Goal: Information Seeking & Learning: Learn about a topic

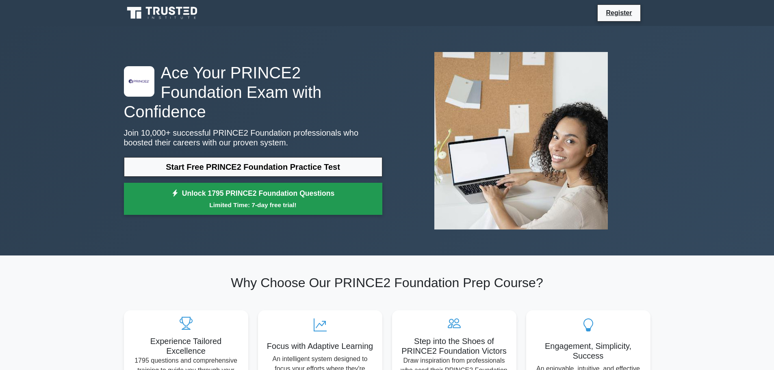
click at [203, 200] on small "Limited Time: 7-day free trial!" at bounding box center [253, 204] width 238 height 9
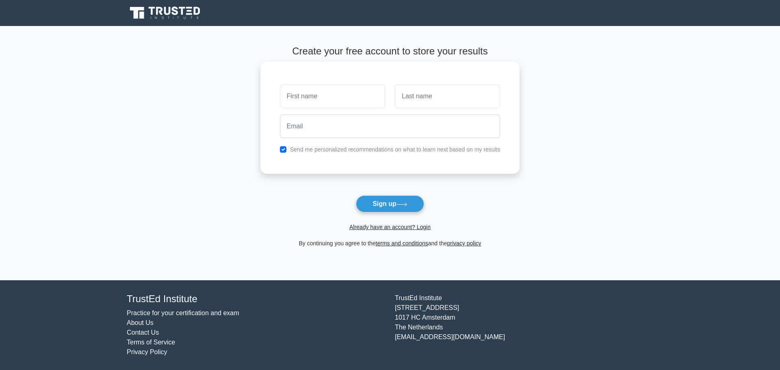
click at [320, 102] on input "text" at bounding box center [332, 96] width 105 height 24
type input "vivek"
type input "joshi"
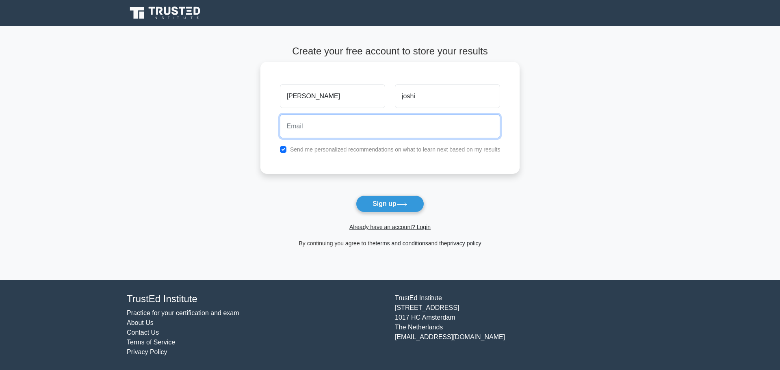
click at [315, 125] on input "email" at bounding box center [390, 127] width 221 height 24
click at [284, 149] on input "checkbox" at bounding box center [283, 149] width 6 height 6
checkbox input "false"
click at [316, 132] on input "email" at bounding box center [390, 127] width 221 height 24
type input "vivekjoshi724@gmail.com"
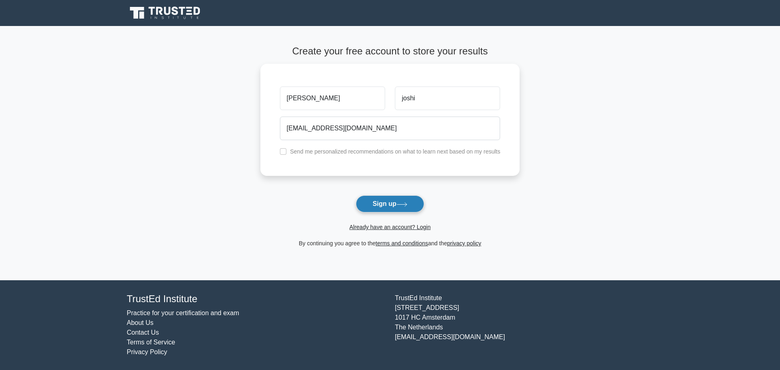
drag, startPoint x: 388, startPoint y: 214, endPoint x: 389, endPoint y: 208, distance: 6.6
click at [389, 212] on form "Create your free account to store your results vivek joshi vivekjoshi724@gmail.…" at bounding box center [390, 146] width 260 height 203
drag, startPoint x: 389, startPoint y: 208, endPoint x: 392, endPoint y: 242, distance: 33.8
click at [389, 208] on button "Sign up" at bounding box center [390, 203] width 68 height 17
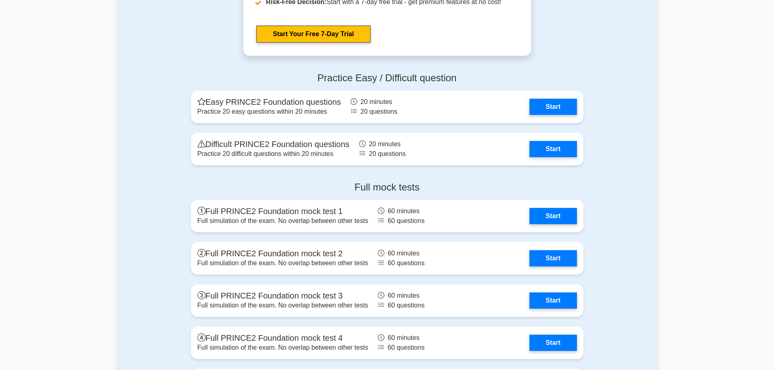
scroll to position [1097, 0]
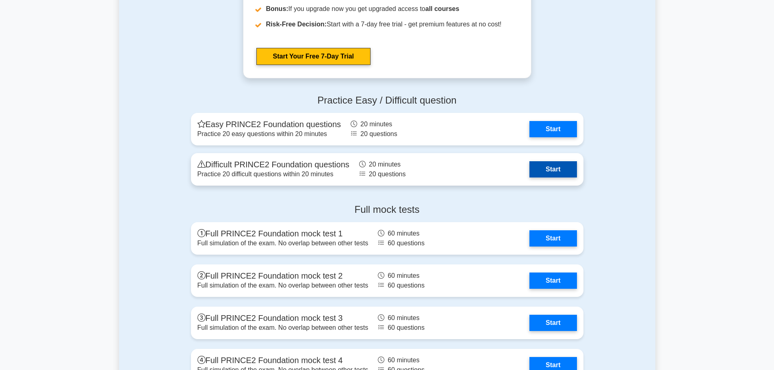
click at [556, 174] on link "Start" at bounding box center [552, 169] width 47 height 16
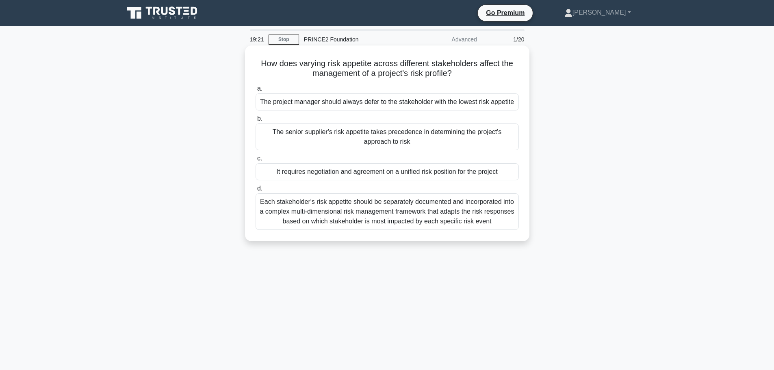
click at [351, 213] on div "Each stakeholder's risk appetite should be separately documented and incorporat…" at bounding box center [386, 211] width 263 height 37
click at [255, 191] on input "d. Each stakeholder's risk appetite should be separately documented and incorpo…" at bounding box center [255, 188] width 0 height 5
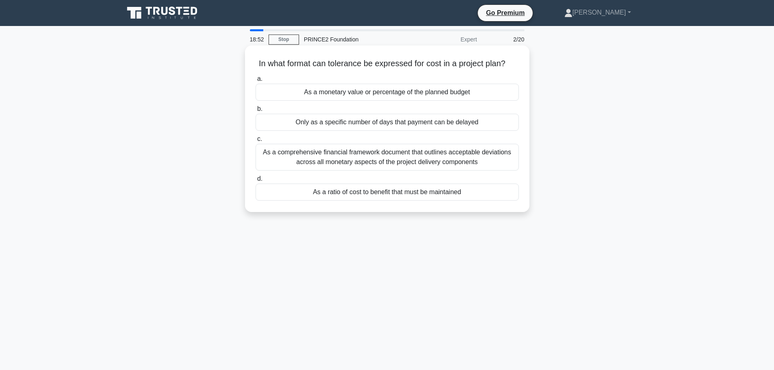
click at [393, 154] on div "As a comprehensive financial framework document that outlines acceptable deviat…" at bounding box center [386, 157] width 263 height 27
click at [255, 142] on input "c. As a comprehensive financial framework document that outlines acceptable dev…" at bounding box center [255, 138] width 0 height 5
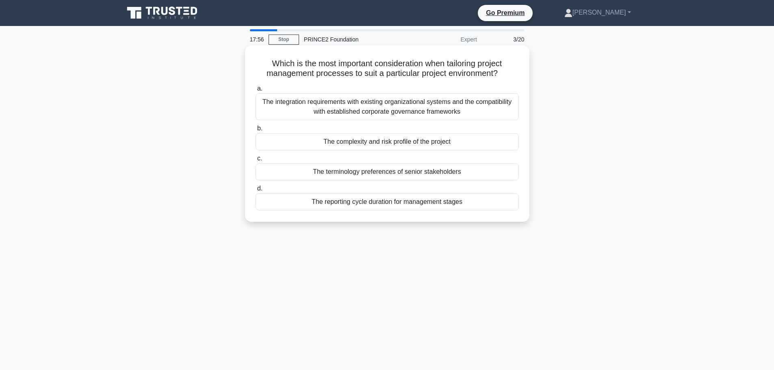
click at [351, 110] on div "The integration requirements with existing organizational systems and the compa…" at bounding box center [386, 106] width 263 height 27
click at [255, 91] on input "a. The integration requirements with existing organizational systems and the co…" at bounding box center [255, 88] width 0 height 5
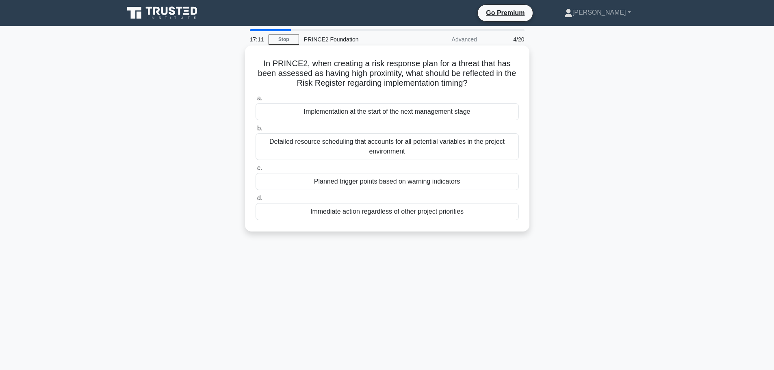
click at [315, 214] on div "Immediate action regardless of other project priorities" at bounding box center [386, 211] width 263 height 17
click at [255, 201] on input "d. Immediate action regardless of other project priorities" at bounding box center [255, 198] width 0 height 5
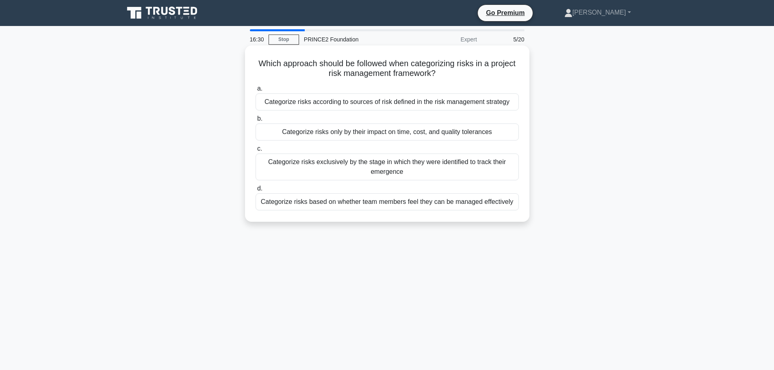
click at [315, 133] on div "Categorize risks only by their impact on time, cost, and quality tolerances" at bounding box center [386, 131] width 263 height 17
click at [255, 121] on input "b. Categorize risks only by their impact on time, cost, and quality tolerances" at bounding box center [255, 118] width 0 height 5
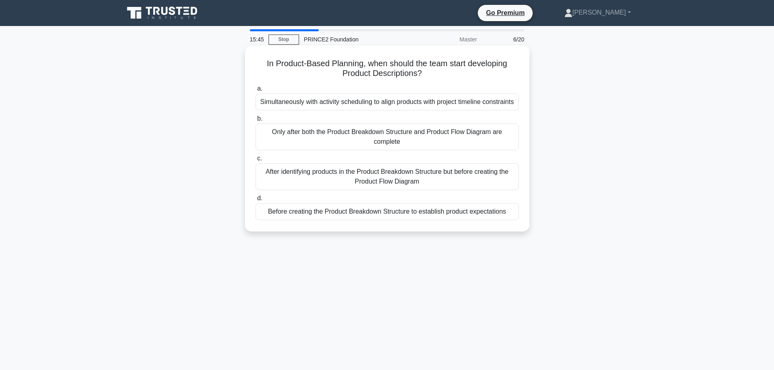
click at [348, 190] on div "After identifying products in the Product Breakdown Structure but before creati…" at bounding box center [386, 176] width 263 height 27
click at [255, 161] on input "c. After identifying products in the Product Breakdown Structure but before cre…" at bounding box center [255, 158] width 0 height 5
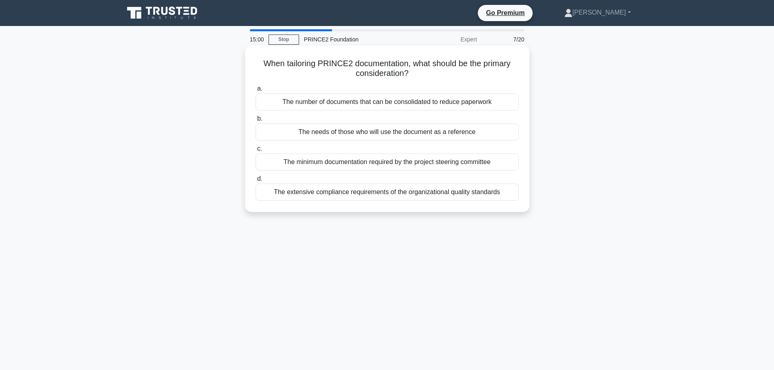
click at [365, 104] on div "The number of documents that can be consolidated to reduce paperwork" at bounding box center [386, 101] width 263 height 17
click at [255, 91] on input "a. The number of documents that can be consolidated to reduce paperwork" at bounding box center [255, 88] width 0 height 5
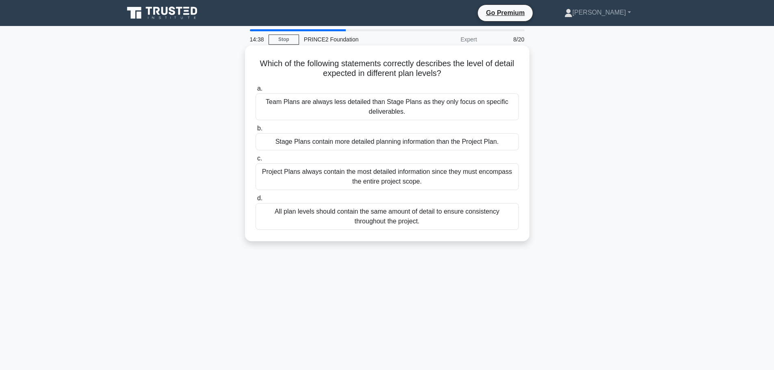
click at [413, 144] on div "Stage Plans contain more detailed planning information than the Project Plan." at bounding box center [386, 141] width 263 height 17
click at [255, 131] on input "b. Stage Plans contain more detailed planning information than the Project Plan." at bounding box center [255, 128] width 0 height 5
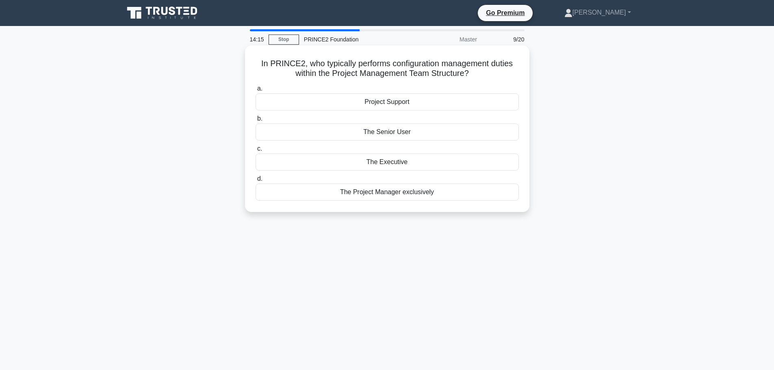
click at [404, 195] on div "The Project Manager exclusively" at bounding box center [386, 192] width 263 height 17
click at [255, 182] on input "d. The Project Manager exclusively" at bounding box center [255, 178] width 0 height 5
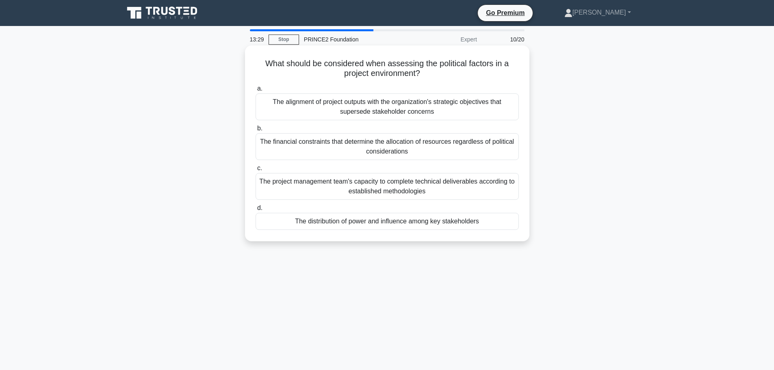
click at [444, 112] on div "The alignment of project outputs with the organization's strategic objectives t…" at bounding box center [386, 106] width 263 height 27
click at [255, 91] on input "a. The alignment of project outputs with the organization's strategic objective…" at bounding box center [255, 88] width 0 height 5
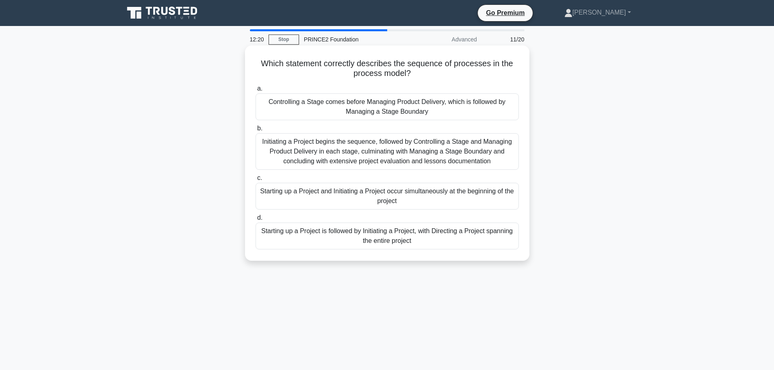
click at [361, 162] on div "Initiating a Project begins the sequence, followed by Controlling a Stage and M…" at bounding box center [386, 151] width 263 height 37
click at [255, 131] on input "b. Initiating a Project begins the sequence, followed by Controlling a Stage an…" at bounding box center [255, 128] width 0 height 5
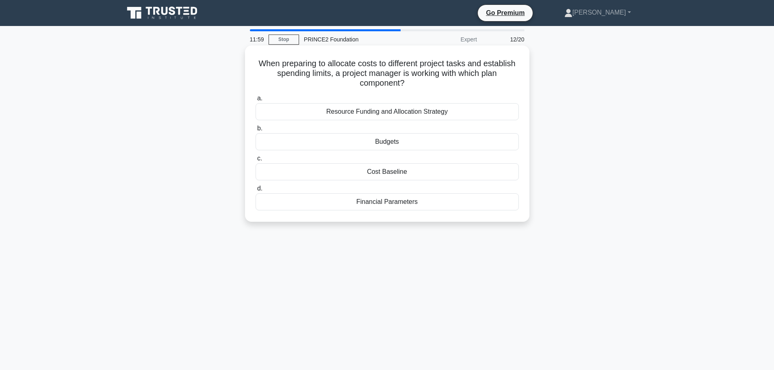
click at [388, 141] on div "Budgets" at bounding box center [386, 141] width 263 height 17
click at [255, 131] on input "b. Budgets" at bounding box center [255, 128] width 0 height 5
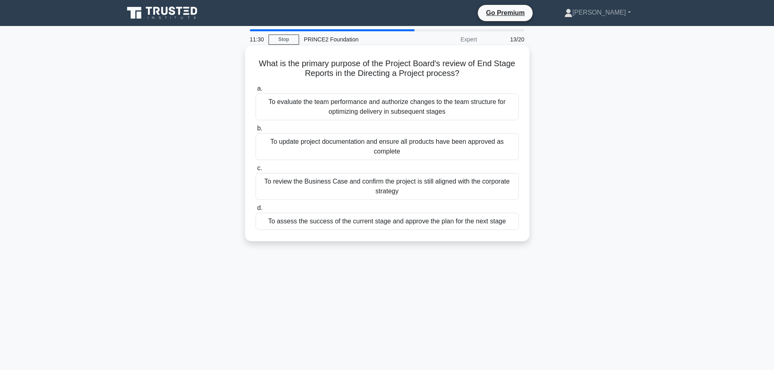
click at [397, 223] on div "To assess the success of the current stage and approve the plan for the next st…" at bounding box center [386, 221] width 263 height 17
click at [255, 211] on input "d. To assess the success of the current stage and approve the plan for the next…" at bounding box center [255, 208] width 0 height 5
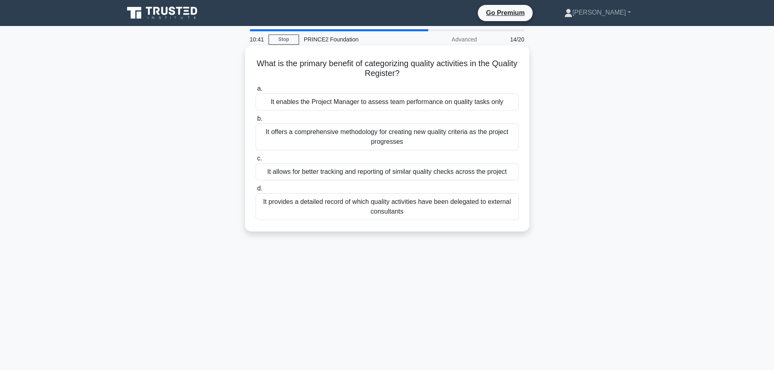
click at [346, 174] on div "It allows for better tracking and reporting of similar quality checks across th…" at bounding box center [386, 171] width 263 height 17
click at [255, 161] on input "c. It allows for better tracking and reporting of similar quality checks across…" at bounding box center [255, 158] width 0 height 5
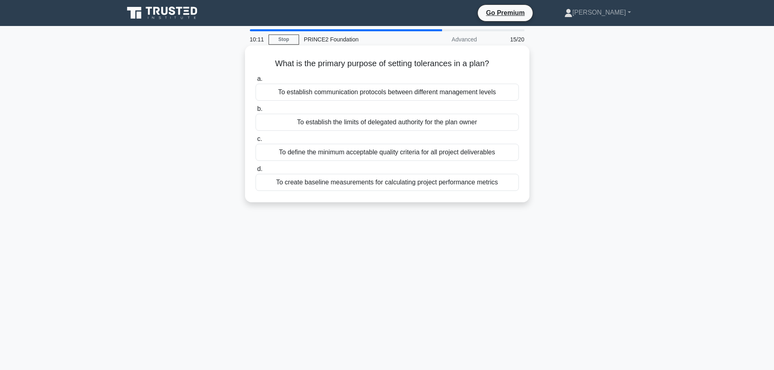
click at [368, 125] on div "To establish the limits of delegated authority for the plan owner" at bounding box center [386, 122] width 263 height 17
click at [255, 112] on input "b. To establish the limits of delegated authority for the plan owner" at bounding box center [255, 108] width 0 height 5
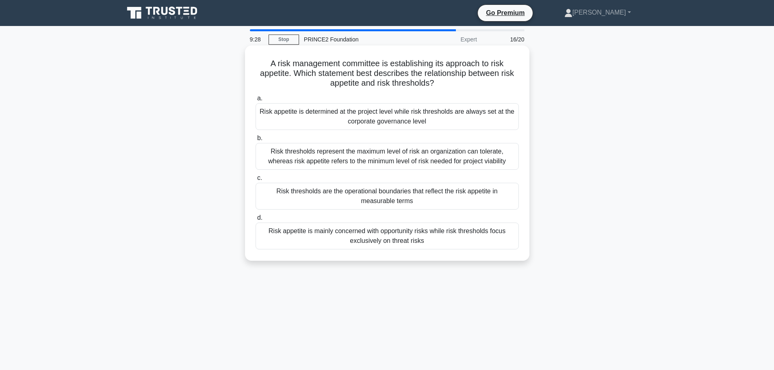
click at [378, 197] on div "Risk thresholds are the operational boundaries that reflect the risk appetite i…" at bounding box center [386, 196] width 263 height 27
click at [255, 181] on input "c. Risk thresholds are the operational boundaries that reflect the risk appetit…" at bounding box center [255, 177] width 0 height 5
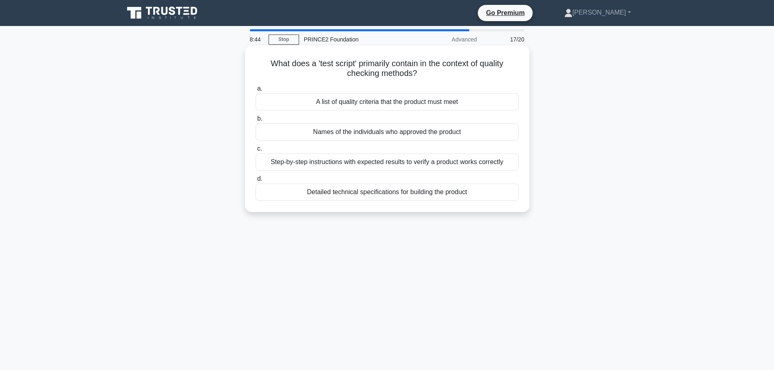
click at [447, 161] on div "Step-by-step instructions with expected results to verify a product works corre…" at bounding box center [386, 162] width 263 height 17
click at [255, 151] on input "c. Step-by-step instructions with expected results to verify a product works co…" at bounding box center [255, 148] width 0 height 5
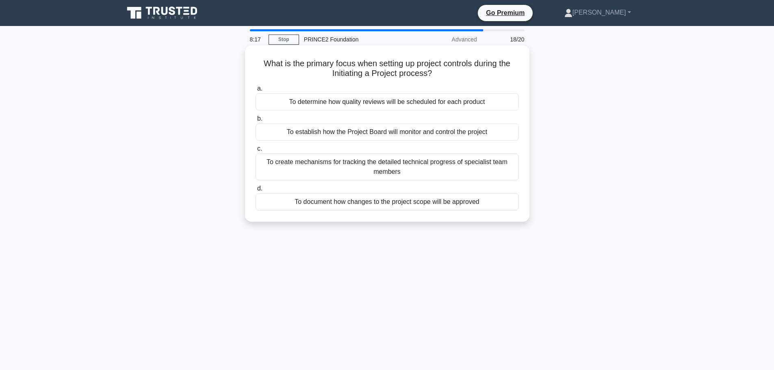
click at [406, 131] on div "To establish how the Project Board will monitor and control the project" at bounding box center [386, 131] width 263 height 17
click at [255, 121] on input "b. To establish how the Project Board will monitor and control the project" at bounding box center [255, 118] width 0 height 5
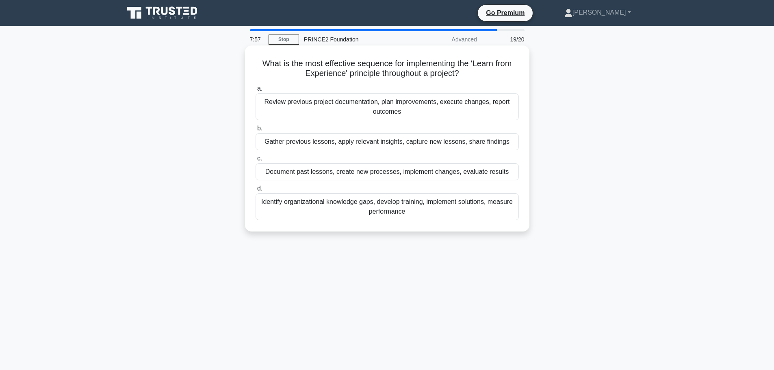
click at [388, 143] on div "Gather previous lessons, apply relevant insights, capture new lessons, share fi…" at bounding box center [386, 141] width 263 height 17
click at [255, 131] on input "b. Gather previous lessons, apply relevant insights, capture new lessons, share…" at bounding box center [255, 128] width 0 height 5
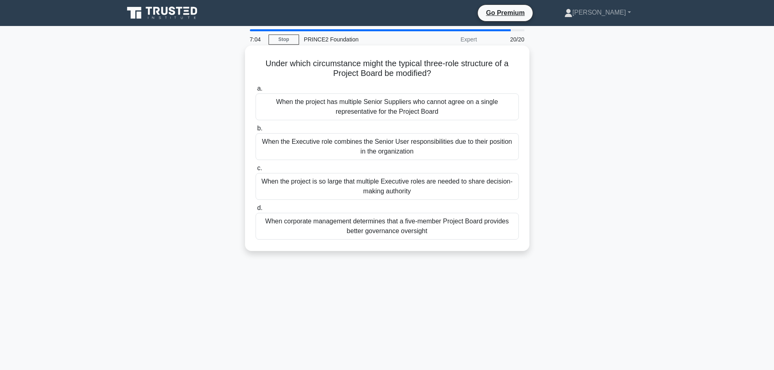
click at [411, 189] on div "When the project is so large that multiple Executive roles are needed to share …" at bounding box center [386, 186] width 263 height 27
click at [255, 171] on input "c. When the project is so large that multiple Executive roles are needed to sha…" at bounding box center [255, 168] width 0 height 5
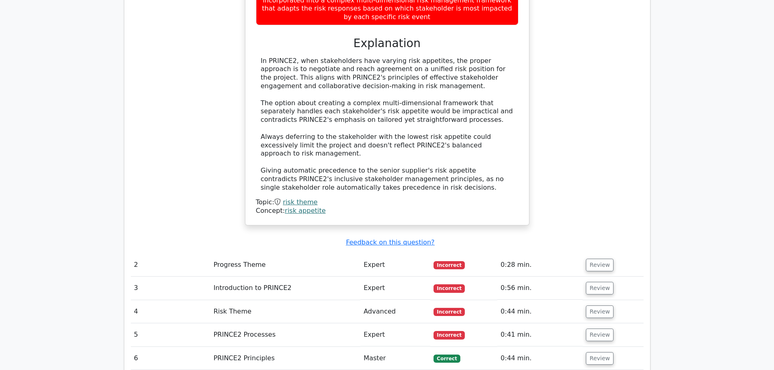
scroll to position [967, 0]
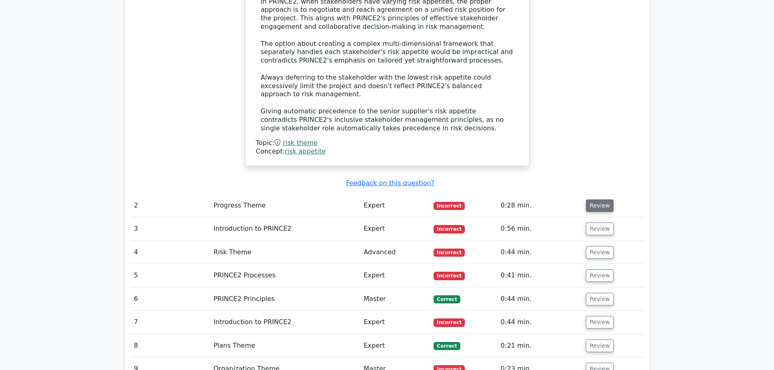
click at [593, 199] on button "Review" at bounding box center [600, 205] width 28 height 13
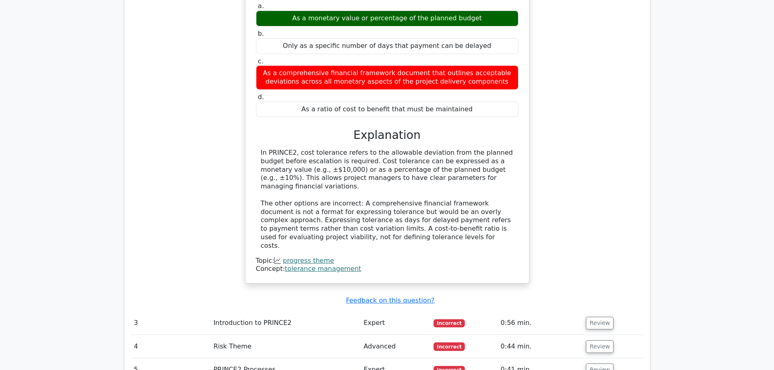
scroll to position [1292, 0]
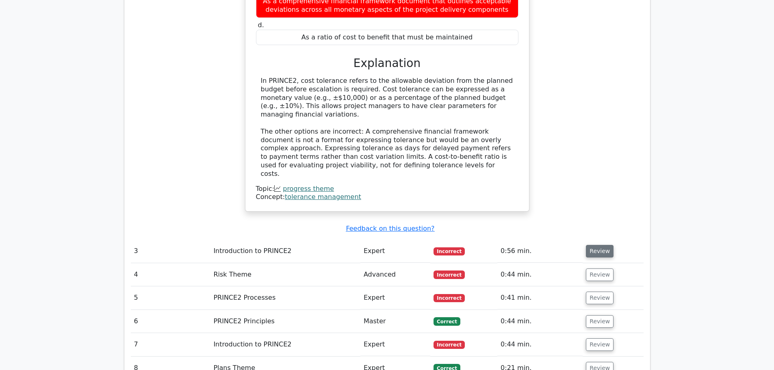
click at [596, 245] on button "Review" at bounding box center [600, 251] width 28 height 13
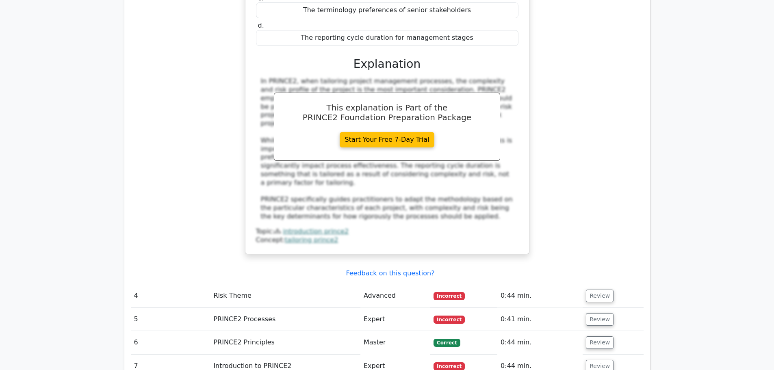
scroll to position [1780, 0]
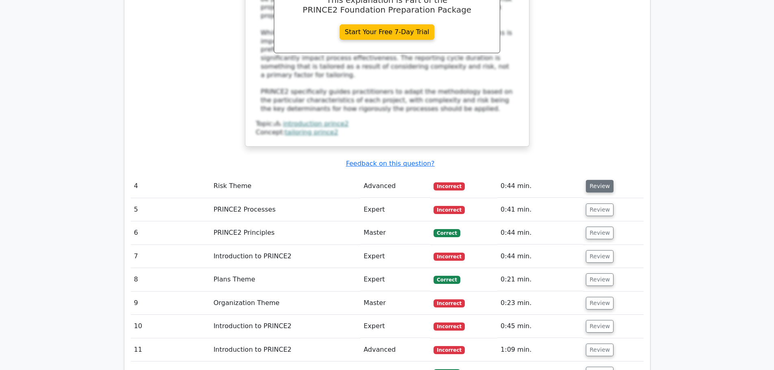
click at [598, 180] on button "Review" at bounding box center [600, 186] width 28 height 13
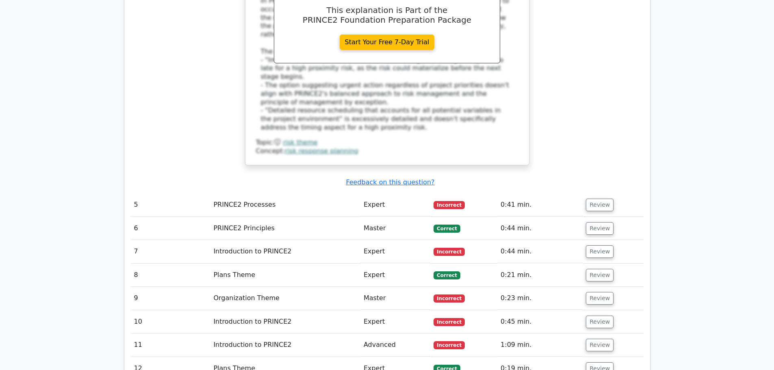
scroll to position [2186, 0]
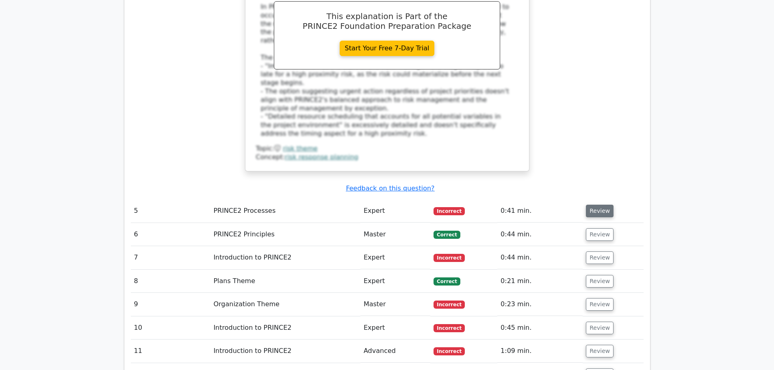
click at [593, 205] on button "Review" at bounding box center [600, 211] width 28 height 13
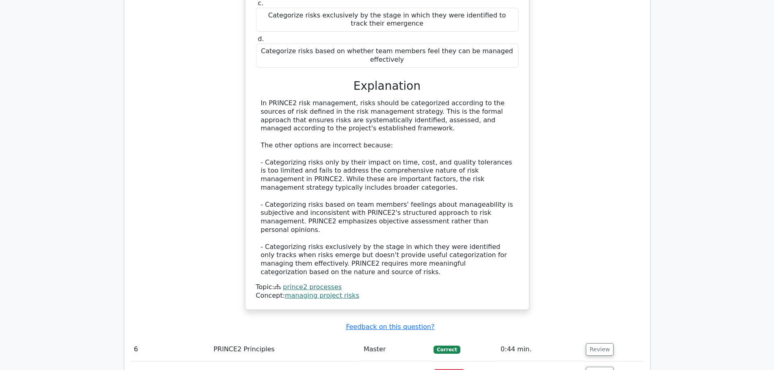
scroll to position [2592, 0]
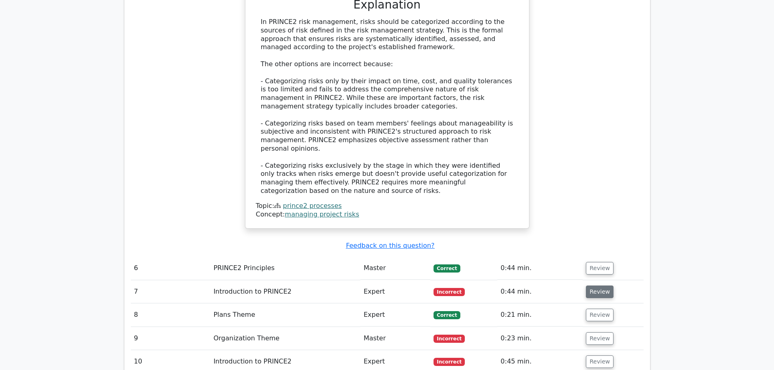
click at [597, 286] on button "Review" at bounding box center [600, 292] width 28 height 13
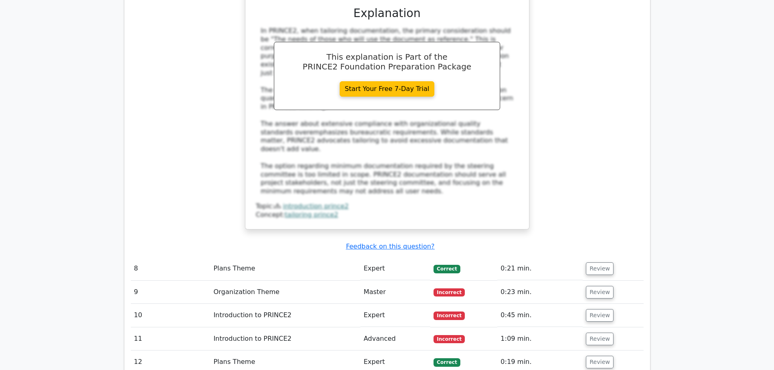
scroll to position [3039, 0]
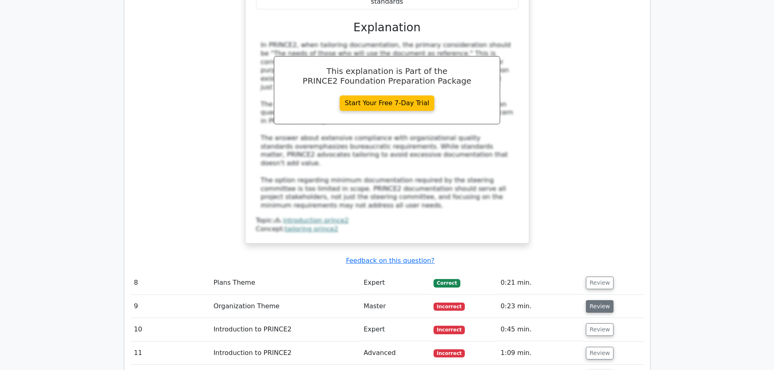
click at [597, 300] on button "Review" at bounding box center [600, 306] width 28 height 13
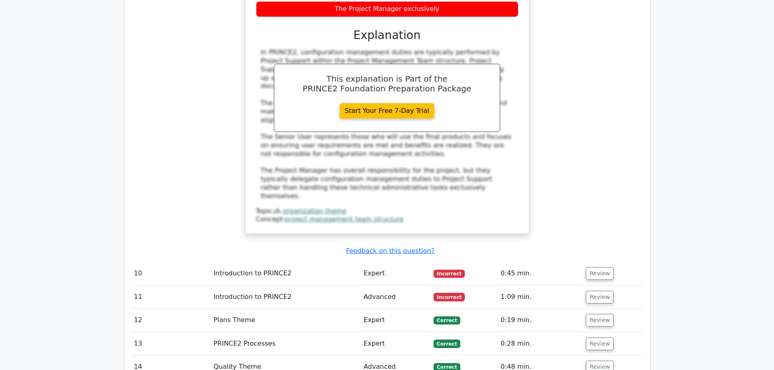
scroll to position [3485, 0]
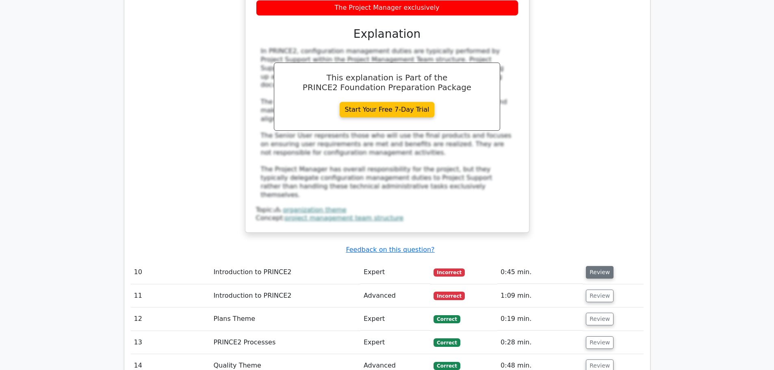
click at [591, 266] on button "Review" at bounding box center [600, 272] width 28 height 13
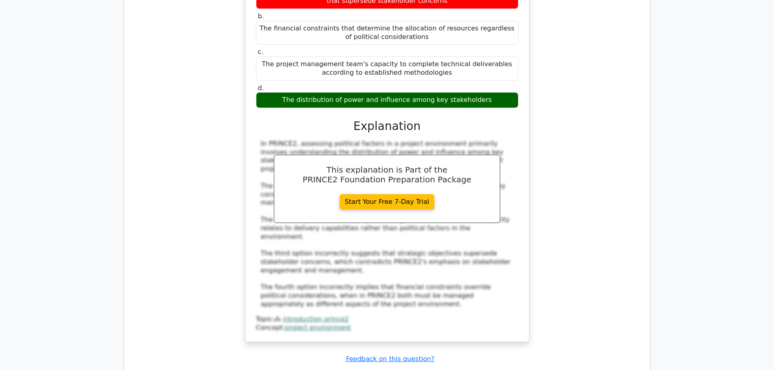
scroll to position [3851, 0]
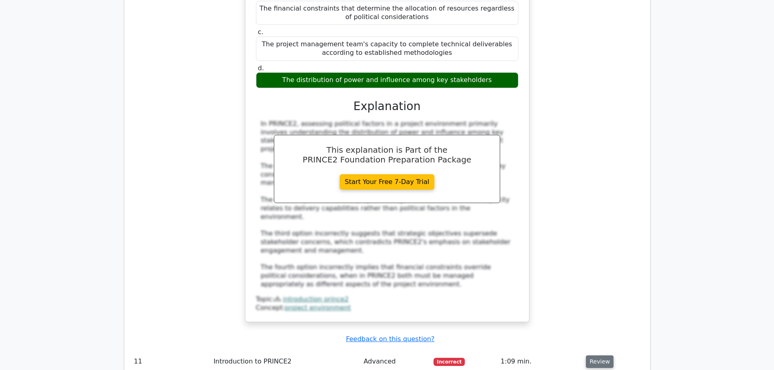
click at [597, 355] on button "Review" at bounding box center [600, 361] width 28 height 13
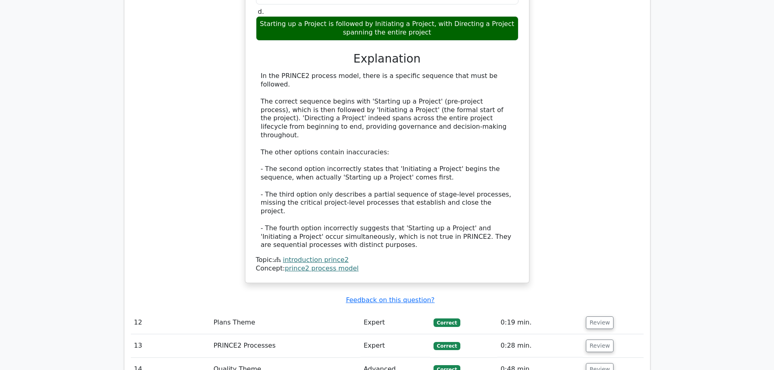
scroll to position [4420, 0]
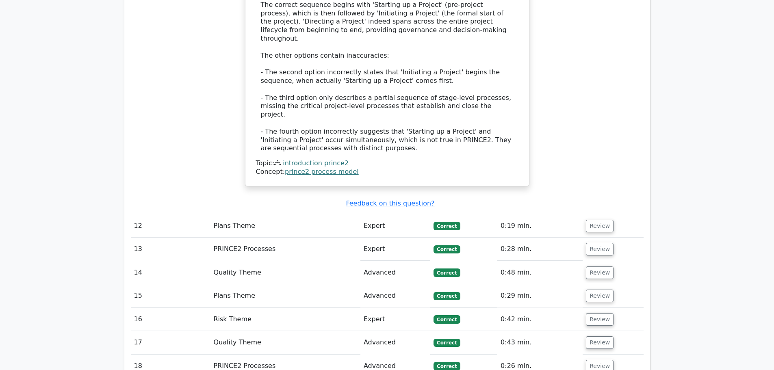
scroll to position [4460, 0]
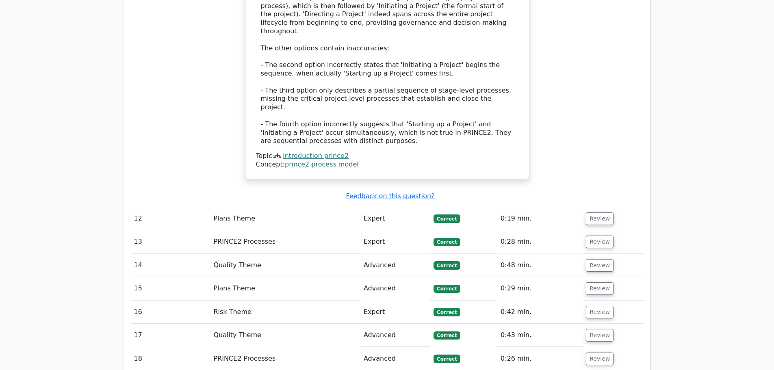
scroll to position [4501, 0]
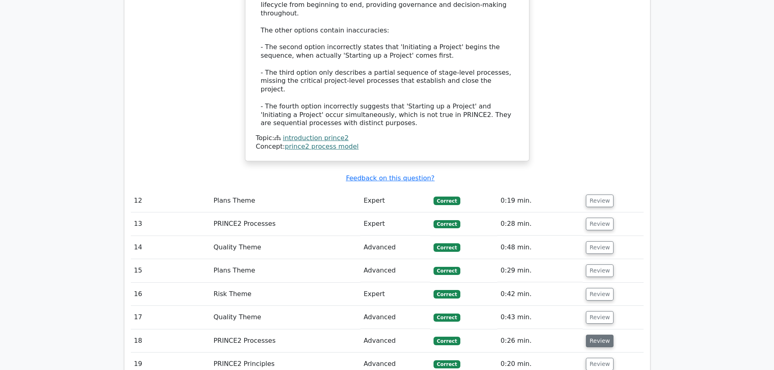
click at [599, 335] on button "Review" at bounding box center [600, 341] width 28 height 13
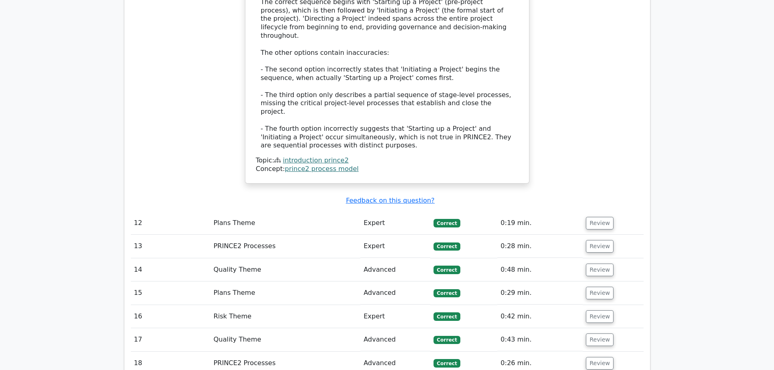
scroll to position [4460, 0]
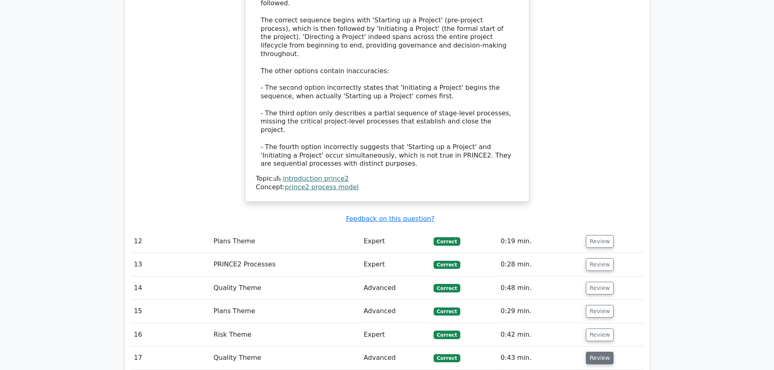
click at [600, 352] on button "Review" at bounding box center [600, 358] width 28 height 13
click at [598, 329] on button "Review" at bounding box center [600, 335] width 28 height 13
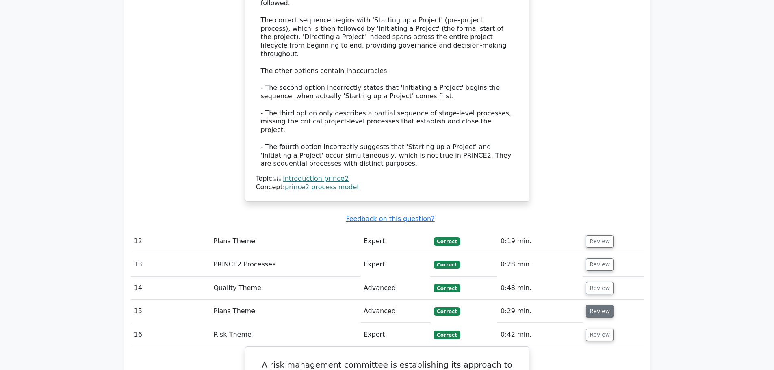
click at [592, 305] on button "Review" at bounding box center [600, 311] width 28 height 13
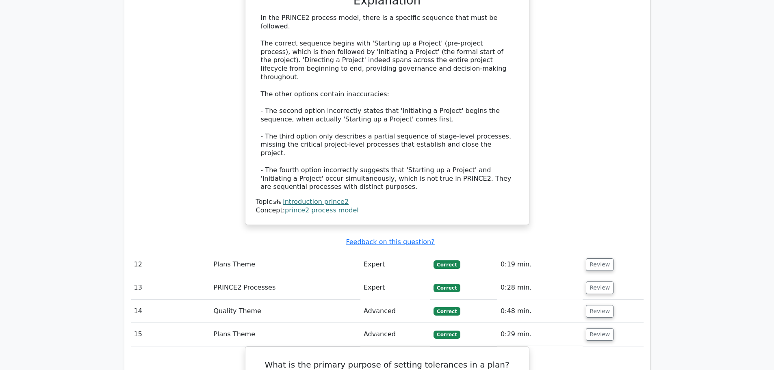
scroll to position [4420, 0]
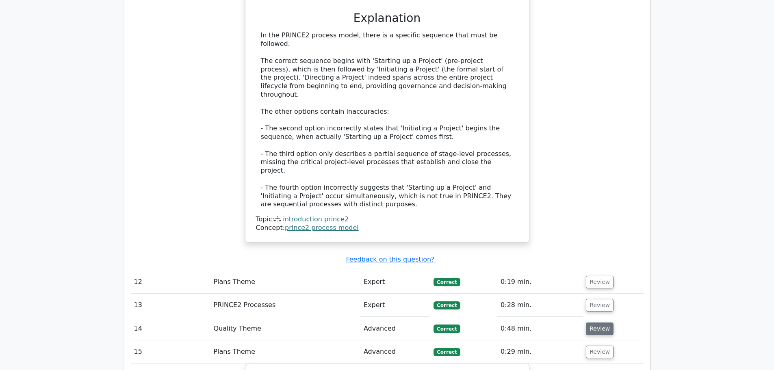
click at [600, 322] on button "Review" at bounding box center [600, 328] width 28 height 13
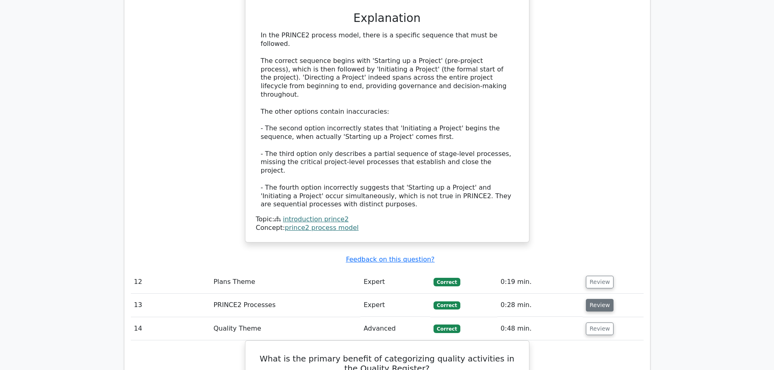
click at [593, 299] on button "Review" at bounding box center [600, 305] width 28 height 13
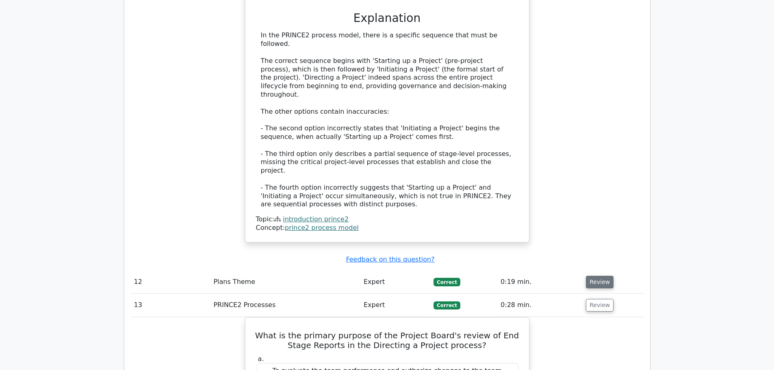
click at [598, 276] on button "Review" at bounding box center [600, 282] width 28 height 13
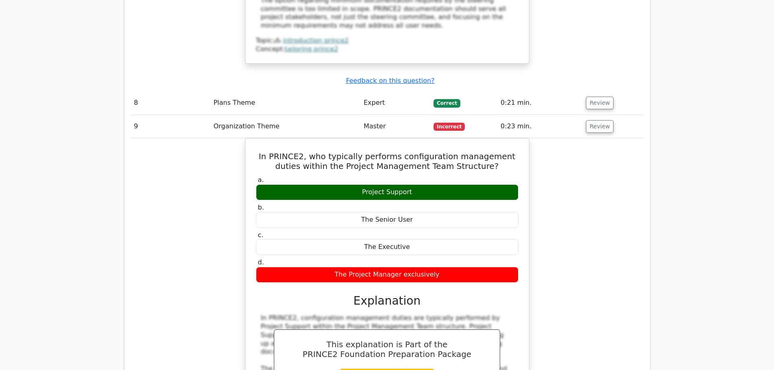
scroll to position [3120, 0]
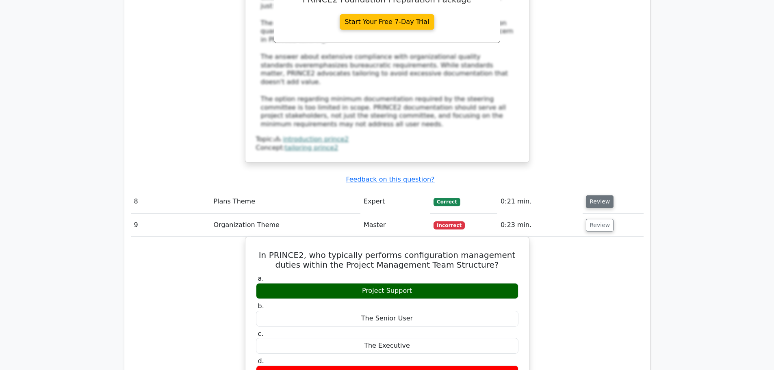
click at [600, 195] on button "Review" at bounding box center [600, 201] width 28 height 13
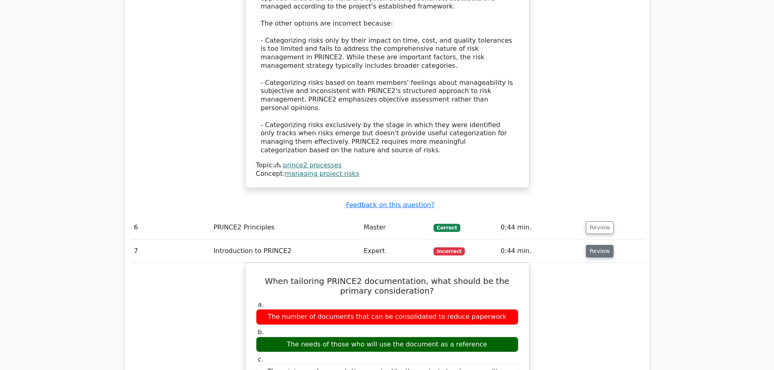
scroll to position [2470, 0]
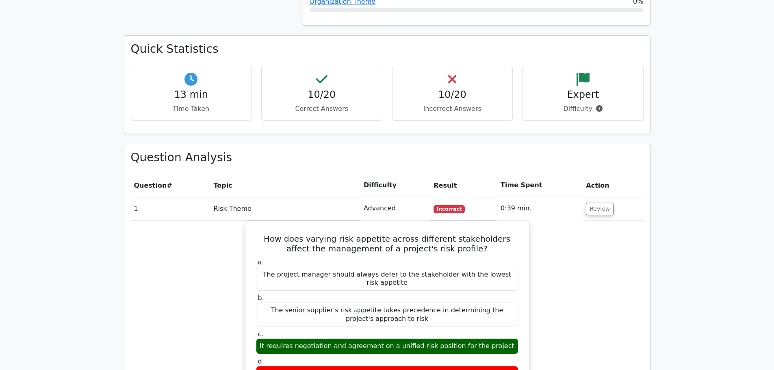
scroll to position [480, 0]
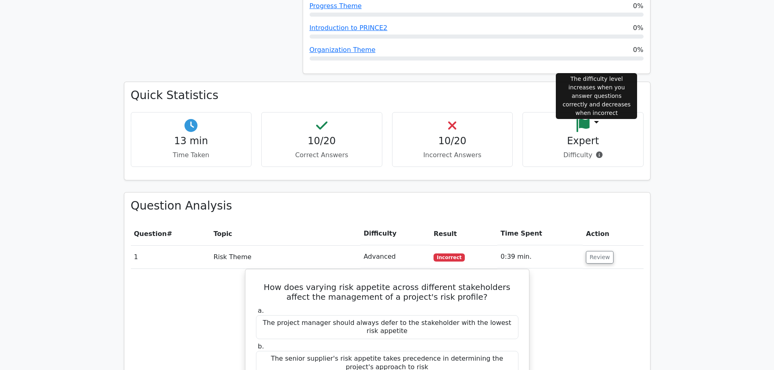
click at [600, 151] on icon at bounding box center [599, 154] width 6 height 6
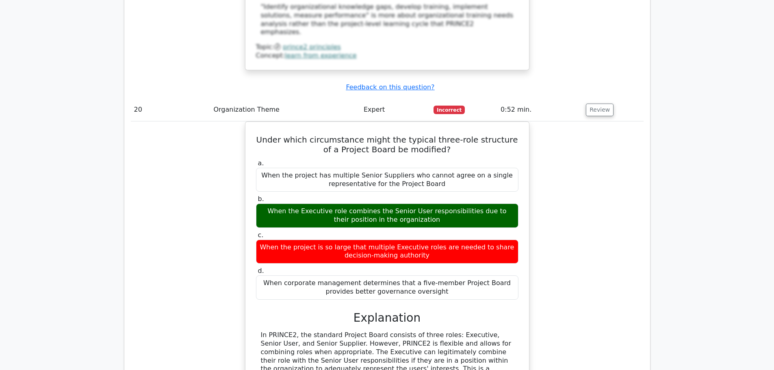
scroll to position [9026, 0]
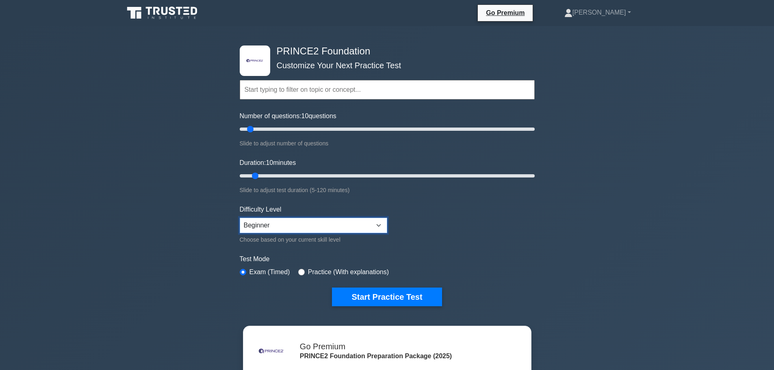
click at [348, 219] on select "Beginner Intermediate Expert" at bounding box center [313, 225] width 147 height 15
select select "intermediate"
click at [240, 218] on select "Beginner Intermediate Expert" at bounding box center [313, 225] width 147 height 15
drag, startPoint x: 364, startPoint y: 221, endPoint x: 360, endPoint y: 229, distance: 9.4
click at [364, 221] on select "Beginner Intermediate Expert" at bounding box center [313, 225] width 147 height 15
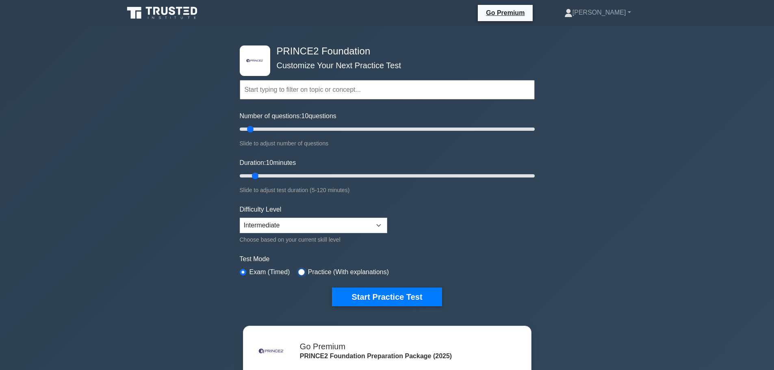
click at [298, 271] on input "radio" at bounding box center [301, 272] width 6 height 6
radio input "true"
click at [329, 226] on select "Beginner Intermediate Expert" at bounding box center [313, 225] width 147 height 15
click at [240, 218] on select "Beginner Intermediate Expert" at bounding box center [313, 225] width 147 height 15
click at [360, 227] on select "Beginner Intermediate Expert" at bounding box center [313, 225] width 147 height 15
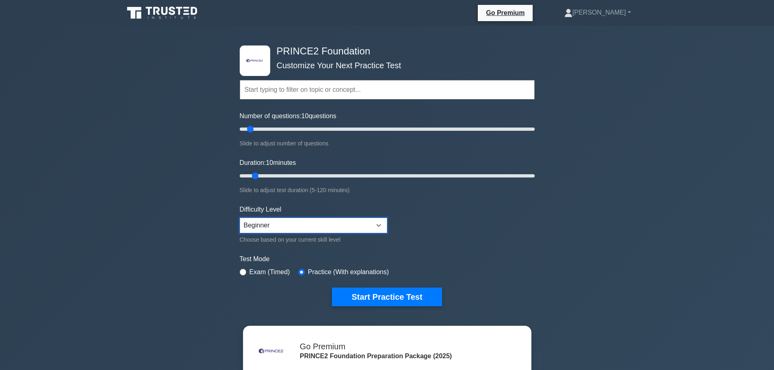
click at [240, 218] on select "Beginner Intermediate Expert" at bounding box center [313, 225] width 147 height 15
click at [376, 226] on select "Beginner Intermediate Expert" at bounding box center [313, 225] width 147 height 15
select select "expert"
click at [240, 218] on select "Beginner Intermediate Expert" at bounding box center [313, 225] width 147 height 15
click at [377, 294] on button "Start Practice Test" at bounding box center [387, 297] width 110 height 19
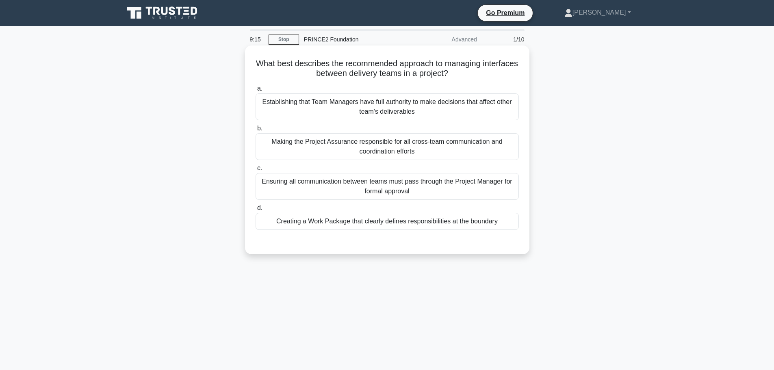
click at [348, 151] on div "Making the Project Assurance responsible for all cross-team communication and c…" at bounding box center [386, 146] width 263 height 27
click at [255, 131] on input "b. Making the Project Assurance responsible for all cross-team communication an…" at bounding box center [255, 128] width 0 height 5
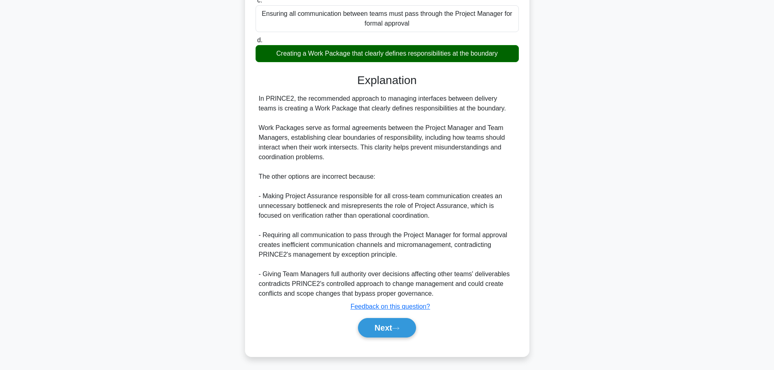
scroll to position [171, 0]
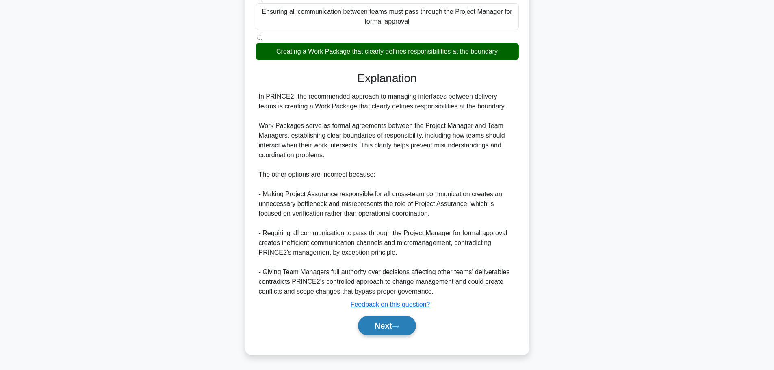
click at [399, 329] on button "Next" at bounding box center [387, 325] width 58 height 19
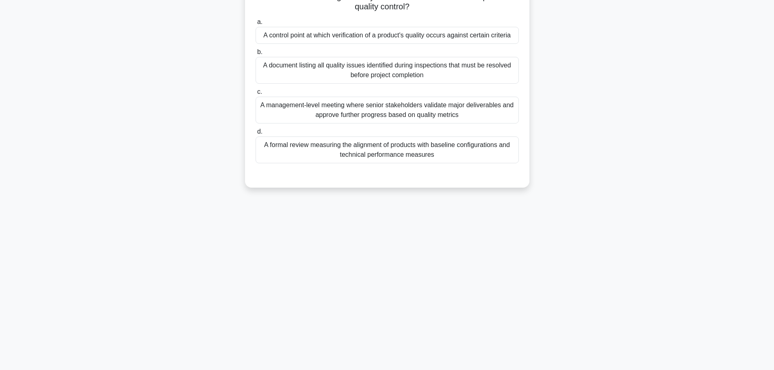
scroll to position [0, 0]
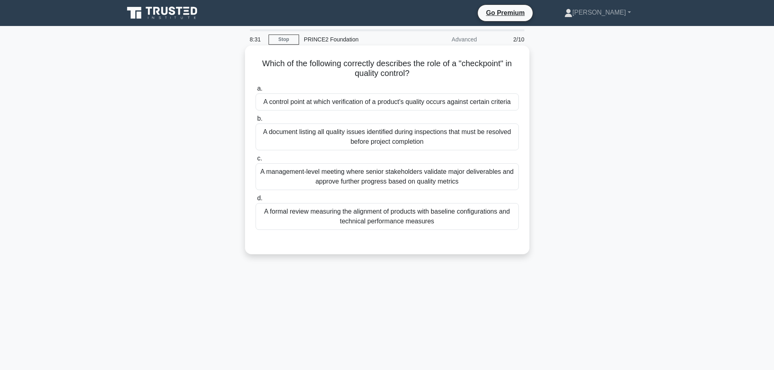
click at [368, 103] on div "A control point at which verification of a product's quality occurs against cer…" at bounding box center [386, 101] width 263 height 17
click at [255, 91] on input "a. A control point at which verification of a product's quality occurs against …" at bounding box center [255, 88] width 0 height 5
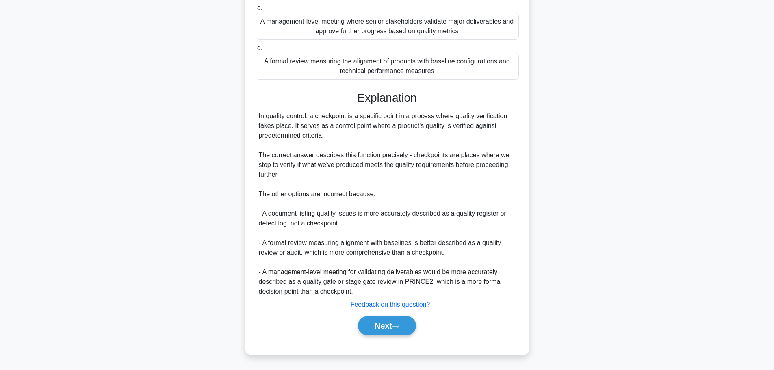
scroll to position [160, 0]
click at [387, 326] on button "Next" at bounding box center [387, 325] width 58 height 19
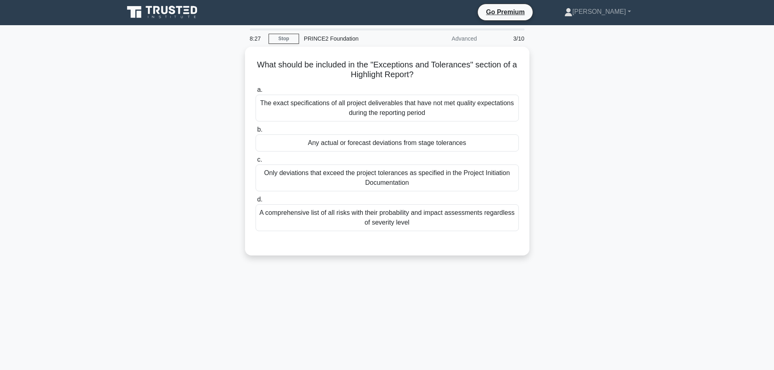
scroll to position [0, 0]
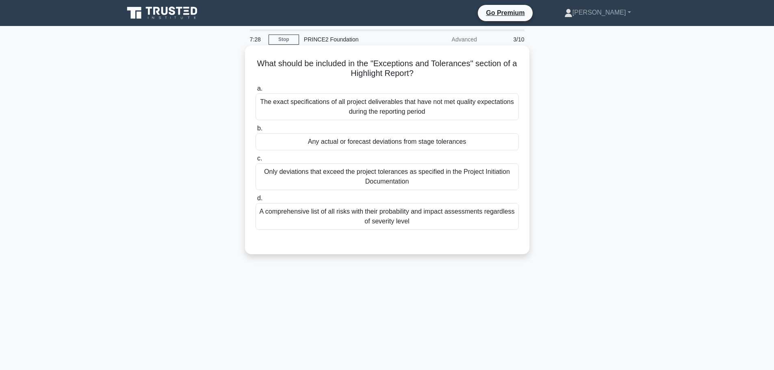
click at [357, 142] on div "Any actual or forecast deviations from stage tolerances" at bounding box center [386, 141] width 263 height 17
click at [255, 131] on input "b. Any actual or forecast deviations from stage tolerances" at bounding box center [255, 128] width 0 height 5
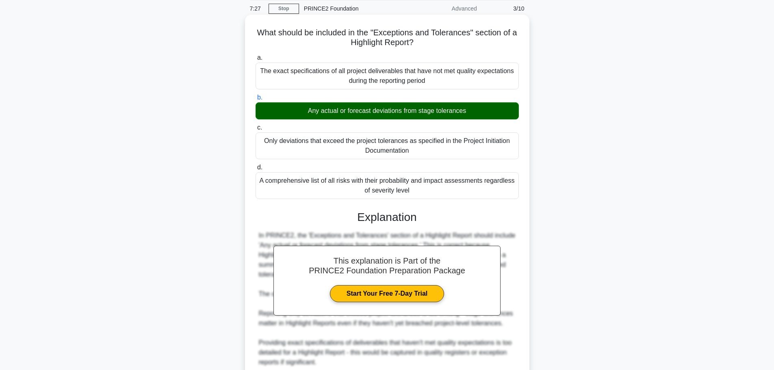
scroll to position [141, 0]
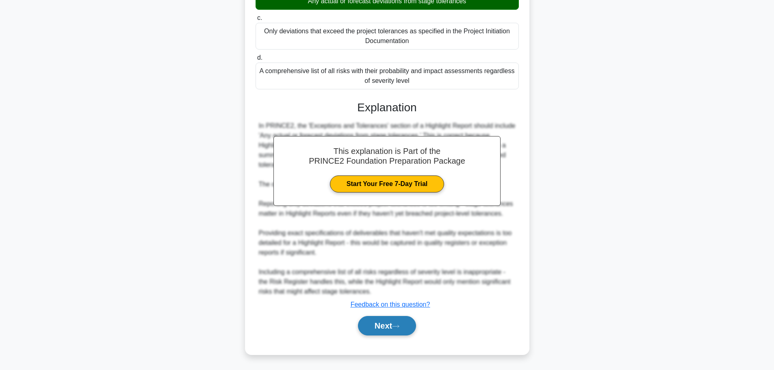
click at [377, 327] on button "Next" at bounding box center [387, 325] width 58 height 19
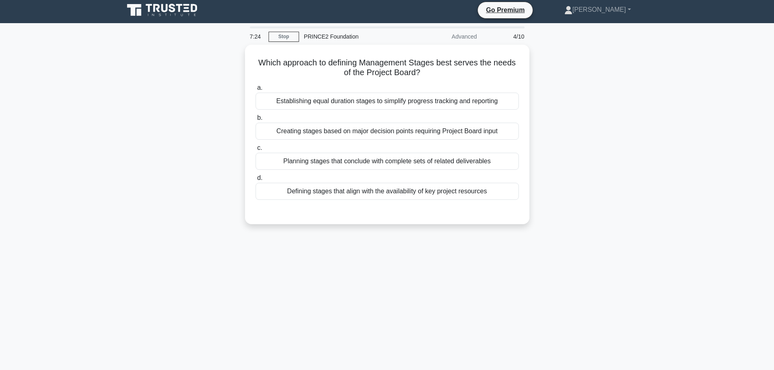
scroll to position [0, 0]
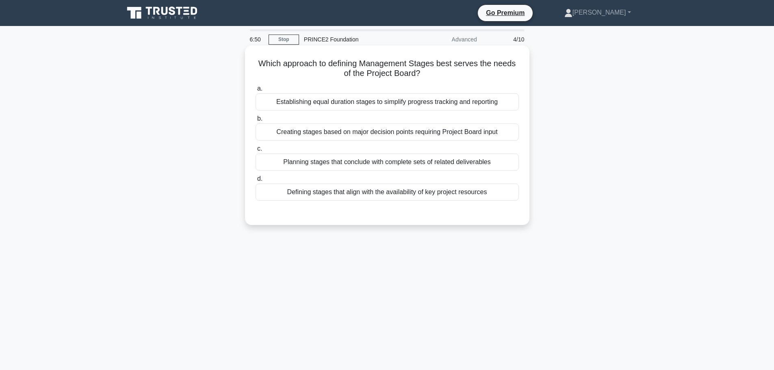
click at [450, 107] on div "Establishing equal duration stages to simplify progress tracking and reporting" at bounding box center [386, 101] width 263 height 17
click at [255, 91] on input "a. Establishing equal duration stages to simplify progress tracking and reporti…" at bounding box center [255, 88] width 0 height 5
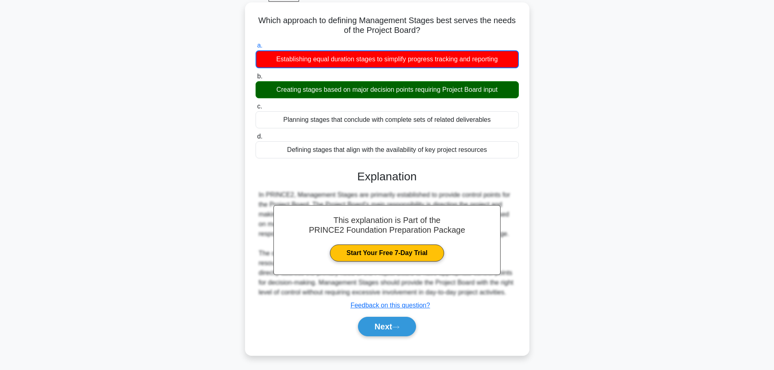
scroll to position [69, 0]
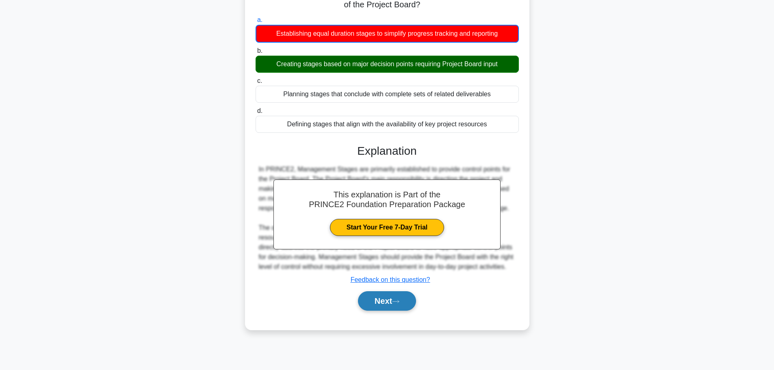
click at [411, 310] on button "Next" at bounding box center [387, 300] width 58 height 19
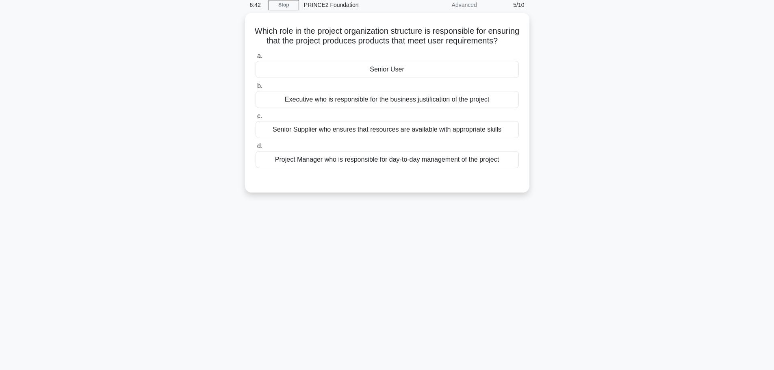
scroll to position [0, 0]
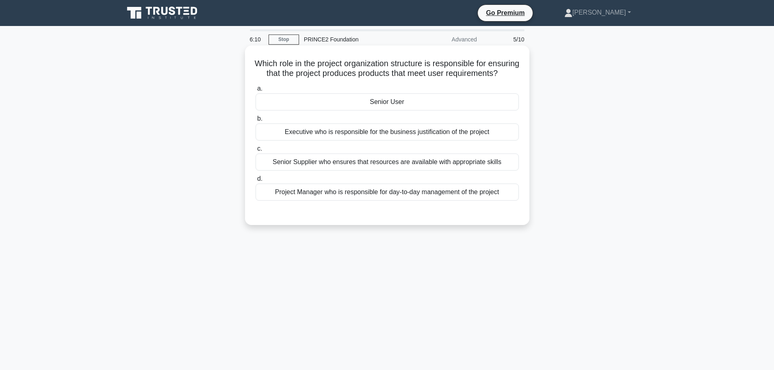
click at [408, 201] on div "Project Manager who is responsible for day-to-day management of the project" at bounding box center [386, 192] width 263 height 17
click at [255, 182] on input "d. Project Manager who is responsible for day-to-day management of the project" at bounding box center [255, 178] width 0 height 5
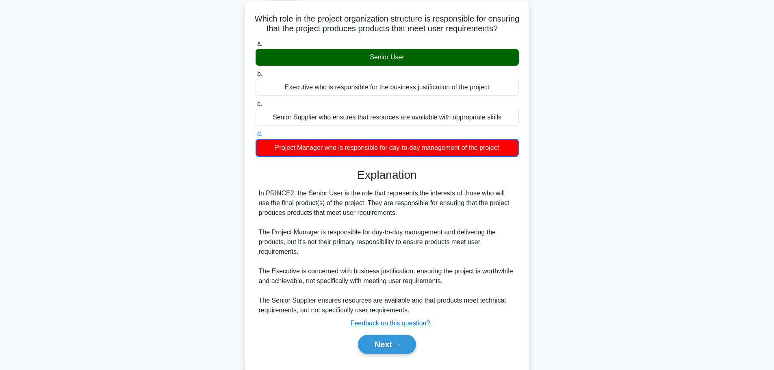
scroll to position [74, 0]
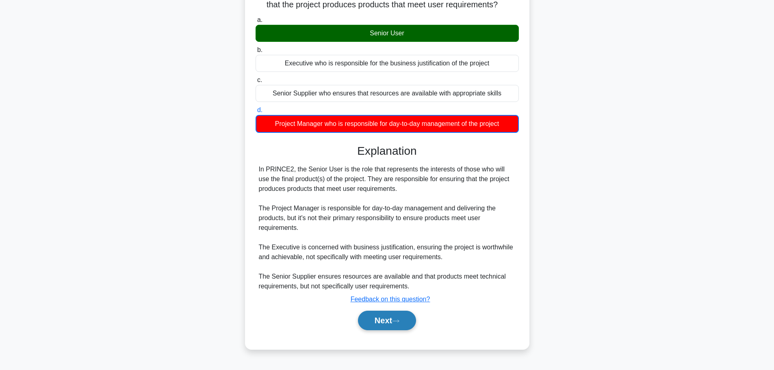
click at [389, 325] on button "Next" at bounding box center [387, 320] width 58 height 19
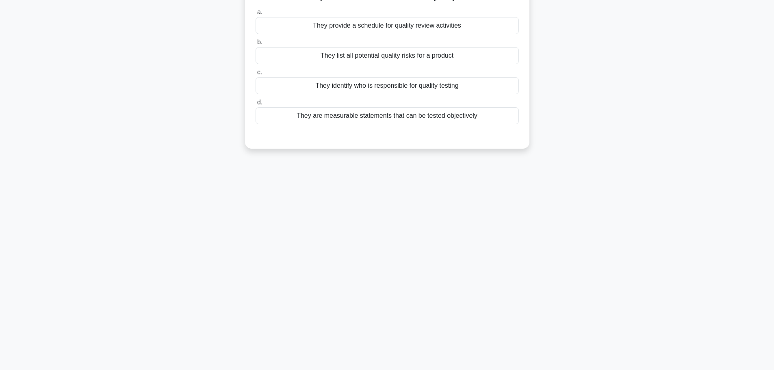
scroll to position [0, 0]
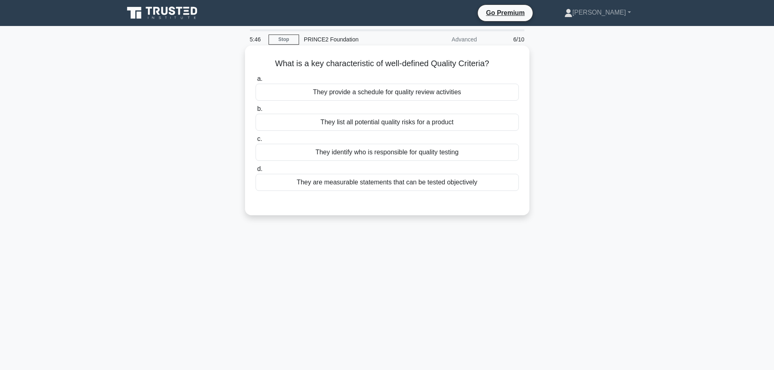
click at [431, 182] on div "They are measurable statements that can be tested objectively" at bounding box center [386, 182] width 263 height 17
click at [255, 172] on input "d. They are measurable statements that can be tested objectively" at bounding box center [255, 169] width 0 height 5
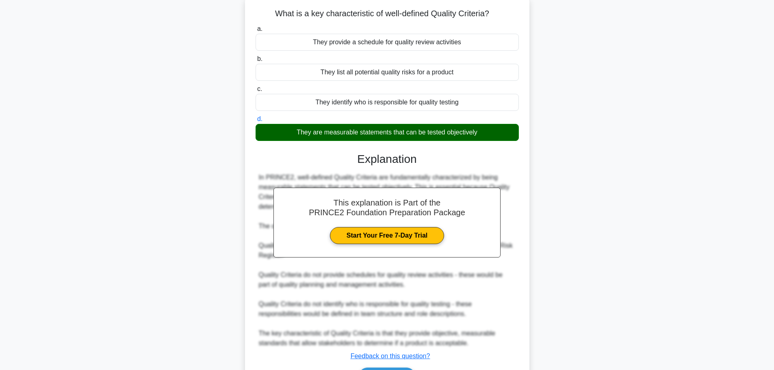
scroll to position [102, 0]
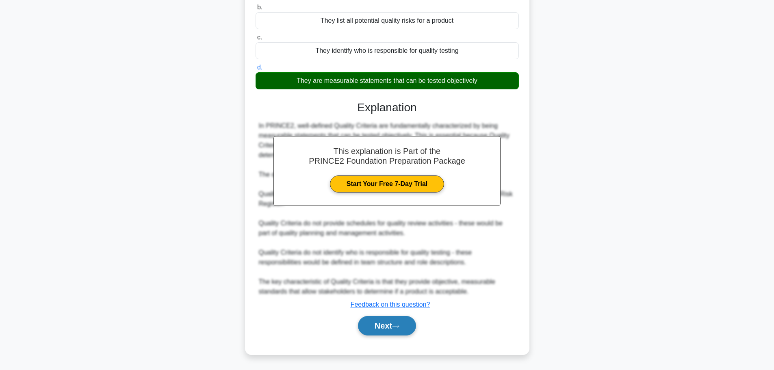
click at [392, 330] on button "Next" at bounding box center [387, 325] width 58 height 19
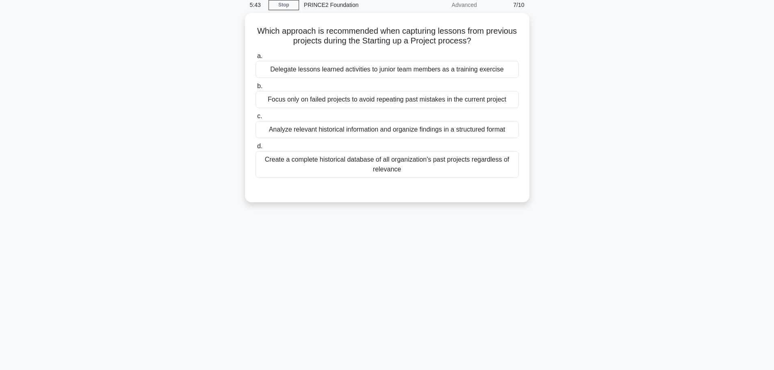
scroll to position [0, 0]
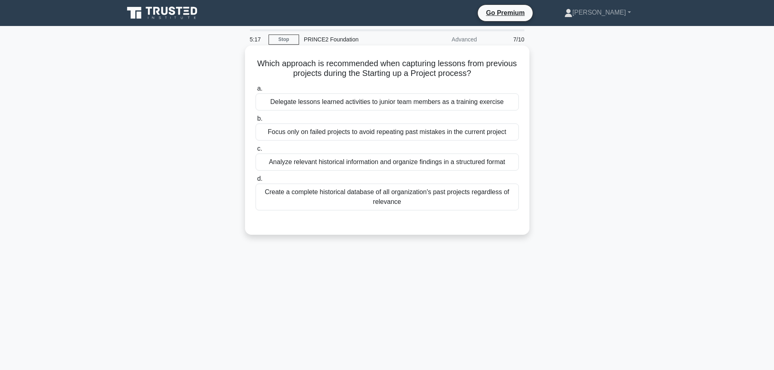
click at [390, 162] on div "Analyze relevant historical information and organize findings in a structured f…" at bounding box center [386, 162] width 263 height 17
click at [255, 151] on input "c. Analyze relevant historical information and organize findings in a structure…" at bounding box center [255, 148] width 0 height 5
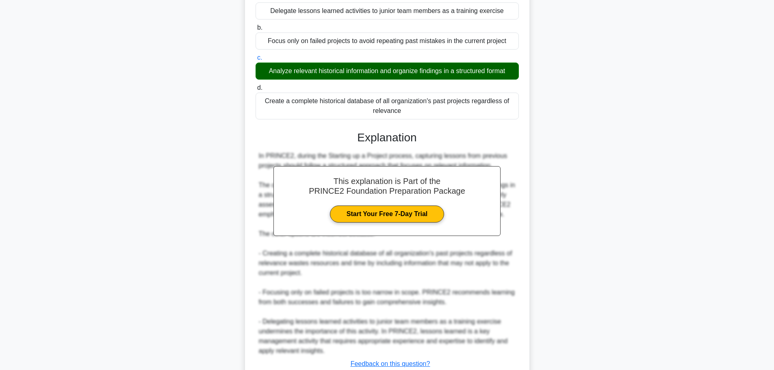
scroll to position [151, 0]
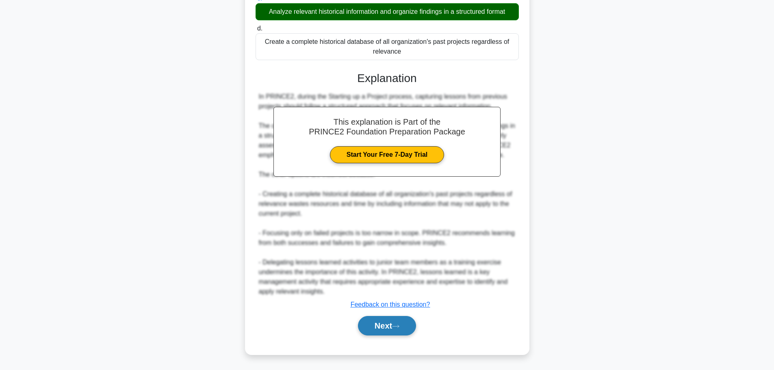
click at [398, 327] on icon at bounding box center [395, 326] width 7 height 4
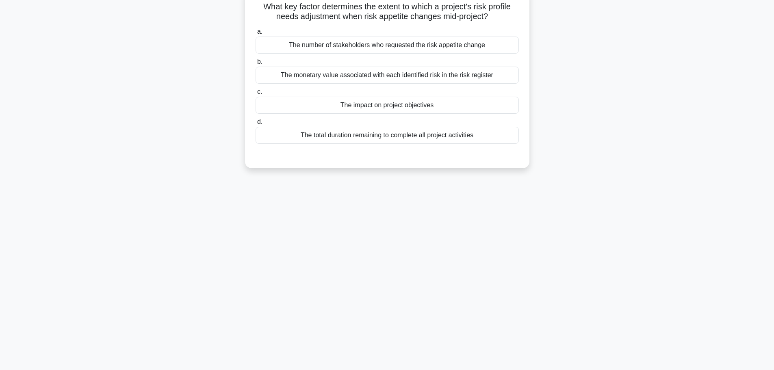
scroll to position [0, 0]
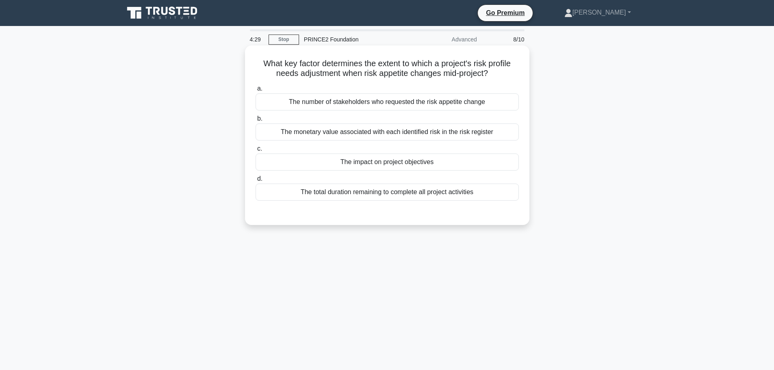
click at [381, 163] on div "The impact on project objectives" at bounding box center [386, 162] width 263 height 17
click at [255, 151] on input "c. The impact on project objectives" at bounding box center [255, 148] width 0 height 5
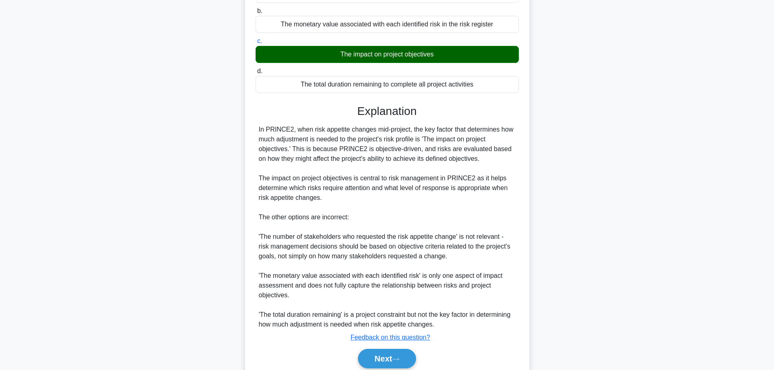
scroll to position [141, 0]
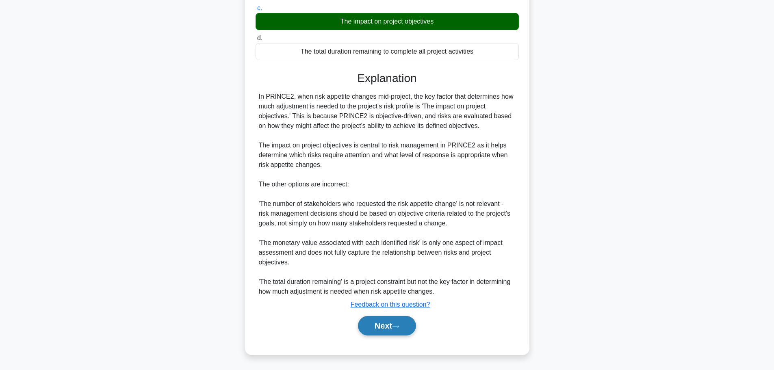
click at [389, 331] on button "Next" at bounding box center [387, 325] width 58 height 19
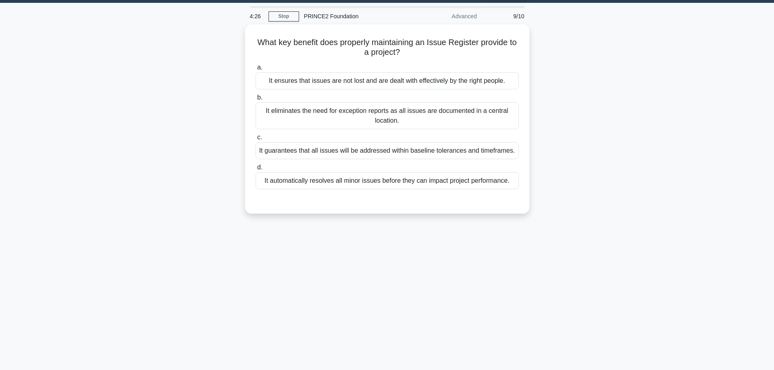
scroll to position [0, 0]
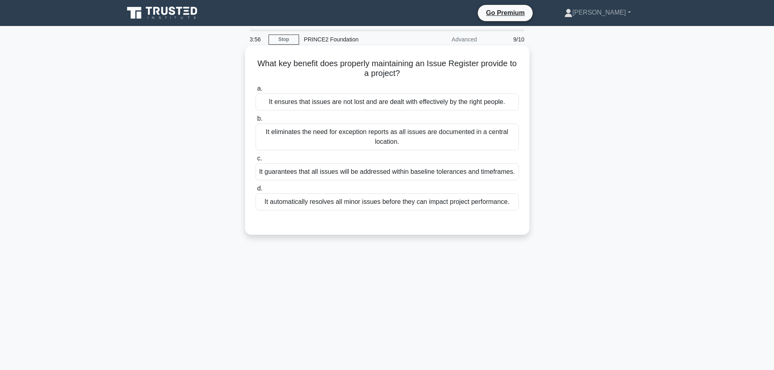
click at [314, 170] on div "It guarantees that all issues will be addressed within baseline tolerances and …" at bounding box center [386, 171] width 263 height 17
click at [255, 161] on input "c. It guarantees that all issues will be addressed within baseline tolerances a…" at bounding box center [255, 158] width 0 height 5
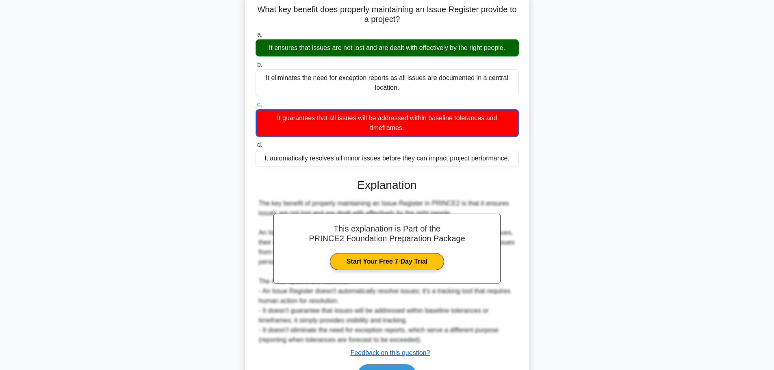
scroll to position [103, 0]
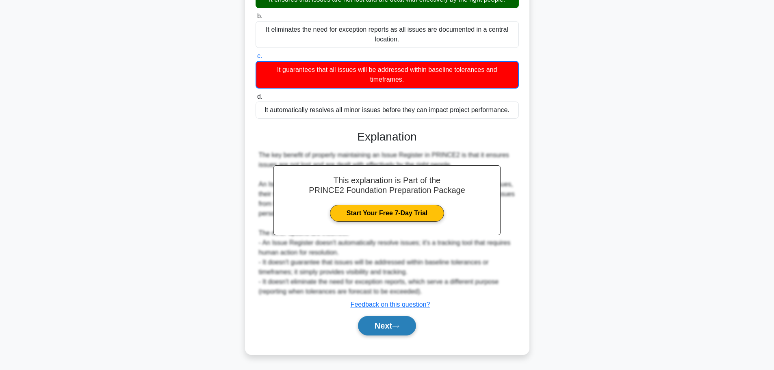
click at [372, 333] on button "Next" at bounding box center [387, 325] width 58 height 19
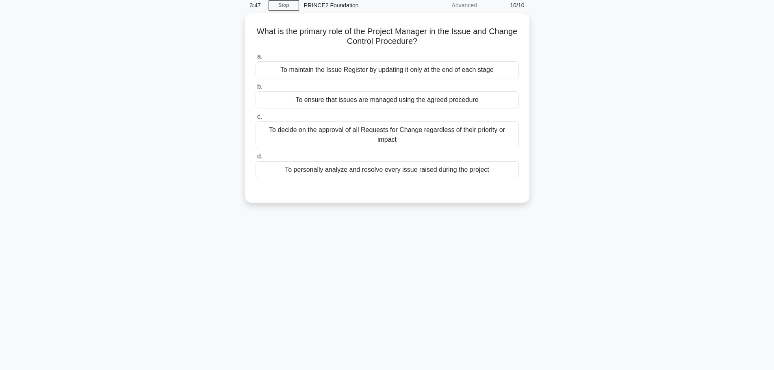
scroll to position [0, 0]
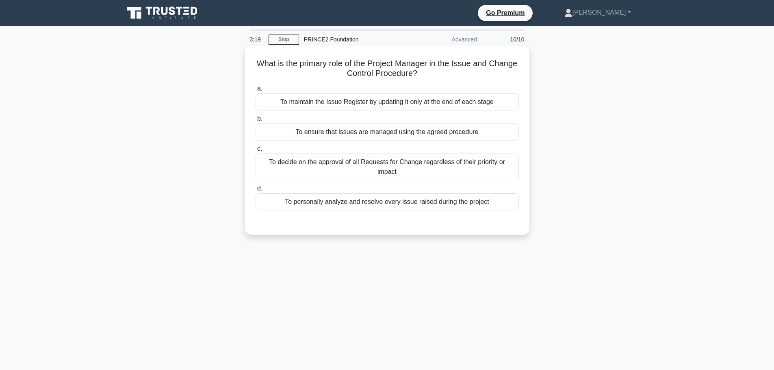
click at [298, 128] on div "To ensure that issues are managed using the agreed procedure" at bounding box center [386, 131] width 263 height 17
click at [255, 121] on input "b. To ensure that issues are managed using the agreed procedure" at bounding box center [255, 118] width 0 height 5
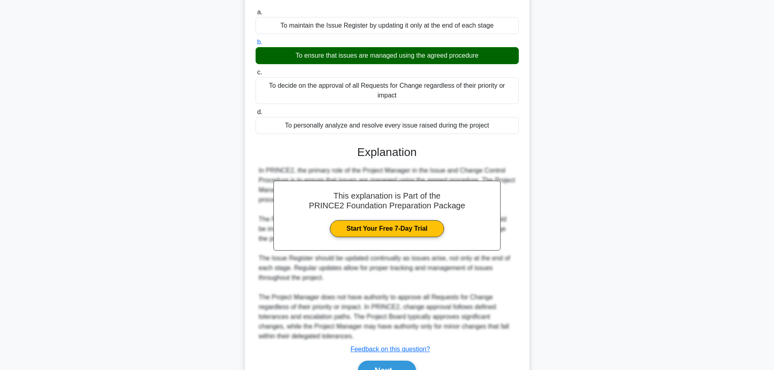
scroll to position [121, 0]
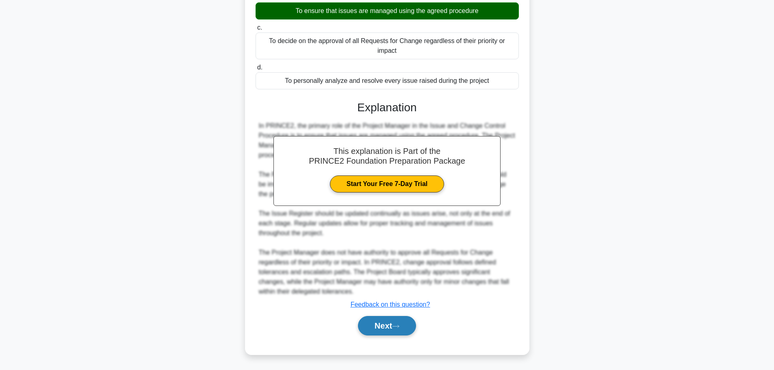
drag, startPoint x: 385, startPoint y: 328, endPoint x: 382, endPoint y: 331, distance: 4.3
click at [385, 328] on button "Next" at bounding box center [387, 325] width 58 height 19
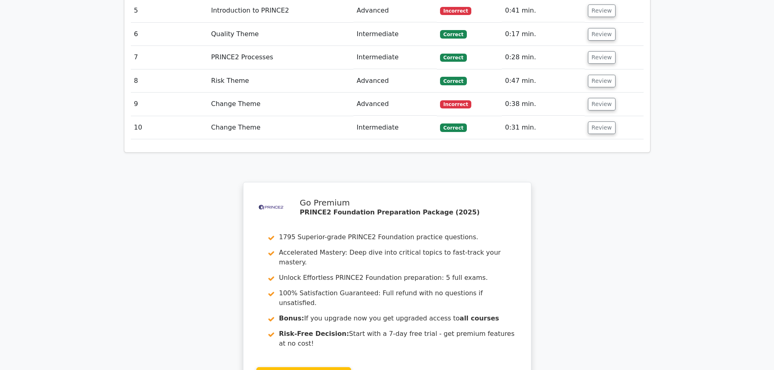
scroll to position [1394, 0]
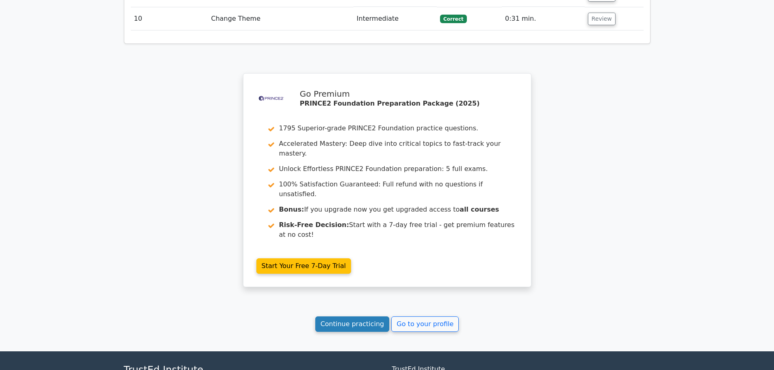
click at [350, 316] on link "Continue practicing" at bounding box center [352, 323] width 74 height 15
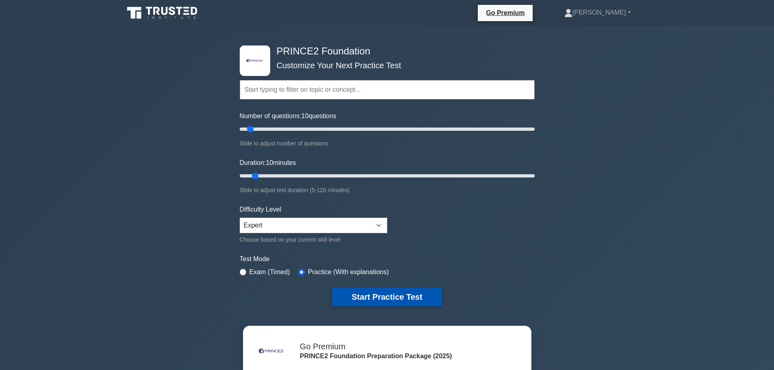
click at [383, 293] on button "Start Practice Test" at bounding box center [387, 297] width 110 height 19
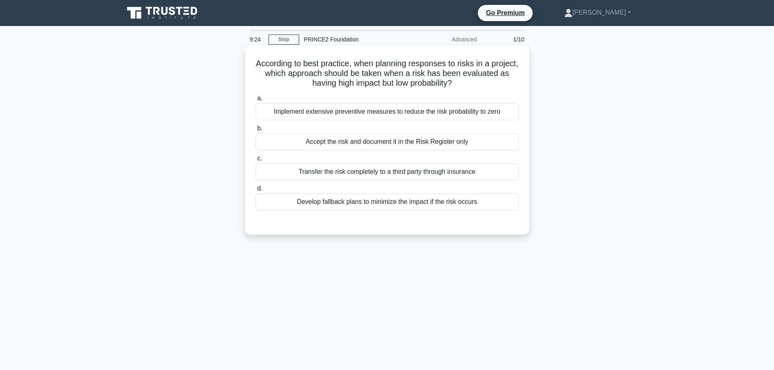
click at [313, 205] on div "Develop fallback plans to minimize the impact if the risk occurs" at bounding box center [386, 201] width 263 height 17
click at [255, 191] on input "d. Develop fallback plans to minimize the impact if the risk occurs" at bounding box center [255, 188] width 0 height 5
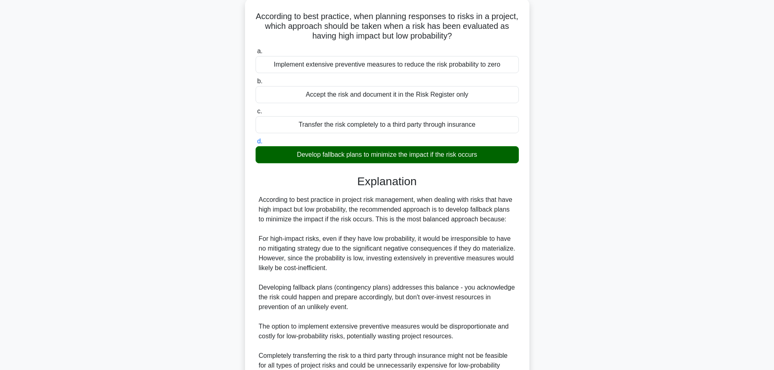
scroll to position [170, 0]
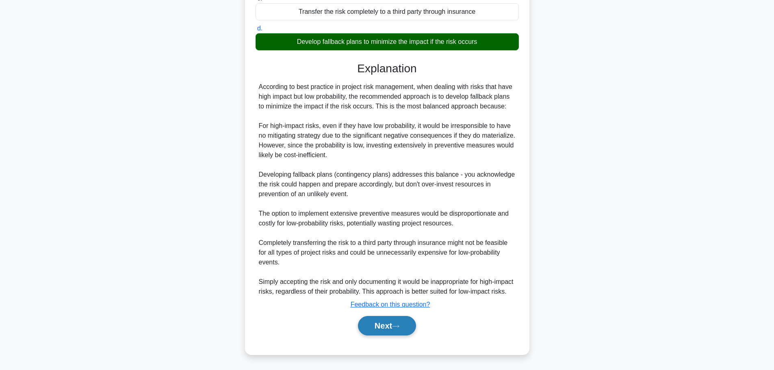
click at [388, 328] on button "Next" at bounding box center [387, 325] width 58 height 19
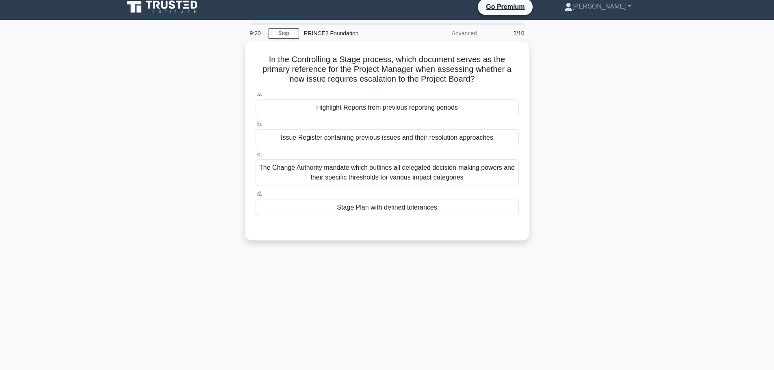
scroll to position [0, 0]
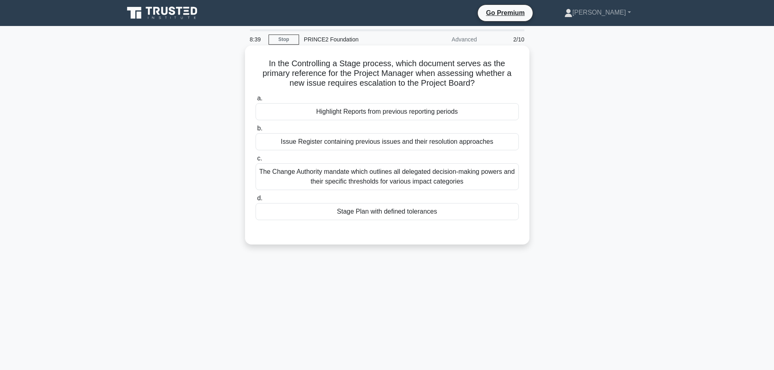
click at [363, 216] on div "Stage Plan with defined tolerances" at bounding box center [386, 211] width 263 height 17
click at [255, 201] on input "d. Stage Plan with defined tolerances" at bounding box center [255, 198] width 0 height 5
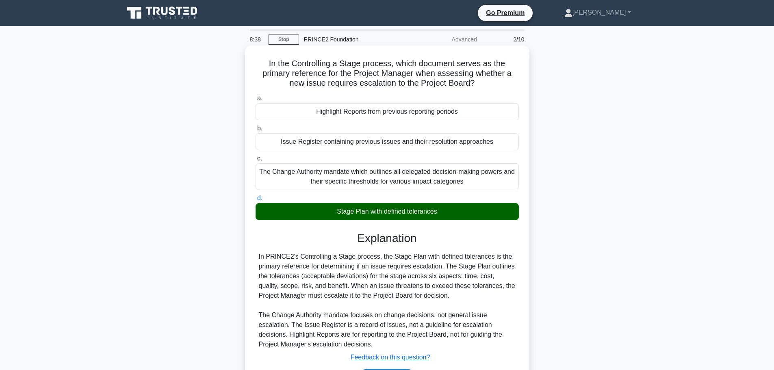
scroll to position [69, 0]
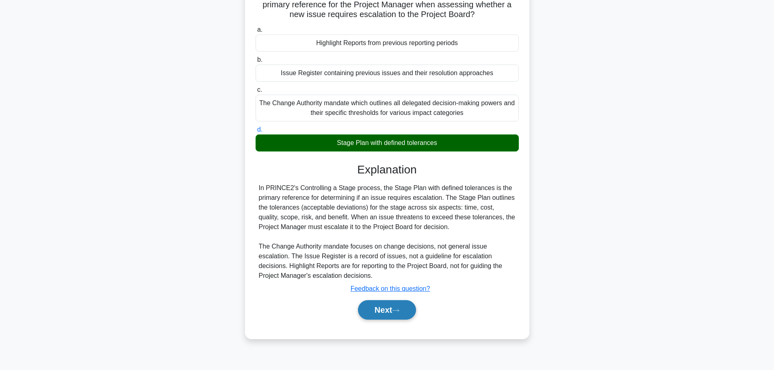
click at [388, 313] on button "Next" at bounding box center [387, 309] width 58 height 19
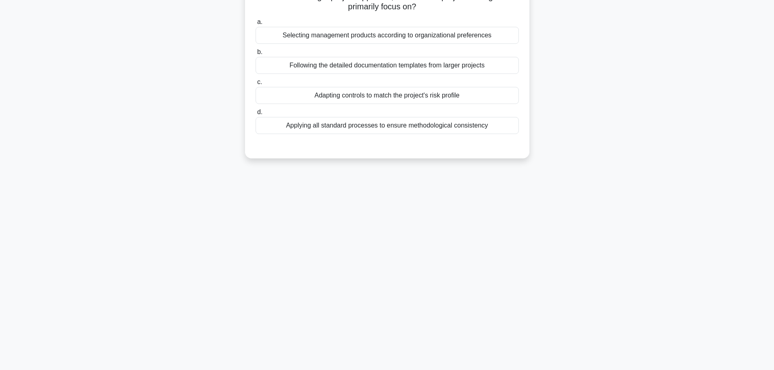
scroll to position [0, 0]
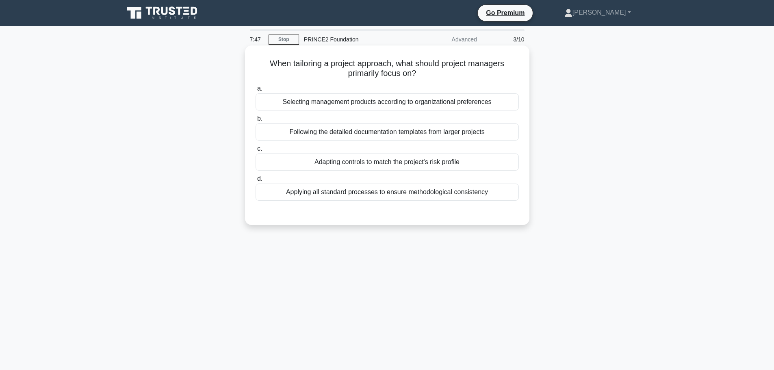
click at [418, 102] on div "Selecting management products according to organizational preferences" at bounding box center [386, 101] width 263 height 17
click at [255, 91] on input "a. Selecting management products according to organizational preferences" at bounding box center [255, 88] width 0 height 5
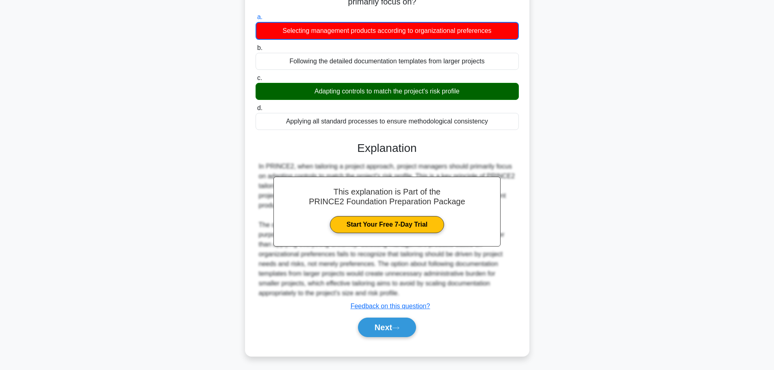
scroll to position [74, 0]
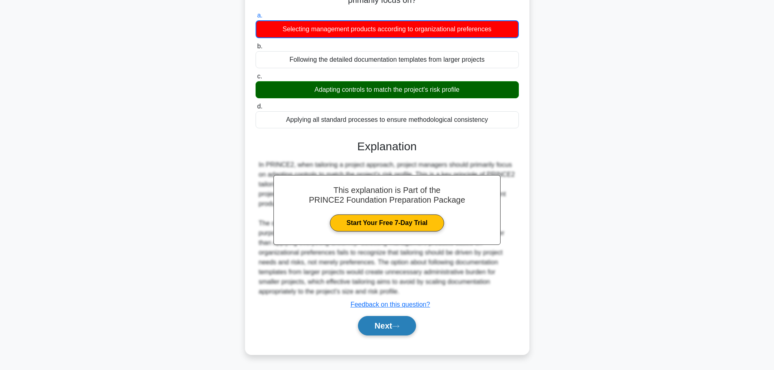
click at [389, 325] on button "Next" at bounding box center [387, 325] width 58 height 19
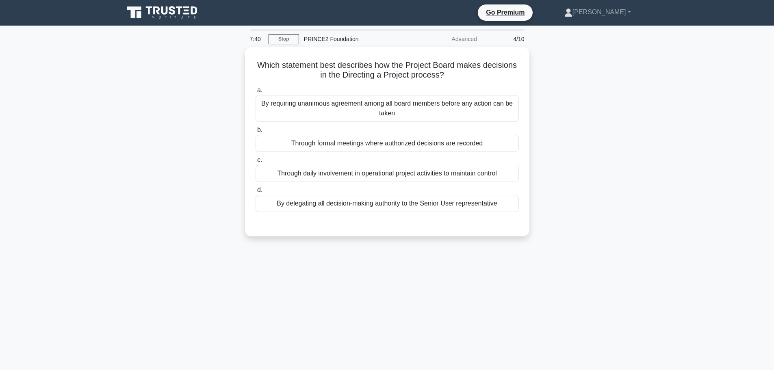
scroll to position [0, 0]
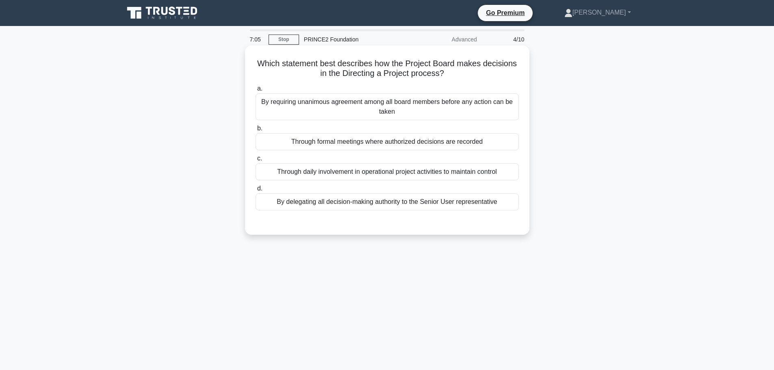
click at [435, 143] on div "Through formal meetings where authorized decisions are recorded" at bounding box center [386, 141] width 263 height 17
click at [255, 131] on input "b. Through formal meetings where authorized decisions are recorded" at bounding box center [255, 128] width 0 height 5
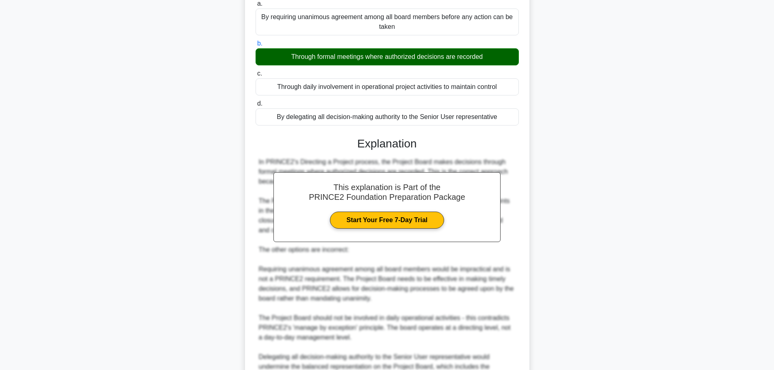
scroll to position [180, 0]
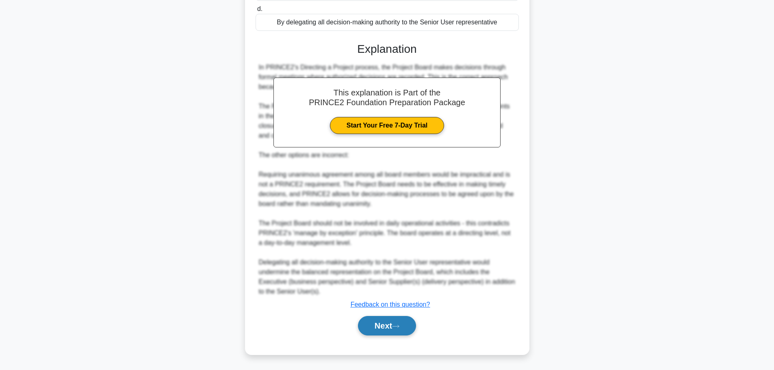
click at [407, 329] on button "Next" at bounding box center [387, 325] width 58 height 19
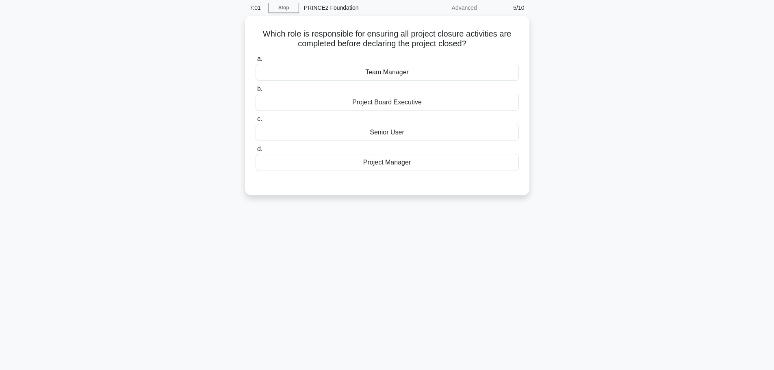
scroll to position [0, 0]
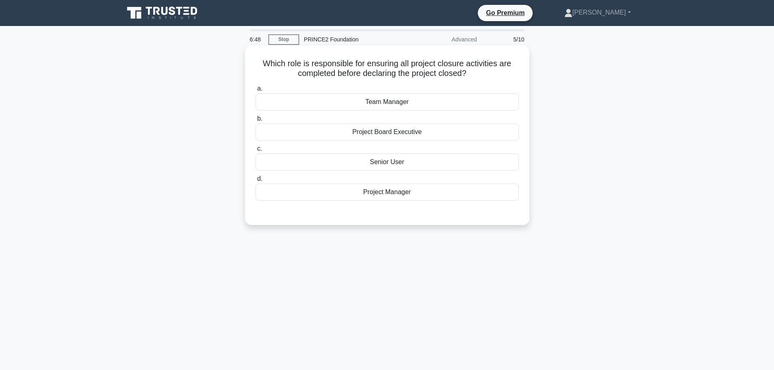
click at [410, 135] on div "Project Board Executive" at bounding box center [386, 131] width 263 height 17
click at [255, 121] on input "b. Project Board Executive" at bounding box center [255, 118] width 0 height 5
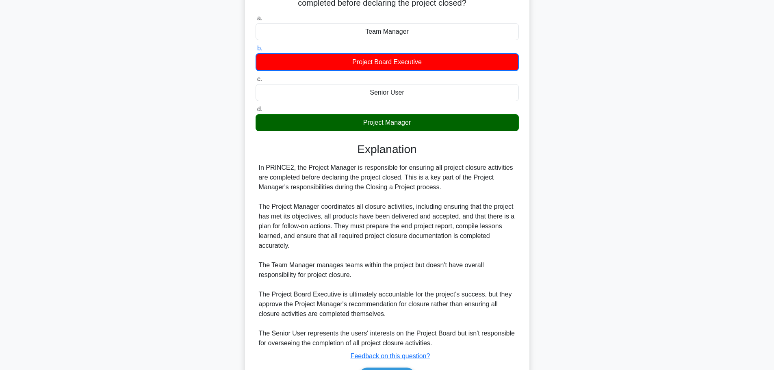
scroll to position [122, 0]
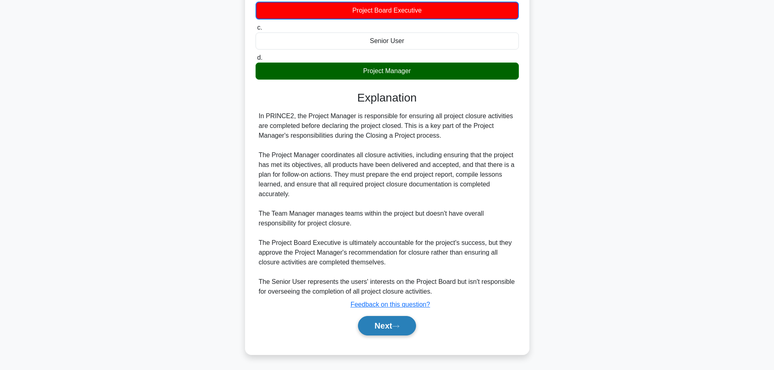
click at [390, 333] on button "Next" at bounding box center [387, 325] width 58 height 19
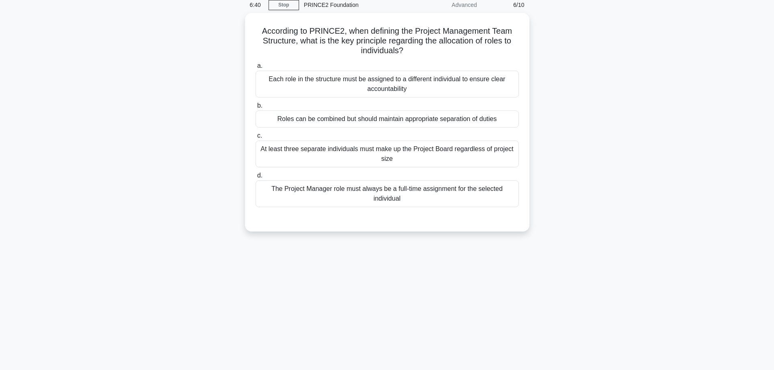
scroll to position [0, 0]
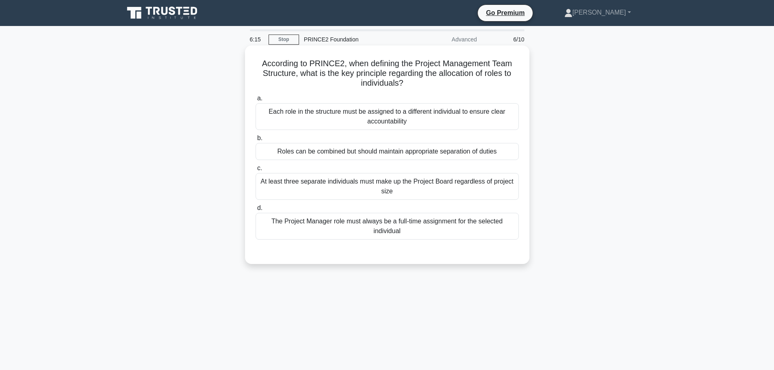
click at [363, 152] on div "Roles can be combined but should maintain appropriate separation of duties" at bounding box center [386, 151] width 263 height 17
click at [255, 141] on input "b. Roles can be combined but should maintain appropriate separation of duties" at bounding box center [255, 138] width 0 height 5
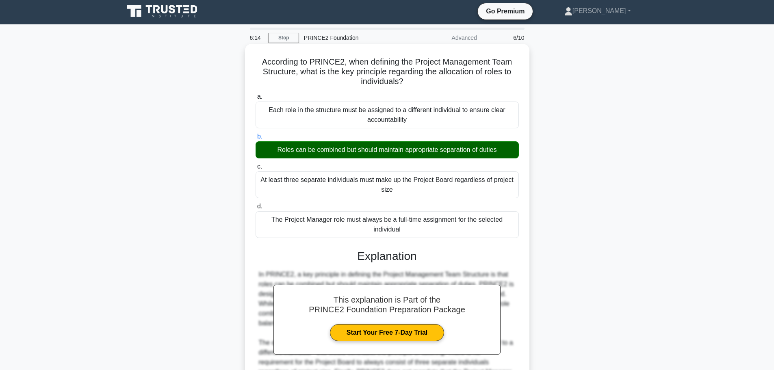
scroll to position [102, 0]
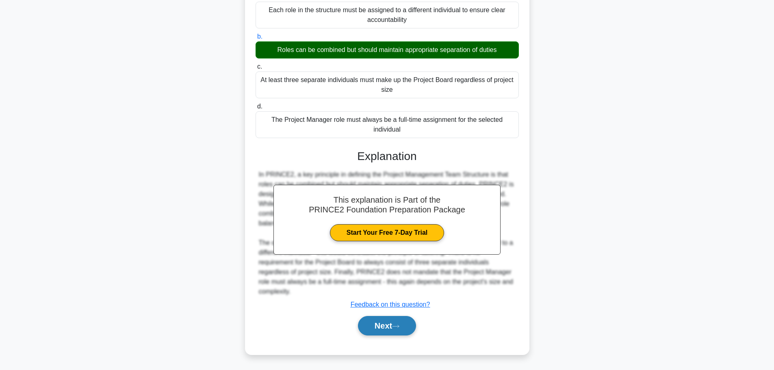
click at [386, 330] on button "Next" at bounding box center [387, 325] width 58 height 19
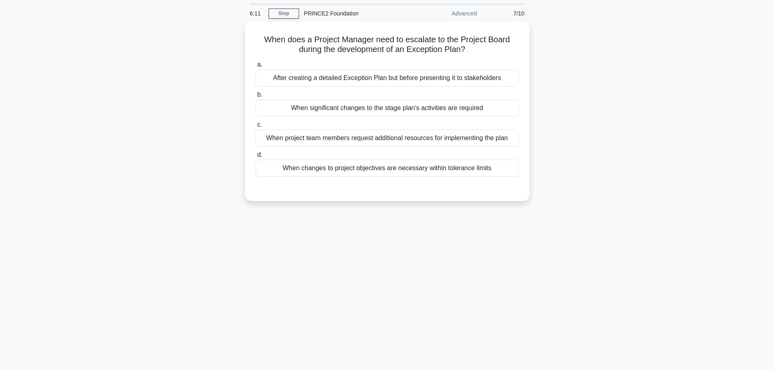
scroll to position [0, 0]
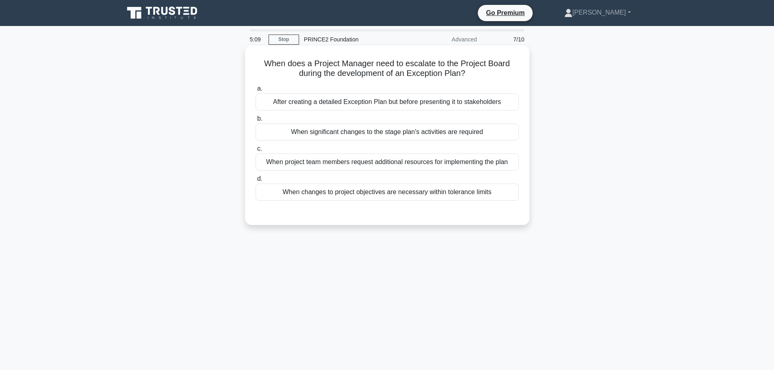
click at [420, 197] on div "When changes to project objectives are necessary within tolerance limits" at bounding box center [386, 192] width 263 height 17
click at [255, 182] on input "d. When changes to project objectives are necessary within tolerance limits" at bounding box center [255, 178] width 0 height 5
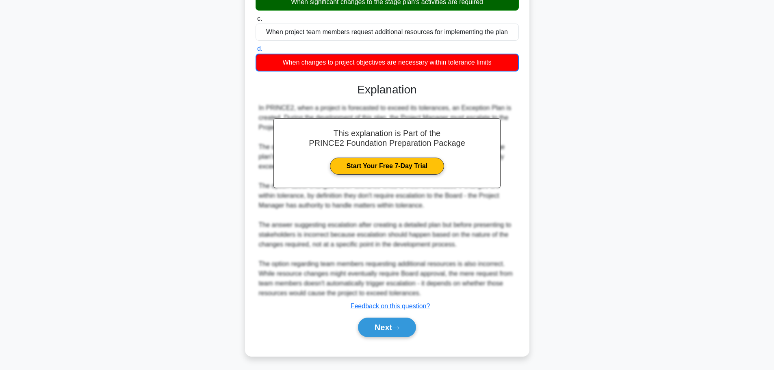
scroll to position [132, 0]
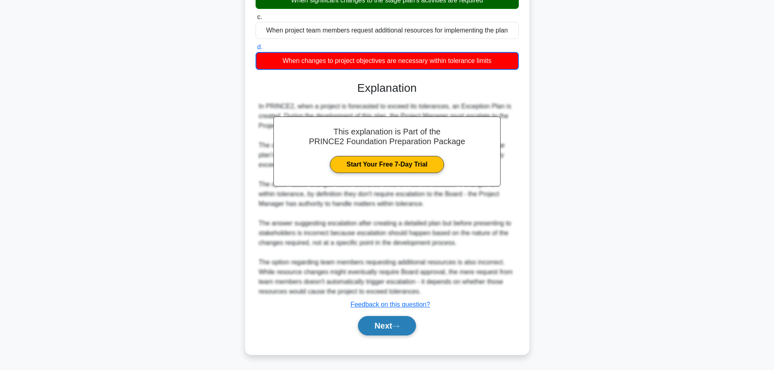
click at [379, 329] on button "Next" at bounding box center [387, 325] width 58 height 19
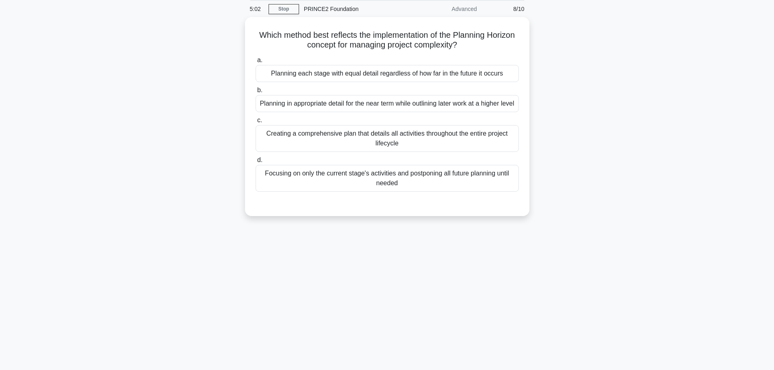
scroll to position [0, 0]
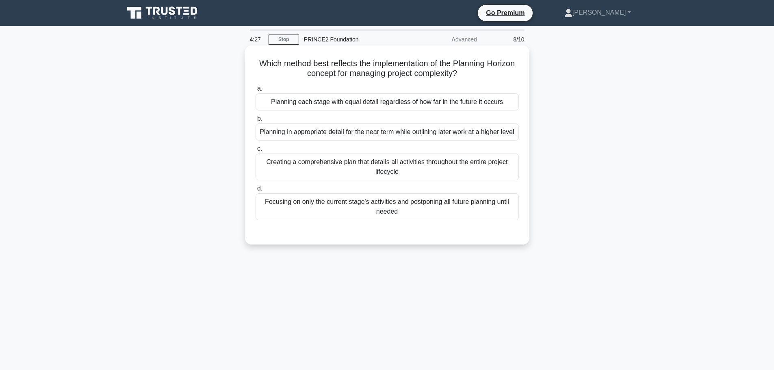
click at [314, 133] on div "Planning in appropriate detail for the near term while outlining later work at …" at bounding box center [386, 131] width 263 height 17
click at [255, 121] on input "b. Planning in appropriate detail for the near term while outlining later work …" at bounding box center [255, 118] width 0 height 5
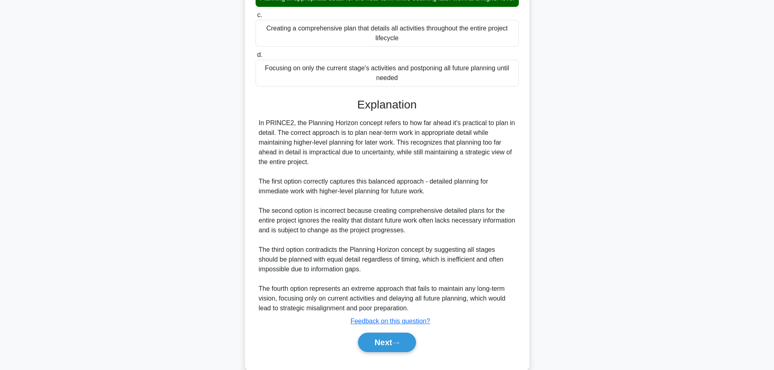
scroll to position [160, 0]
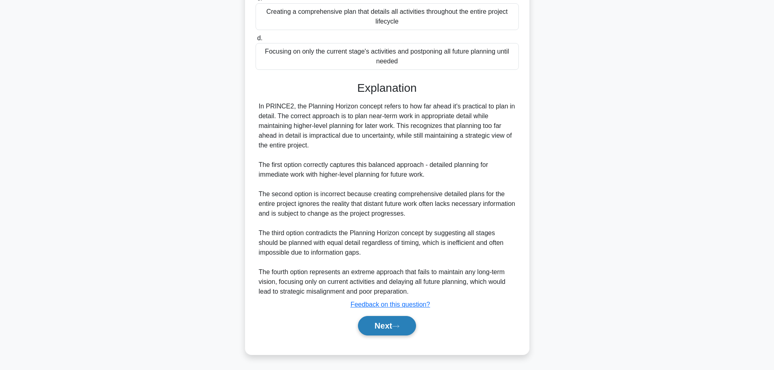
click at [379, 323] on button "Next" at bounding box center [387, 325] width 58 height 19
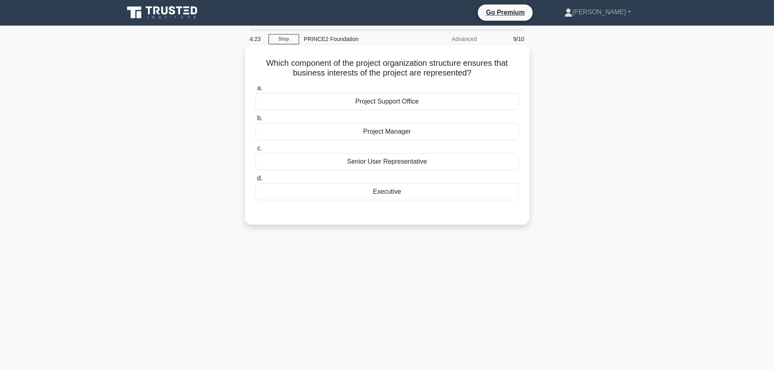
scroll to position [0, 0]
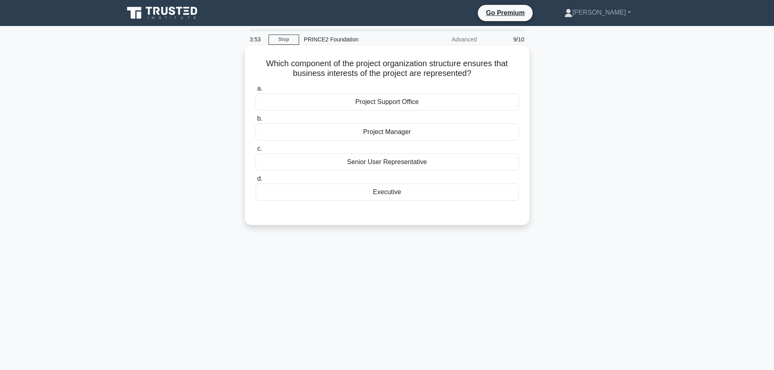
click at [396, 155] on div "Senior User Representative" at bounding box center [386, 162] width 263 height 17
click at [255, 151] on input "c. Senior User Representative" at bounding box center [255, 148] width 0 height 5
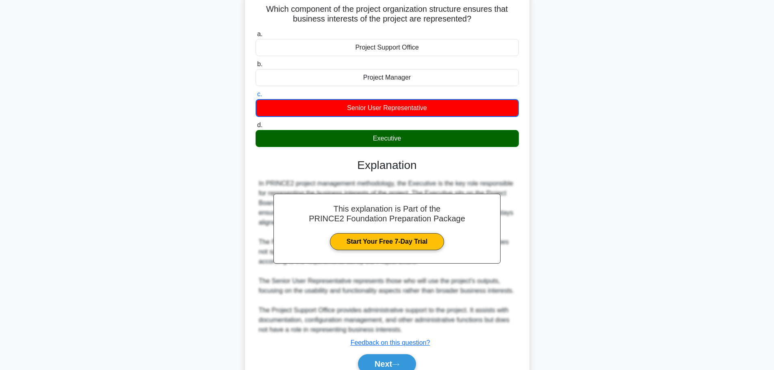
scroll to position [93, 0]
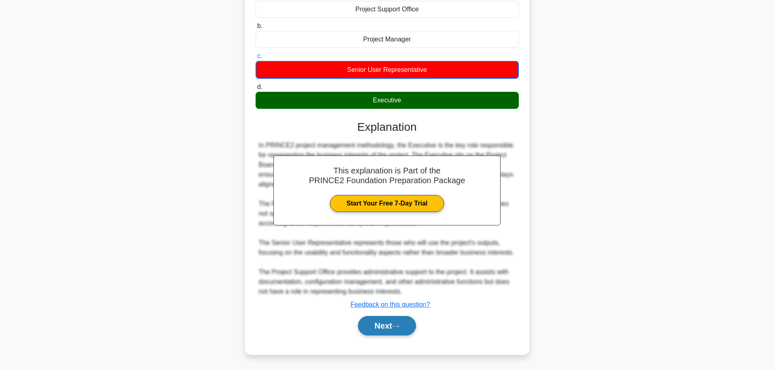
click at [403, 324] on button "Next" at bounding box center [387, 325] width 58 height 19
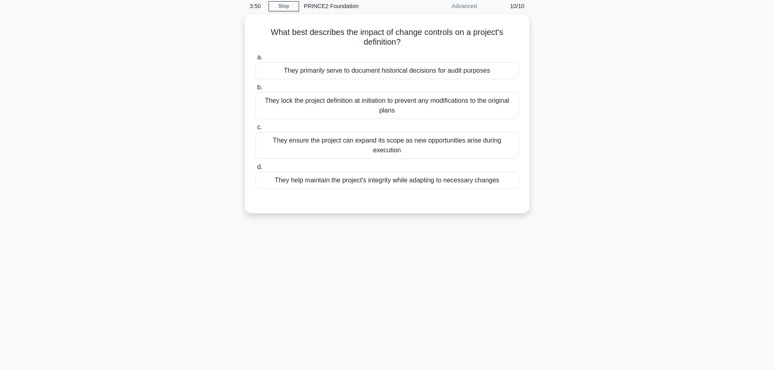
scroll to position [0, 0]
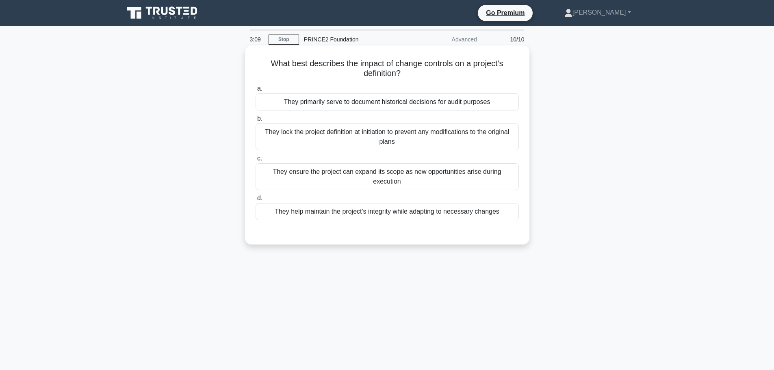
click at [369, 140] on div "They lock the project definition at initiation to prevent any modifications to …" at bounding box center [386, 136] width 263 height 27
click at [255, 121] on input "b. They lock the project definition at initiation to prevent any modifications …" at bounding box center [255, 118] width 0 height 5
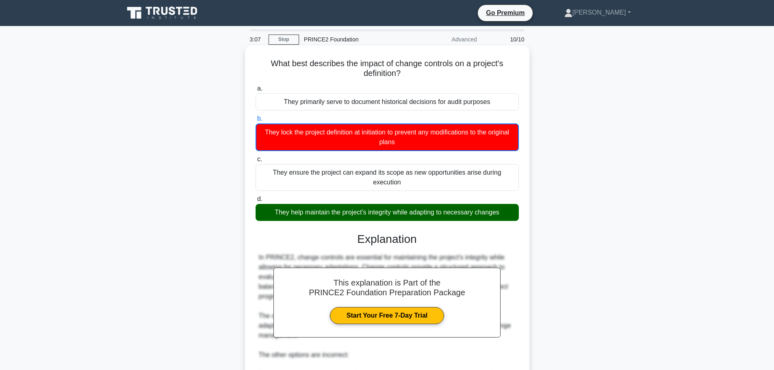
scroll to position [161, 0]
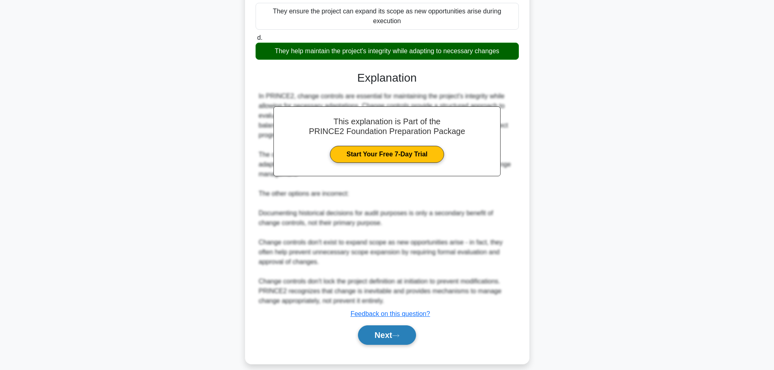
click at [394, 325] on button "Next" at bounding box center [387, 334] width 58 height 19
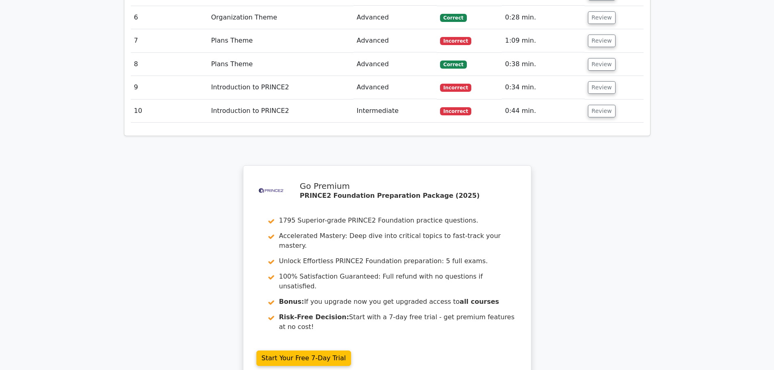
scroll to position [1360, 0]
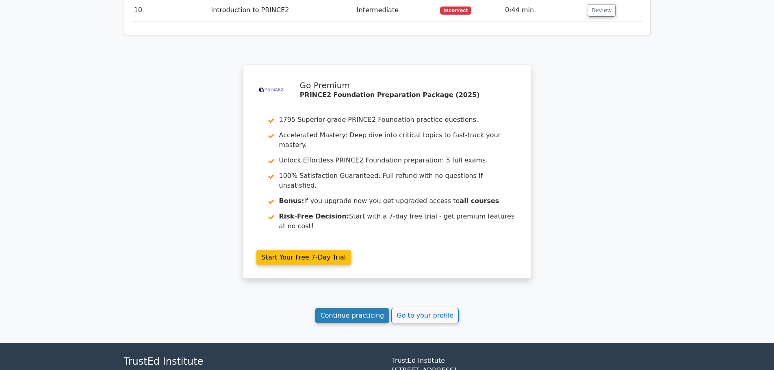
click at [363, 308] on link "Continue practicing" at bounding box center [352, 315] width 74 height 15
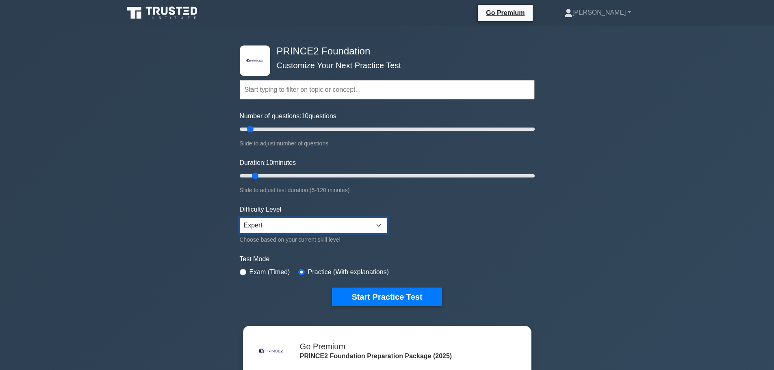
click at [297, 225] on select "Beginner Intermediate Expert" at bounding box center [313, 225] width 147 height 15
select select "intermediate"
click at [240, 218] on select "Beginner Intermediate Expert" at bounding box center [313, 225] width 147 height 15
click at [390, 295] on button "Start Practice Test" at bounding box center [387, 297] width 110 height 19
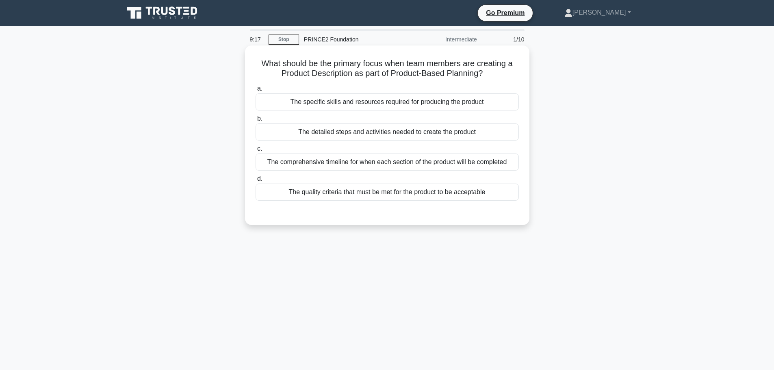
click at [311, 136] on div "The detailed steps and activities needed to create the product" at bounding box center [386, 131] width 263 height 17
click at [255, 121] on input "b. The detailed steps and activities needed to create the product" at bounding box center [255, 118] width 0 height 5
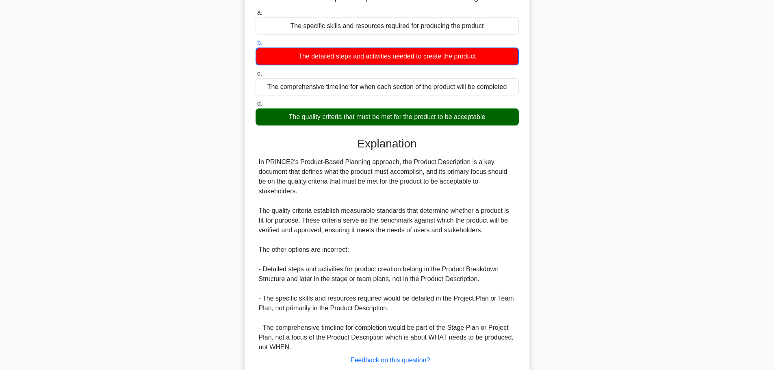
scroll to position [132, 0]
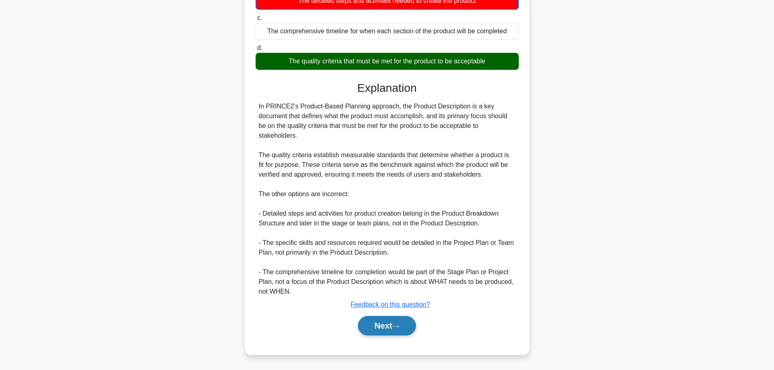
click at [373, 326] on button "Next" at bounding box center [387, 325] width 58 height 19
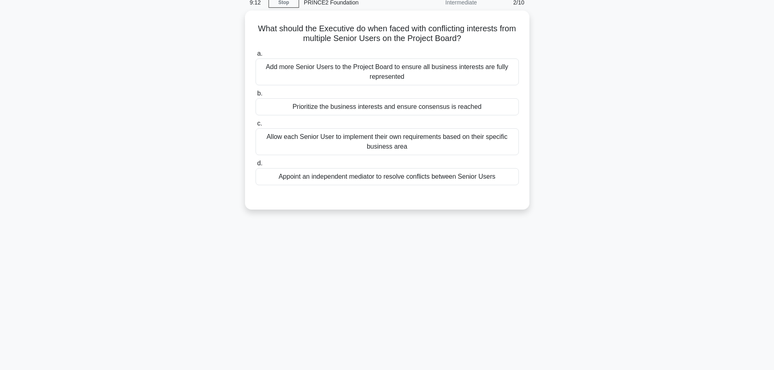
scroll to position [0, 0]
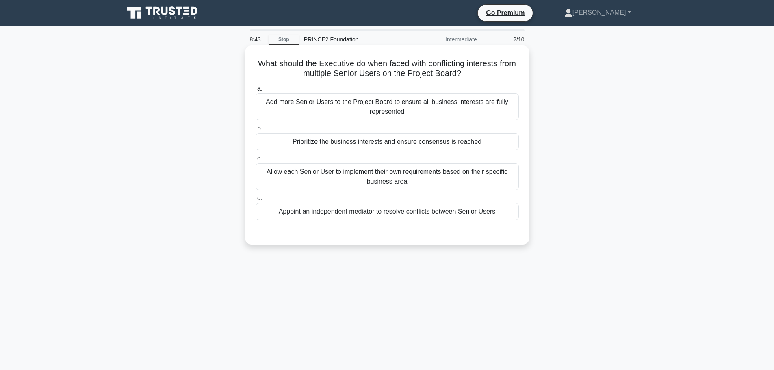
click at [380, 144] on div "Prioritize the business interests and ensure consensus is reached" at bounding box center [386, 141] width 263 height 17
click at [409, 141] on div "Prioritize the business interests and ensure consensus is reached" at bounding box center [386, 141] width 263 height 17
click at [255, 131] on input "b. Prioritize the business interests and ensure consensus is reached" at bounding box center [255, 128] width 0 height 5
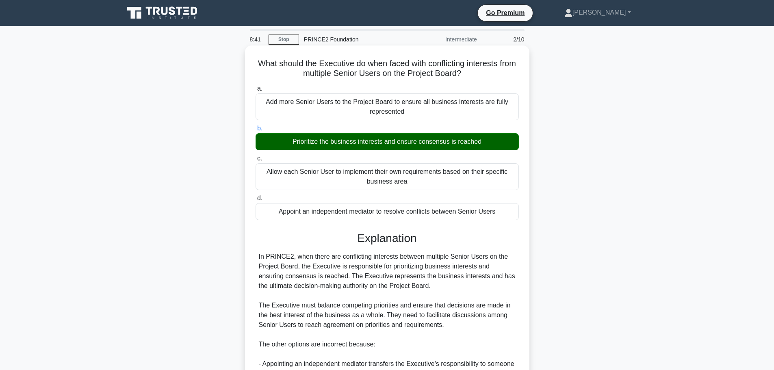
scroll to position [160, 0]
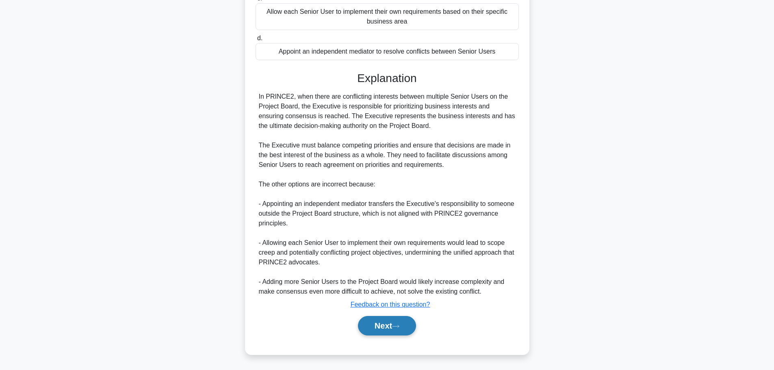
click at [397, 328] on icon at bounding box center [395, 326] width 7 height 4
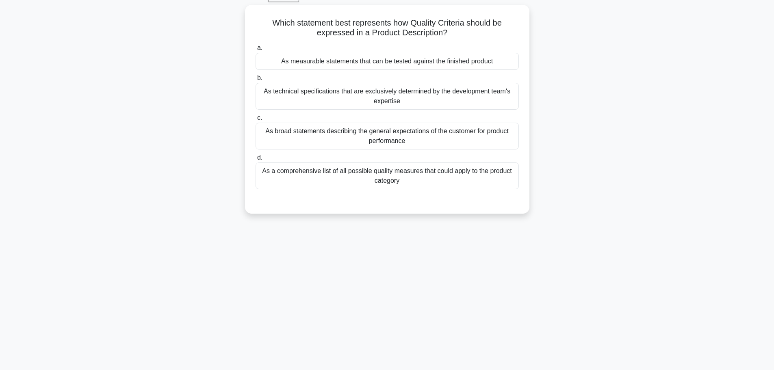
scroll to position [0, 0]
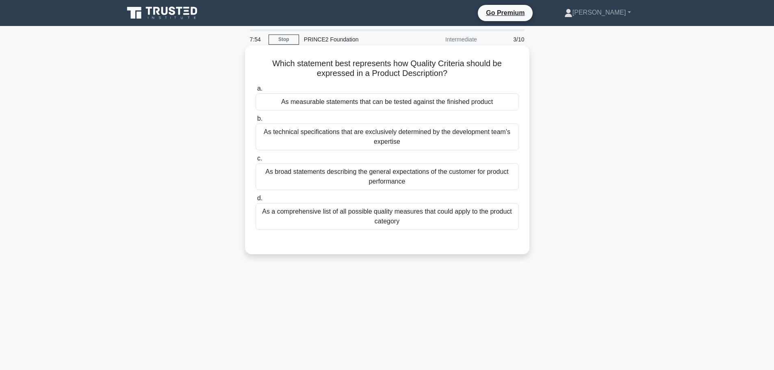
click at [304, 102] on div "As measurable statements that can be tested against the finished product" at bounding box center [386, 101] width 263 height 17
click at [255, 91] on input "a. As measurable statements that can be tested against the finished product" at bounding box center [255, 88] width 0 height 5
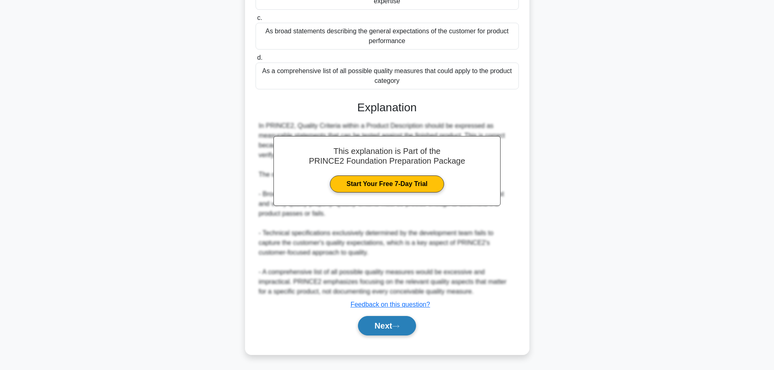
click at [375, 327] on button "Next" at bounding box center [387, 325] width 58 height 19
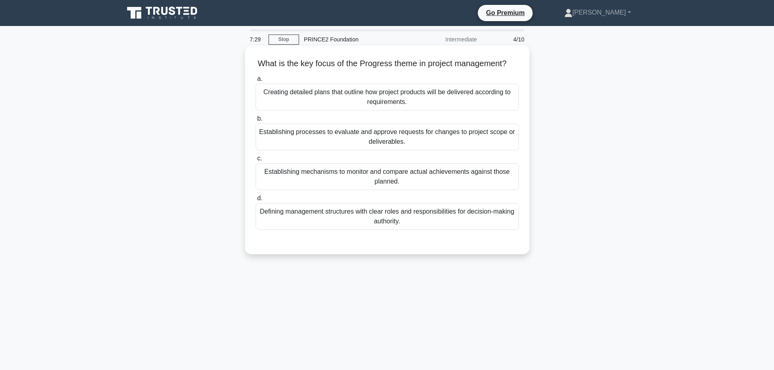
drag, startPoint x: 355, startPoint y: 188, endPoint x: 359, endPoint y: 201, distance: 13.5
click at [355, 188] on div "Establishing mechanisms to monitor and compare actual achievements against thos…" at bounding box center [386, 176] width 263 height 27
click at [255, 161] on input "c. Establishing mechanisms to monitor and compare actual achievements against t…" at bounding box center [255, 158] width 0 height 5
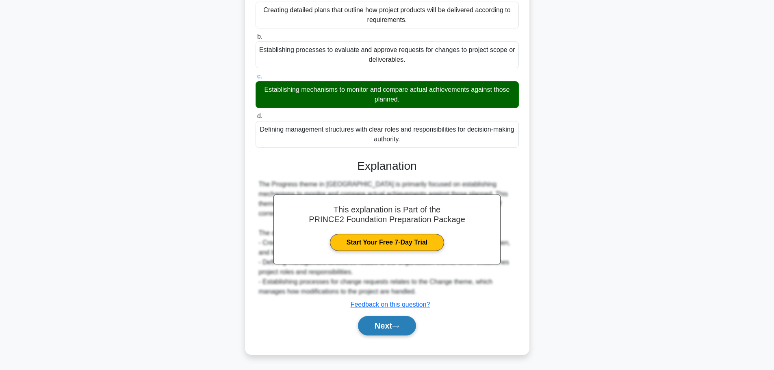
click at [381, 332] on button "Next" at bounding box center [387, 325] width 58 height 19
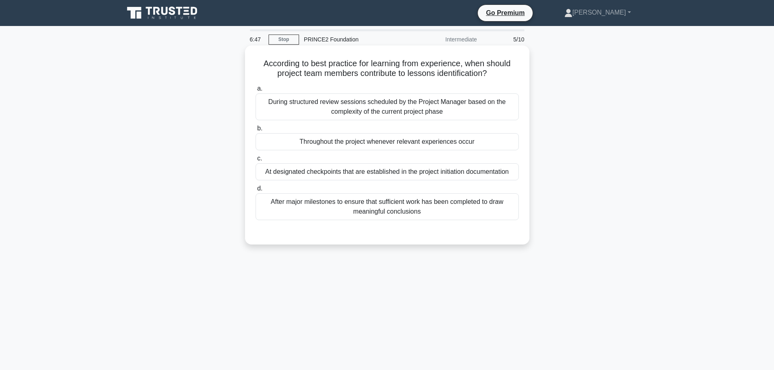
click at [398, 144] on div "Throughout the project whenever relevant experiences occur" at bounding box center [386, 141] width 263 height 17
click at [255, 131] on input "b. Throughout the project whenever relevant experiences occur" at bounding box center [255, 128] width 0 height 5
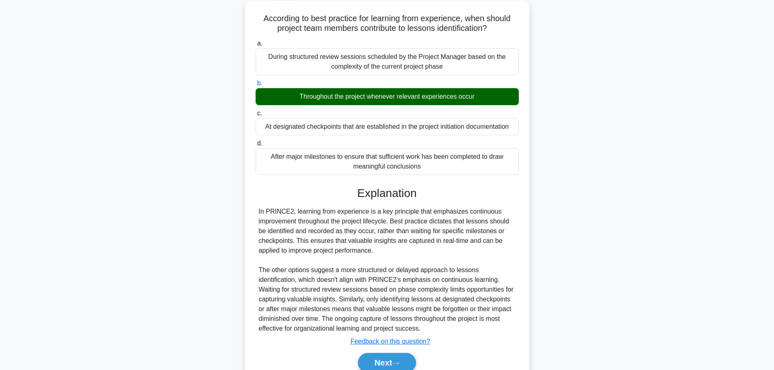
scroll to position [82, 0]
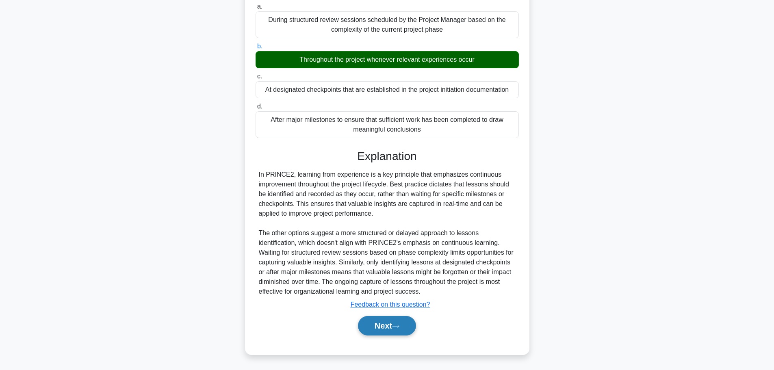
click at [389, 329] on button "Next" at bounding box center [387, 325] width 58 height 19
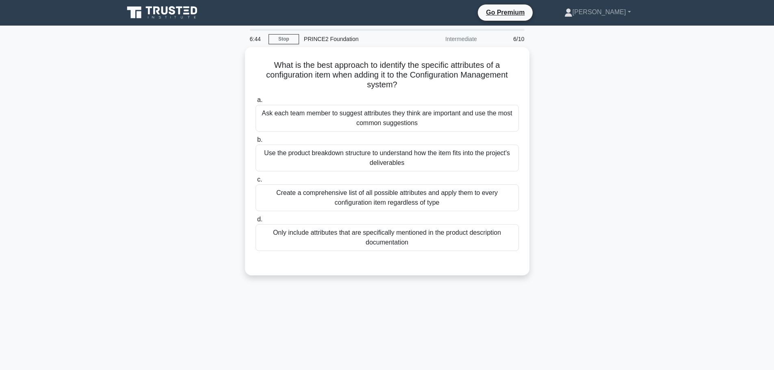
scroll to position [0, 0]
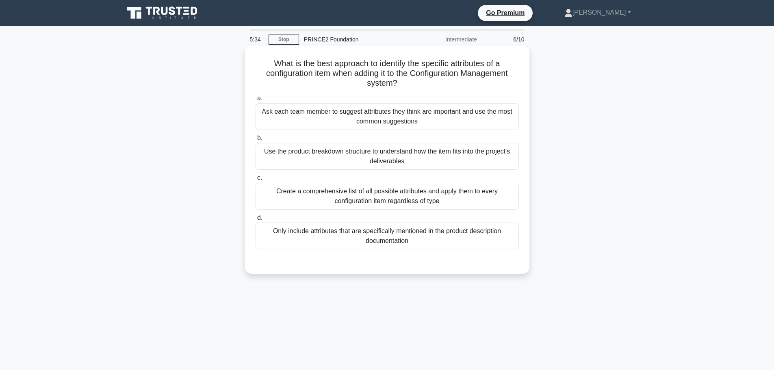
click at [400, 240] on div "Only include attributes that are specifically mentioned in the product descript…" at bounding box center [386, 236] width 263 height 27
click at [255, 221] on input "d. Only include attributes that are specifically mentioned in the product descr…" at bounding box center [255, 217] width 0 height 5
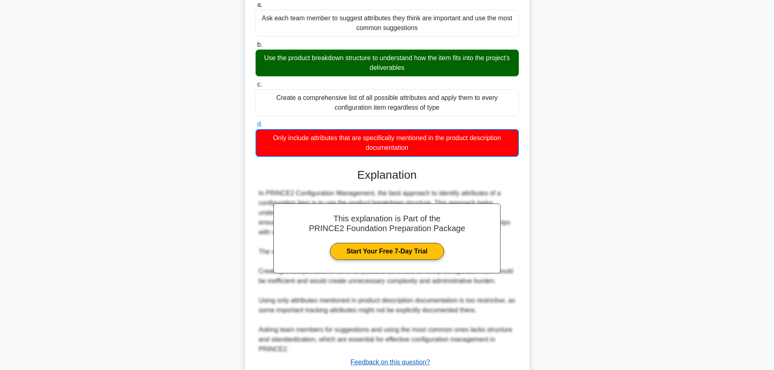
scroll to position [151, 0]
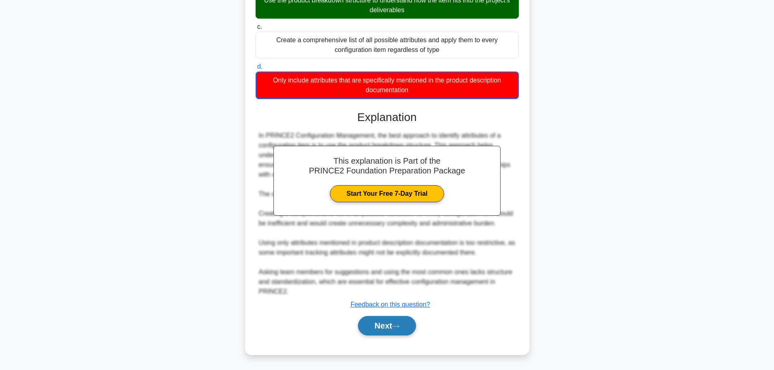
click at [404, 327] on button "Next" at bounding box center [387, 325] width 58 height 19
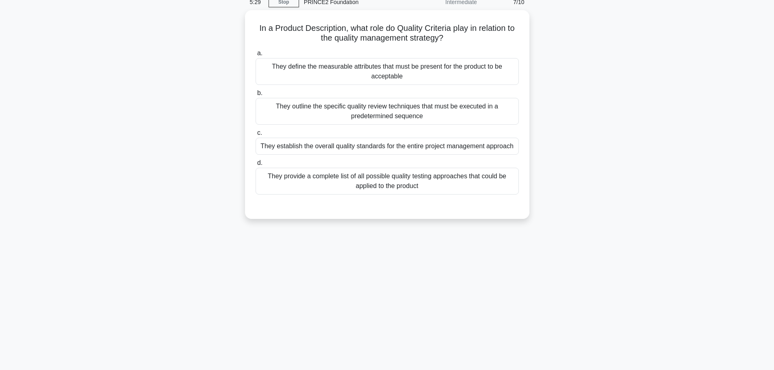
scroll to position [0, 0]
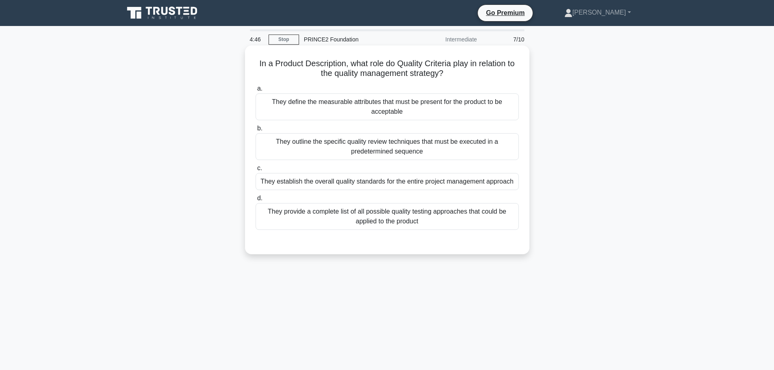
click at [434, 104] on div "They define the measurable attributes that must be present for the product to b…" at bounding box center [386, 106] width 263 height 27
click at [255, 91] on input "a. They define the measurable attributes that must be present for the product t…" at bounding box center [255, 88] width 0 height 5
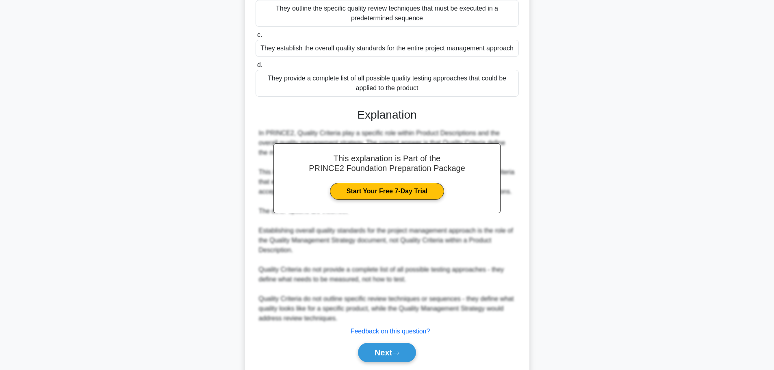
scroll to position [160, 0]
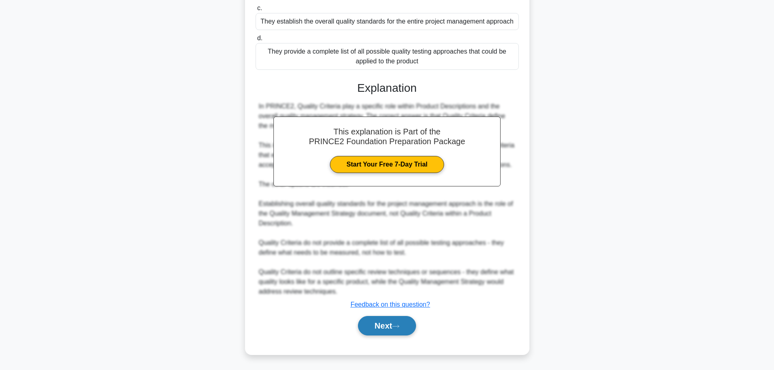
click at [392, 323] on button "Next" at bounding box center [387, 325] width 58 height 19
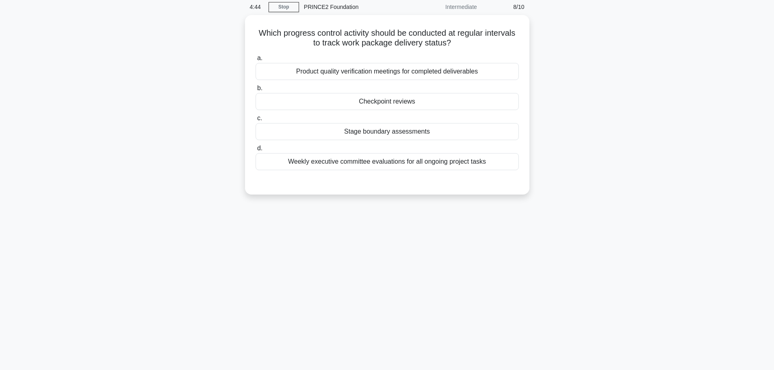
scroll to position [0, 0]
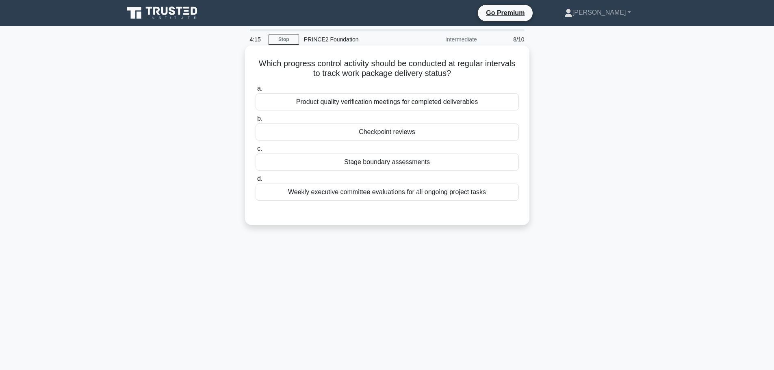
click at [351, 134] on div "Checkpoint reviews" at bounding box center [386, 131] width 263 height 17
click at [255, 121] on input "b. Checkpoint reviews" at bounding box center [255, 118] width 0 height 5
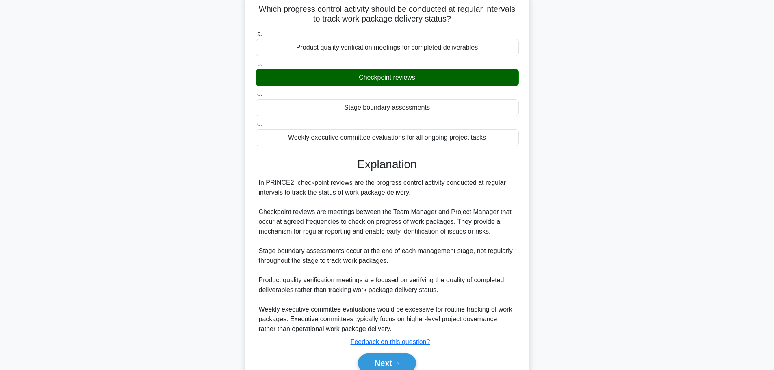
scroll to position [92, 0]
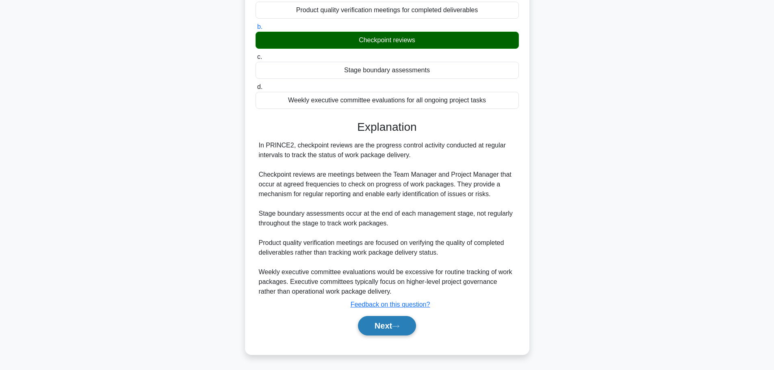
click at [370, 329] on button "Next" at bounding box center [387, 325] width 58 height 19
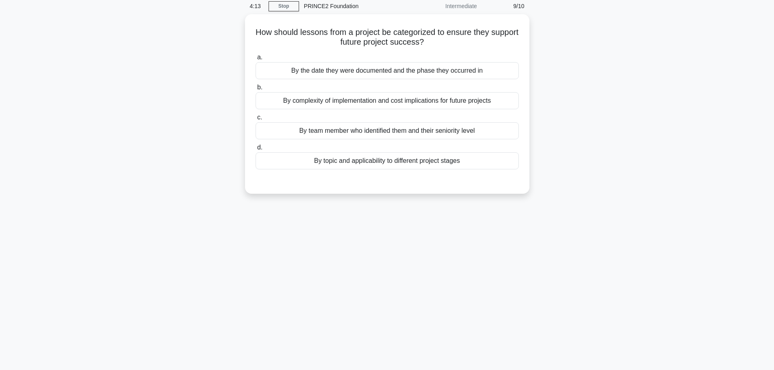
scroll to position [0, 0]
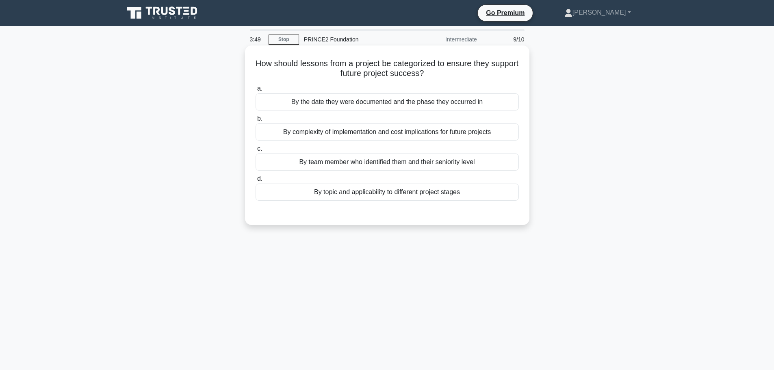
click at [369, 202] on div "a. By the date they were documented and the phase they occurred in b. By comple…" at bounding box center [387, 142] width 273 height 120
click at [371, 193] on div "By topic and applicability to different project stages" at bounding box center [386, 192] width 263 height 17
click at [255, 182] on input "d. By topic and applicability to different project stages" at bounding box center [255, 178] width 0 height 5
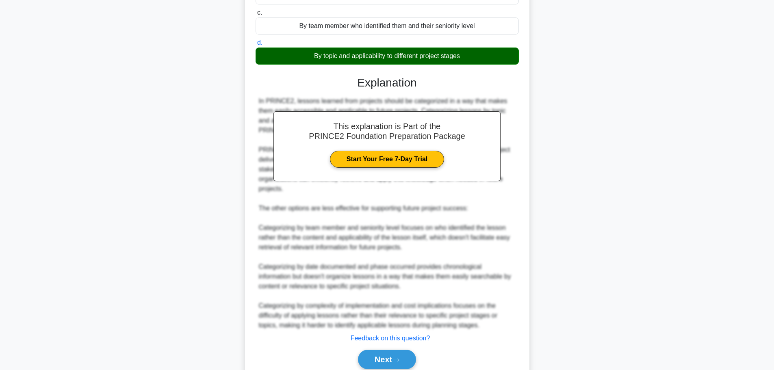
scroll to position [160, 0]
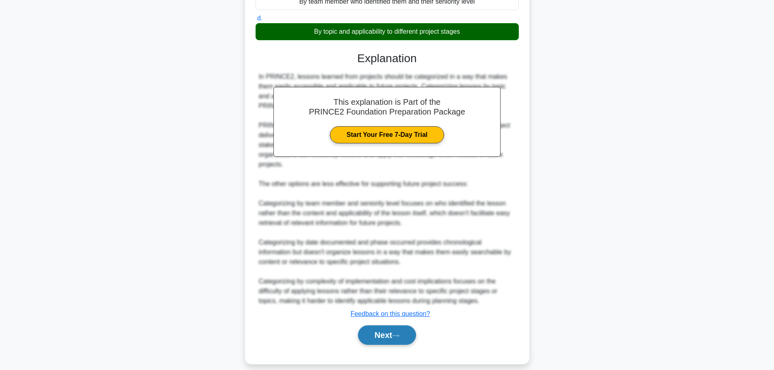
click at [374, 330] on button "Next" at bounding box center [387, 334] width 58 height 19
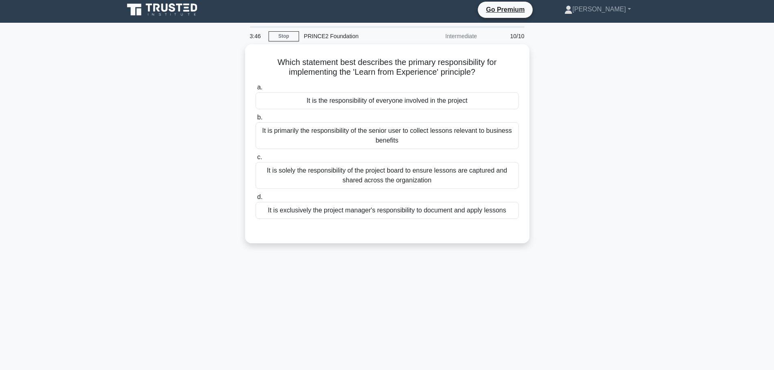
scroll to position [0, 0]
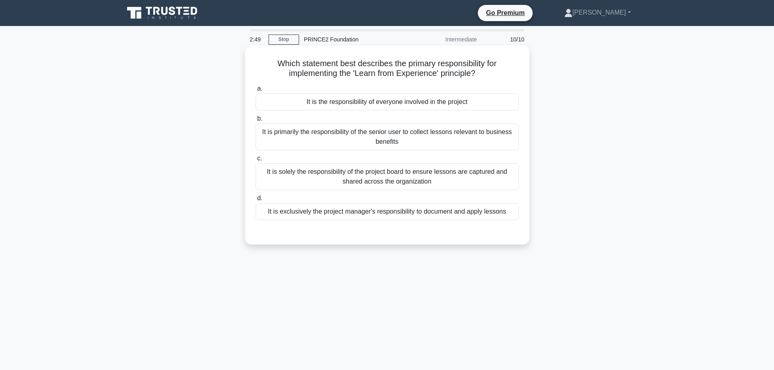
click at [370, 104] on div "It is the responsibility of everyone involved in the project" at bounding box center [386, 101] width 263 height 17
click at [255, 91] on input "a. It is the responsibility of everyone involved in the project" at bounding box center [255, 88] width 0 height 5
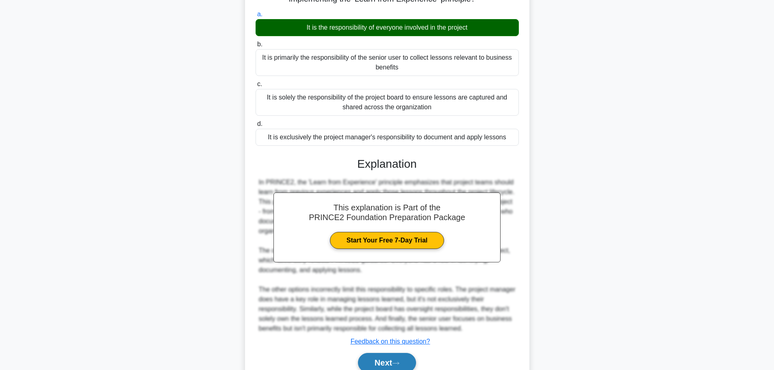
scroll to position [112, 0]
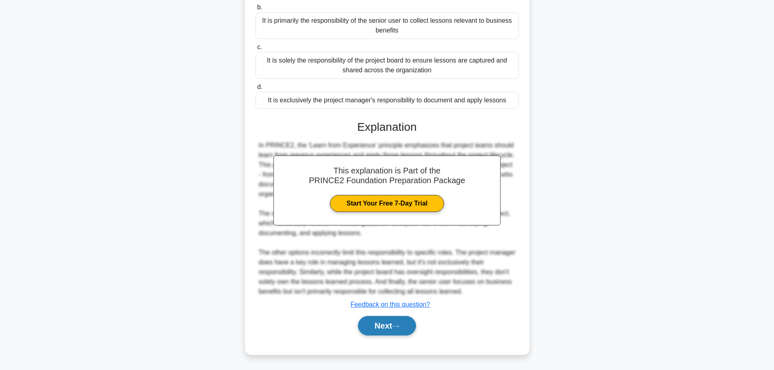
click at [396, 326] on icon at bounding box center [395, 326] width 7 height 4
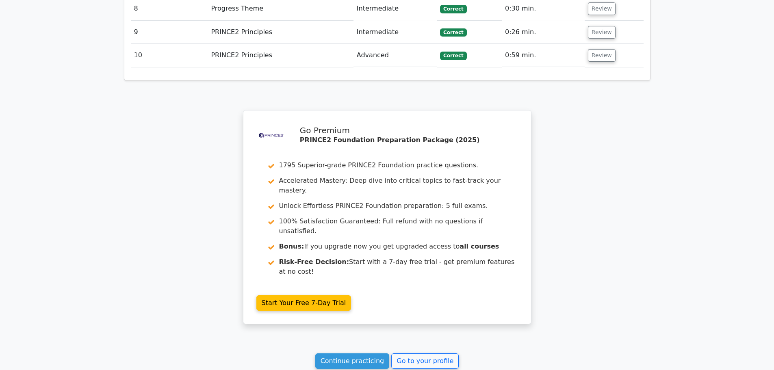
scroll to position [1338, 0]
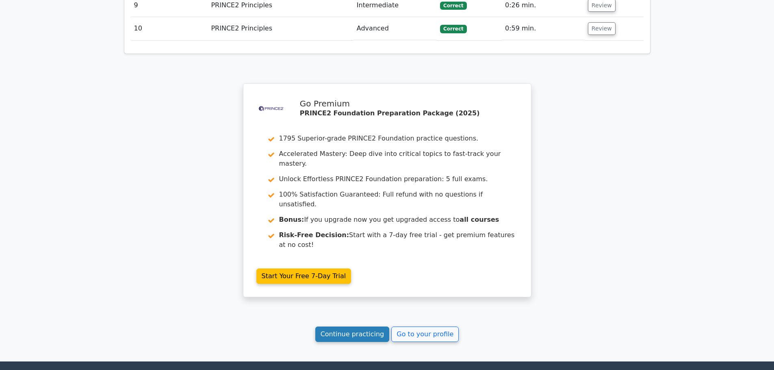
click at [351, 327] on link "Continue practicing" at bounding box center [352, 334] width 74 height 15
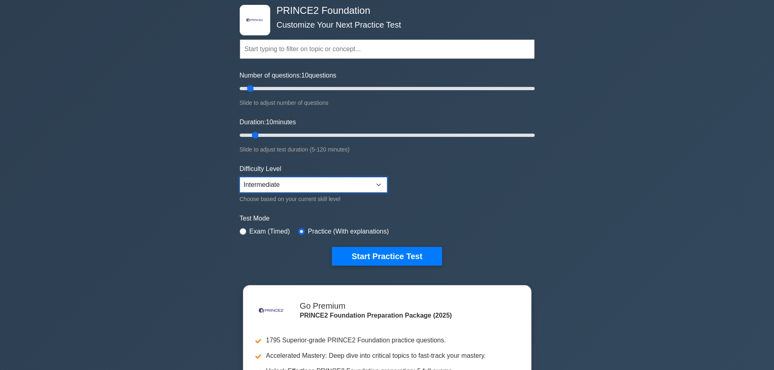
click at [336, 183] on select "Beginner Intermediate Expert" at bounding box center [313, 184] width 147 height 15
select select "expert"
click at [240, 177] on select "Beginner Intermediate Expert" at bounding box center [313, 184] width 147 height 15
click at [386, 258] on button "Start Practice Test" at bounding box center [387, 256] width 110 height 19
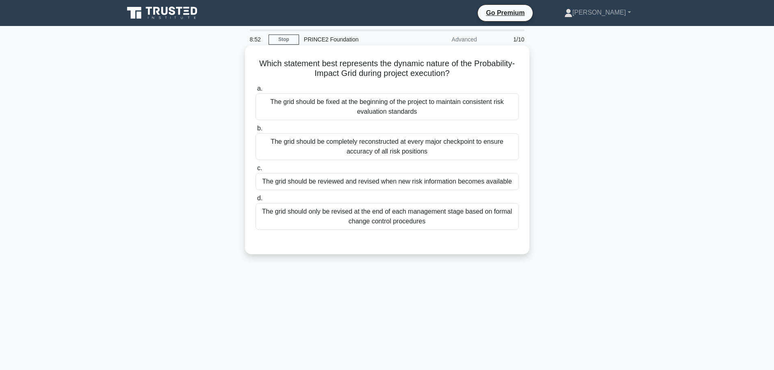
click at [455, 112] on div "The grid should be fixed at the beginning of the project to maintain consistent…" at bounding box center [386, 106] width 263 height 27
click at [255, 91] on input "a. The grid should be fixed at the beginning of the project to maintain consist…" at bounding box center [255, 88] width 0 height 5
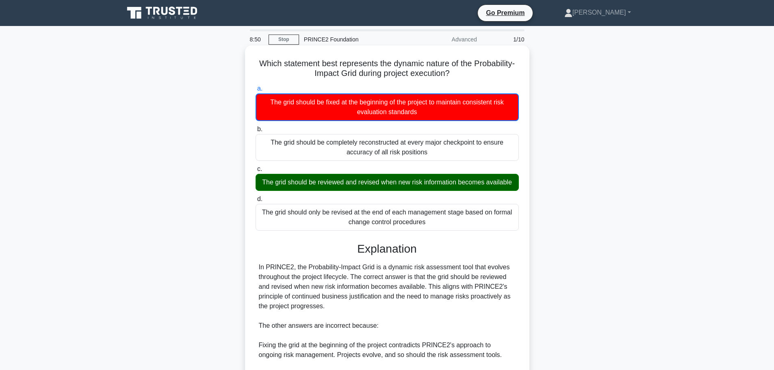
scroll to position [132, 0]
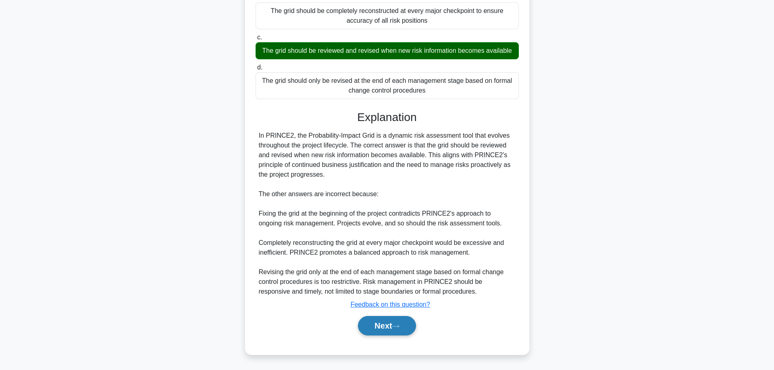
click at [392, 324] on button "Next" at bounding box center [387, 325] width 58 height 19
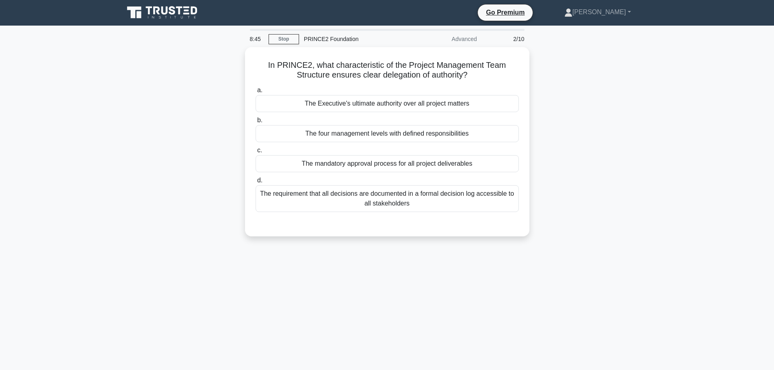
scroll to position [0, 0]
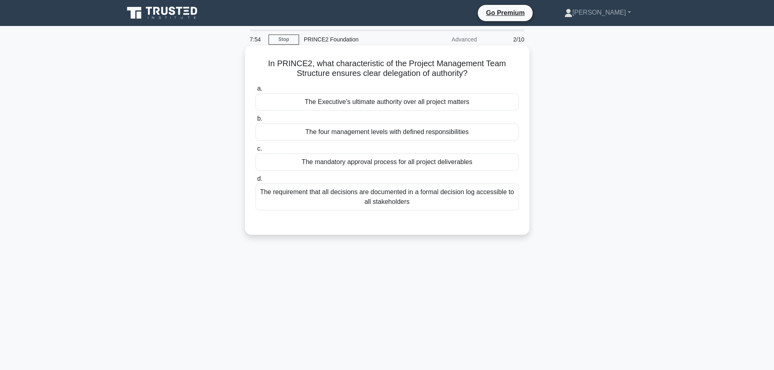
click at [360, 135] on div "The four management levels with defined responsibilities" at bounding box center [386, 131] width 263 height 17
click at [255, 121] on input "b. The four management levels with defined responsibilities" at bounding box center [255, 118] width 0 height 5
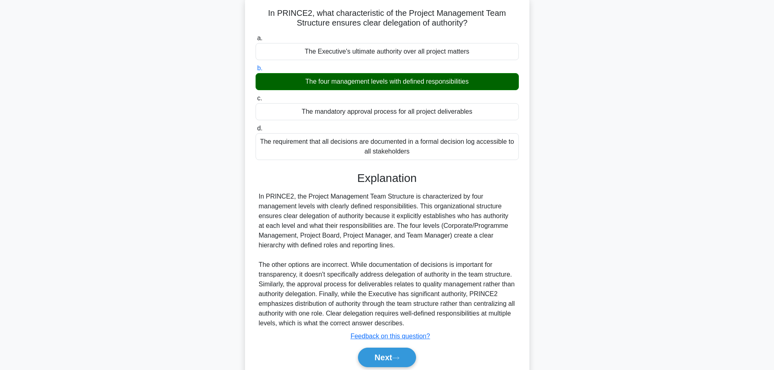
scroll to position [82, 0]
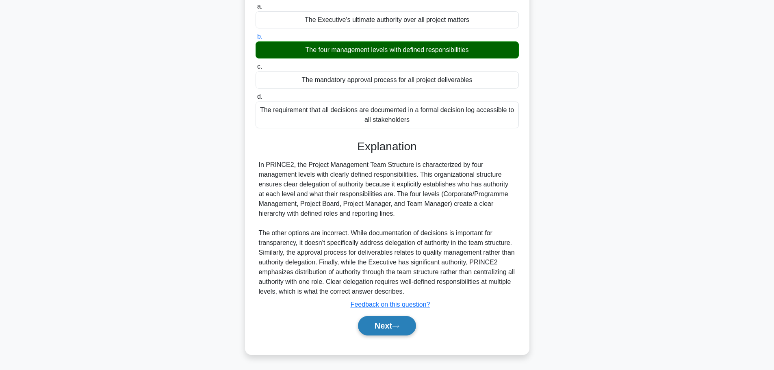
click at [377, 331] on button "Next" at bounding box center [387, 325] width 58 height 19
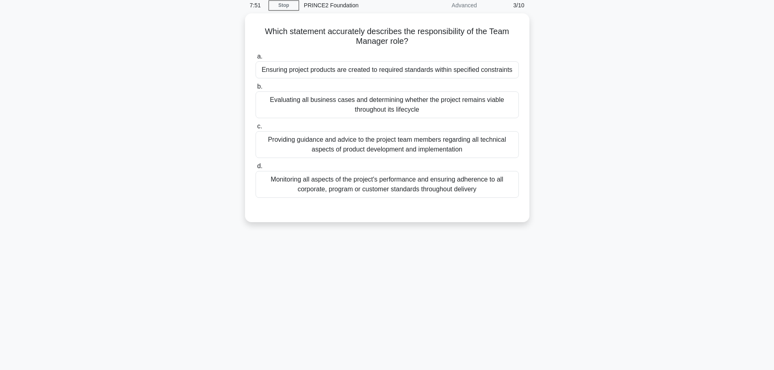
scroll to position [0, 0]
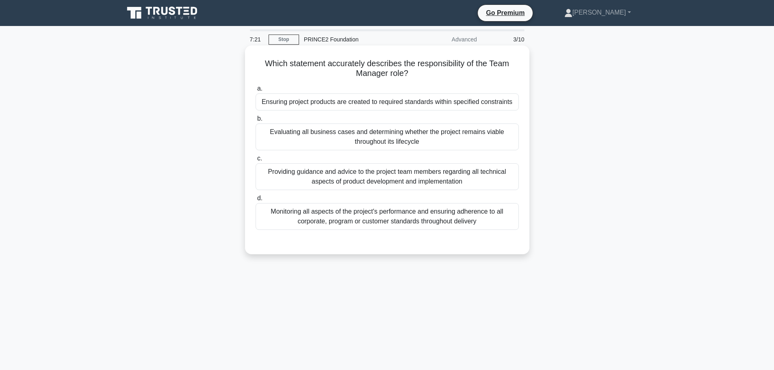
click at [364, 105] on div "Ensuring project products are created to required standards within specified co…" at bounding box center [386, 101] width 263 height 17
click at [441, 102] on div "Ensuring project products are created to required standards within specified co…" at bounding box center [386, 101] width 263 height 17
click at [337, 154] on label "c. Providing guidance and advice to the project team members regarding all tech…" at bounding box center [386, 172] width 263 height 37
click at [255, 156] on input "c. Providing guidance and advice to the project team members regarding all tech…" at bounding box center [255, 158] width 0 height 5
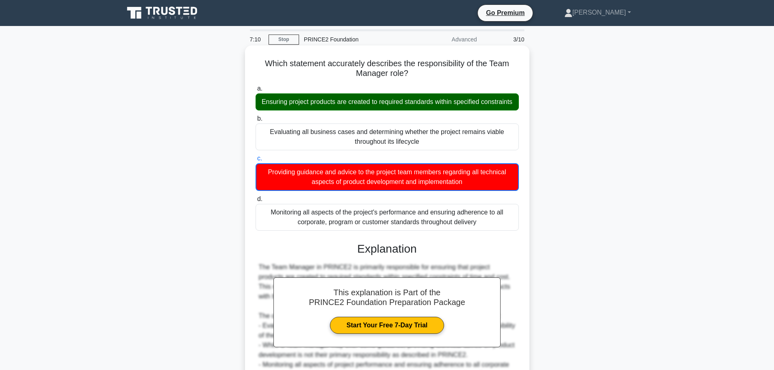
click at [329, 110] on div "Ensuring project products are created to required standards within specified co…" at bounding box center [386, 101] width 263 height 17
click at [255, 91] on input "a. Ensuring project products are created to required standards within specified…" at bounding box center [255, 88] width 0 height 5
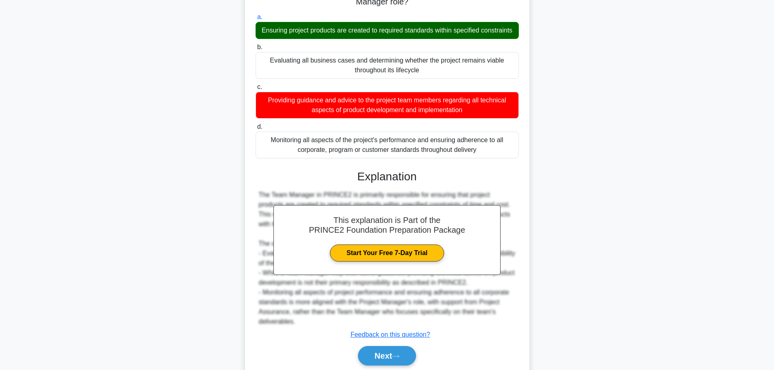
scroll to position [112, 0]
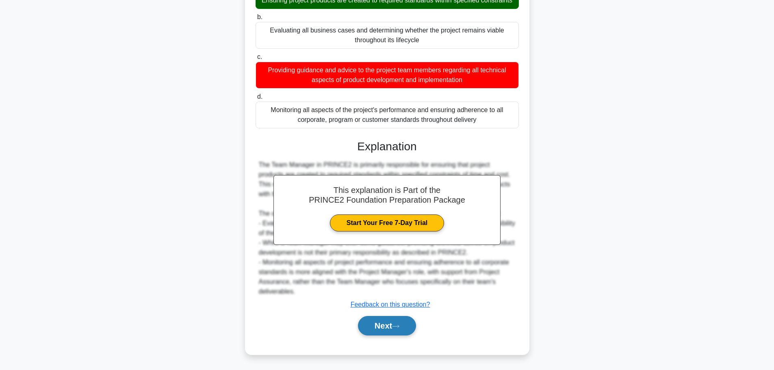
click at [384, 330] on button "Next" at bounding box center [387, 325] width 58 height 19
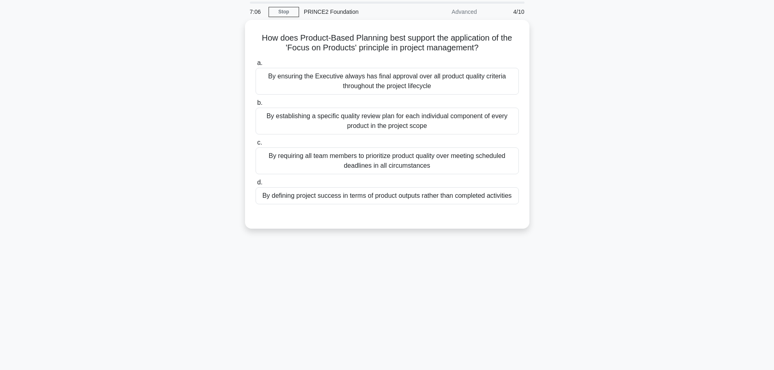
scroll to position [0, 0]
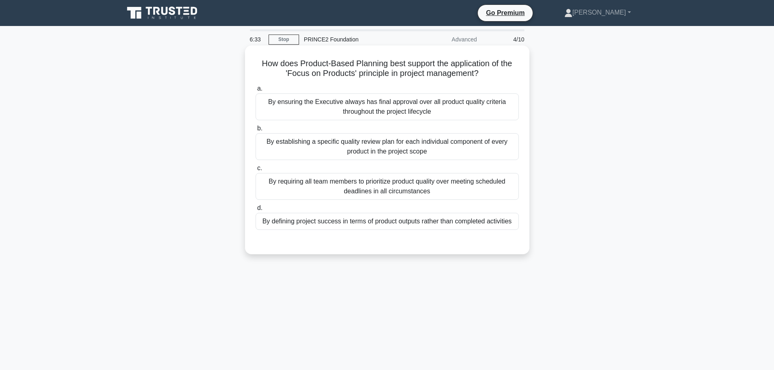
click at [294, 222] on div "By defining project success in terms of product outputs rather than completed a…" at bounding box center [386, 221] width 263 height 17
click at [255, 211] on input "d. By defining project success in terms of product outputs rather than complete…" at bounding box center [255, 208] width 0 height 5
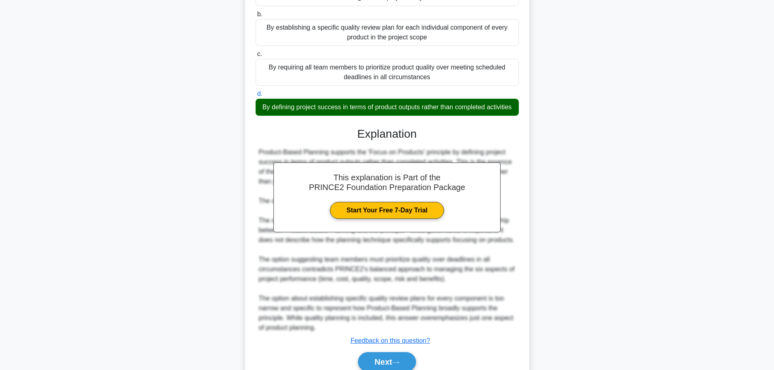
scroll to position [160, 0]
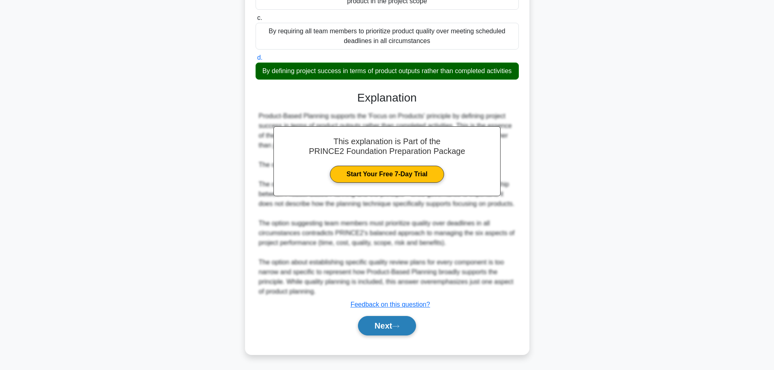
click at [369, 322] on button "Next" at bounding box center [387, 325] width 58 height 19
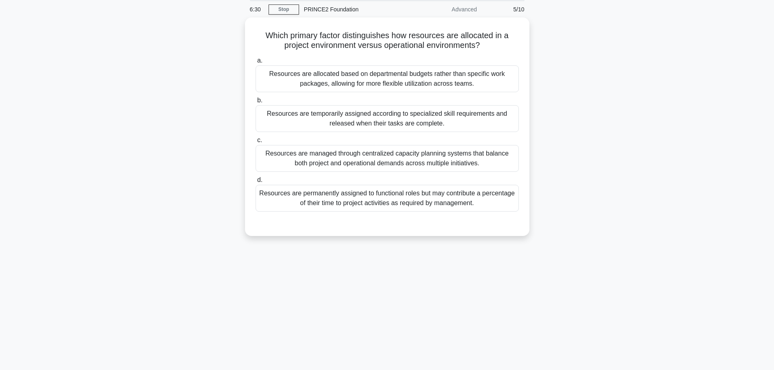
scroll to position [0, 0]
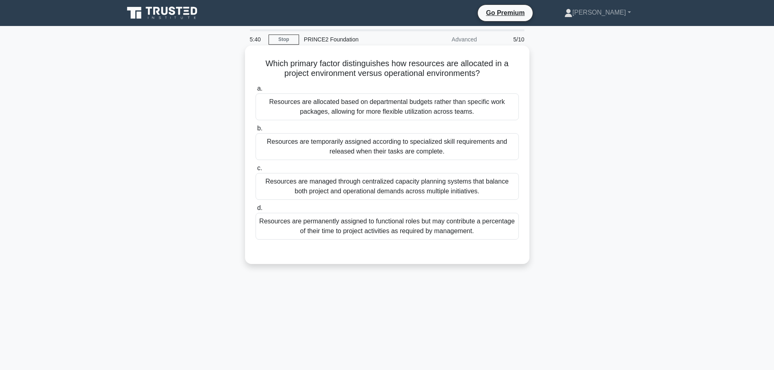
click at [377, 151] on div "Resources are temporarily assigned according to specialized skill requirements …" at bounding box center [386, 146] width 263 height 27
click at [255, 131] on input "b. Resources are temporarily assigned according to specialized skill requiremen…" at bounding box center [255, 128] width 0 height 5
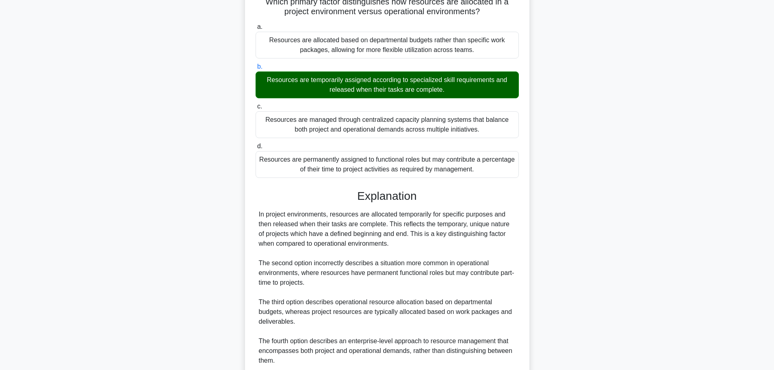
scroll to position [131, 0]
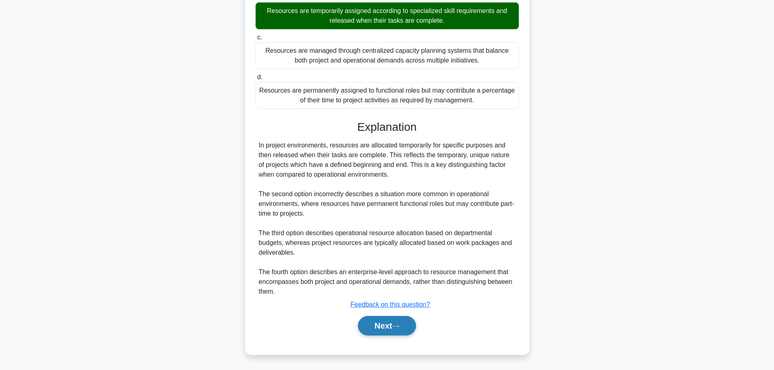
click at [395, 327] on button "Next" at bounding box center [387, 325] width 58 height 19
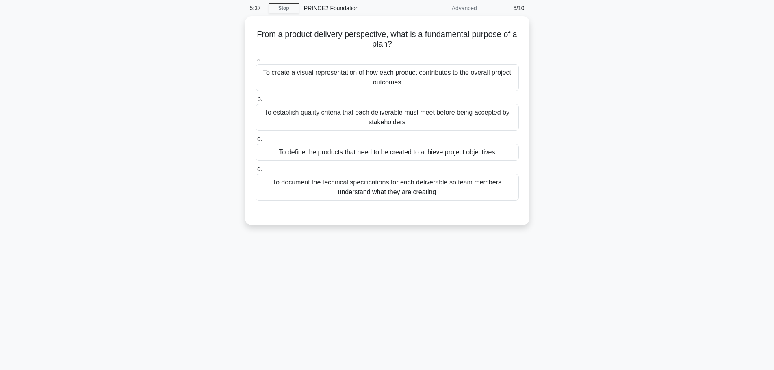
scroll to position [0, 0]
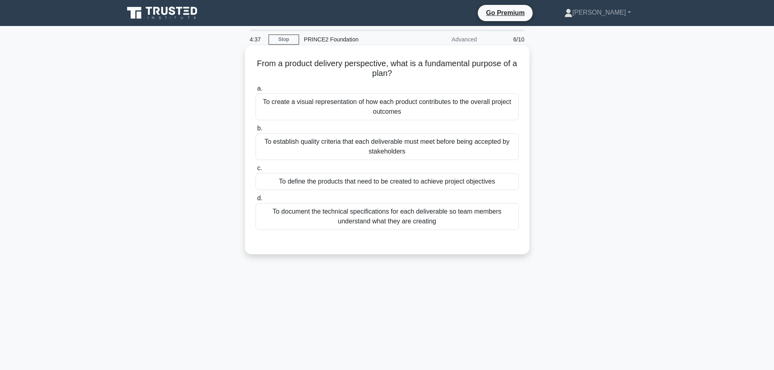
click at [301, 188] on div "To define the products that need to be created to achieve project objectives" at bounding box center [386, 181] width 263 height 17
click at [255, 171] on input "c. To define the products that need to be created to achieve project objectives" at bounding box center [255, 168] width 0 height 5
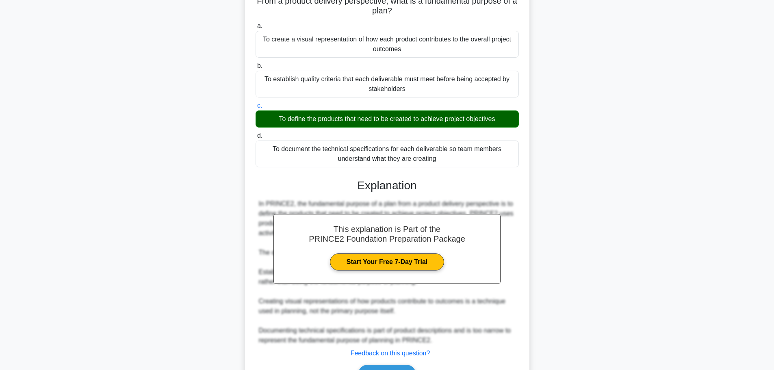
scroll to position [102, 0]
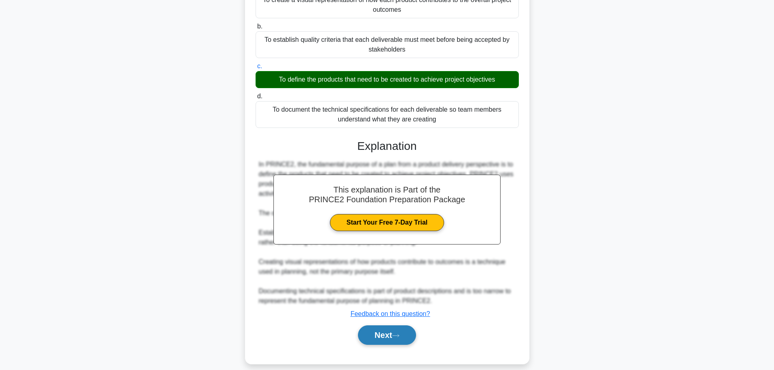
click at [407, 328] on button "Next" at bounding box center [387, 334] width 58 height 19
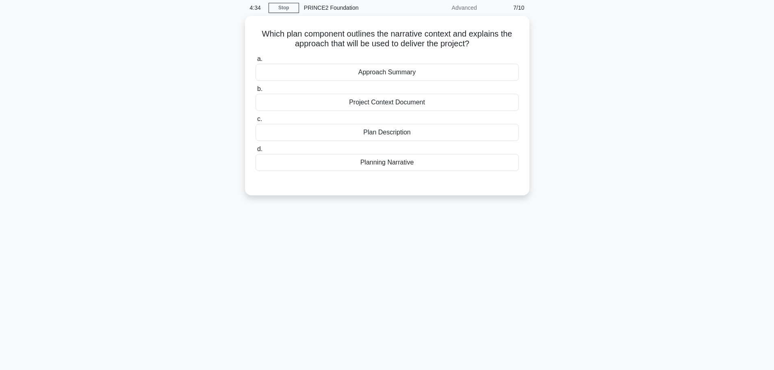
scroll to position [0, 0]
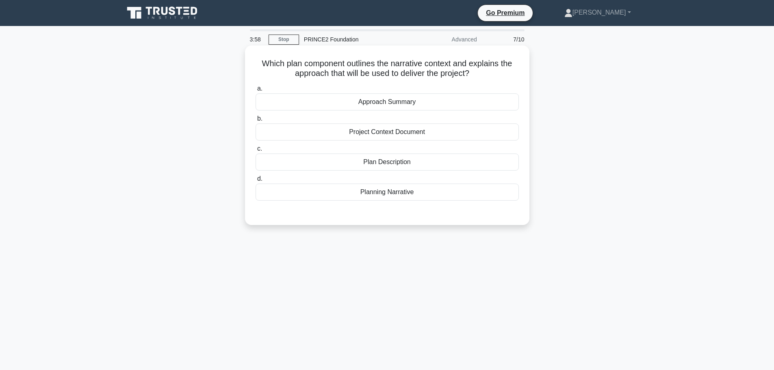
click at [390, 163] on div "Plan Description" at bounding box center [386, 162] width 263 height 17
click at [255, 151] on input "c. Plan Description" at bounding box center [255, 148] width 0 height 5
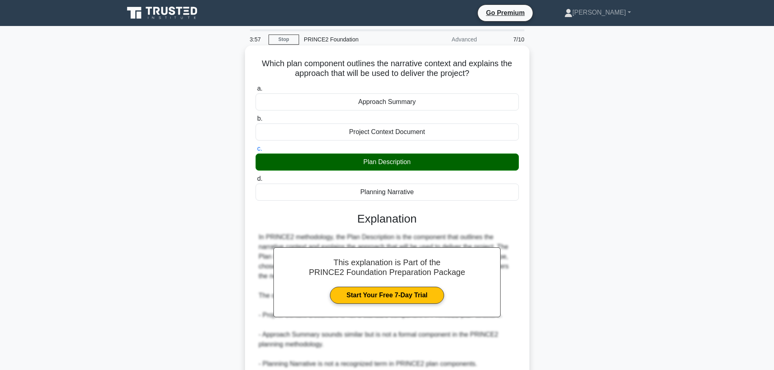
scroll to position [73, 0]
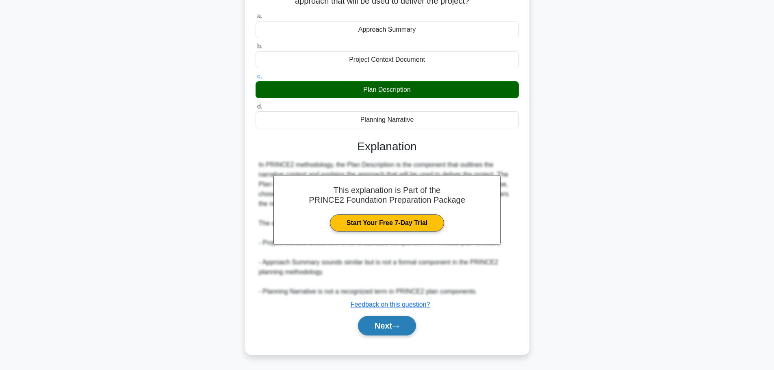
click at [399, 324] on icon at bounding box center [395, 326] width 7 height 4
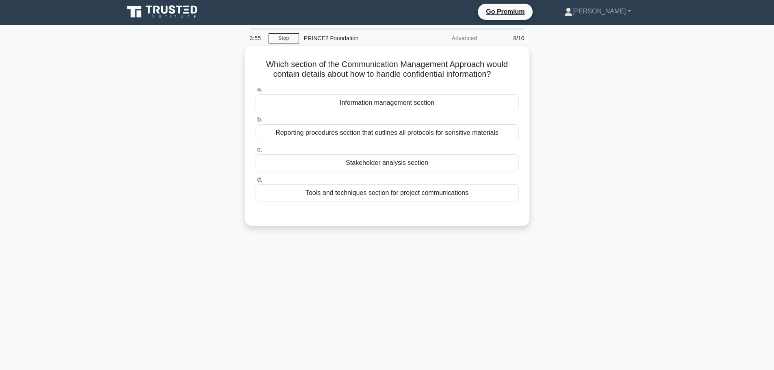
scroll to position [0, 0]
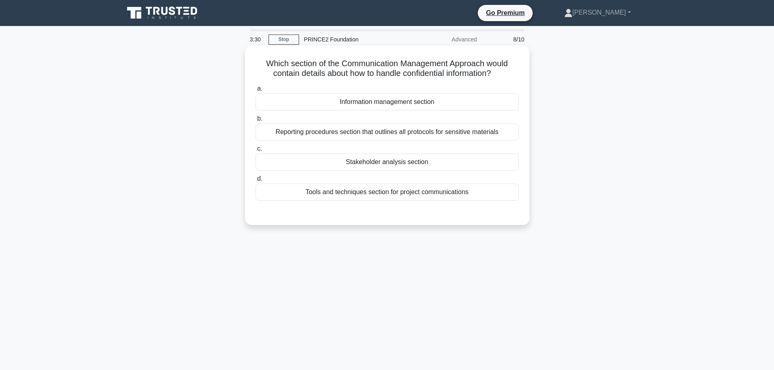
click at [458, 134] on div "Reporting procedures section that outlines all protocols for sensitive materials" at bounding box center [386, 131] width 263 height 17
click at [255, 121] on input "b. Reporting procedures section that outlines all protocols for sensitive mater…" at bounding box center [255, 118] width 0 height 5
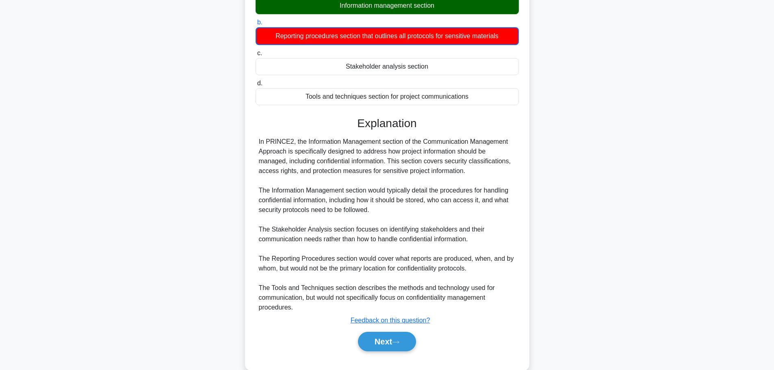
scroll to position [112, 0]
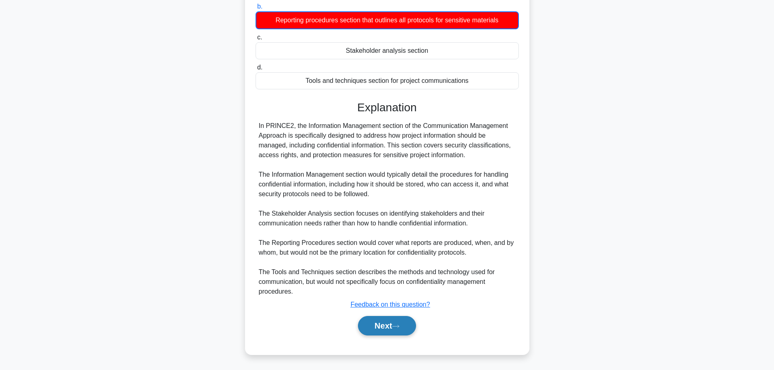
click at [390, 329] on button "Next" at bounding box center [387, 325] width 58 height 19
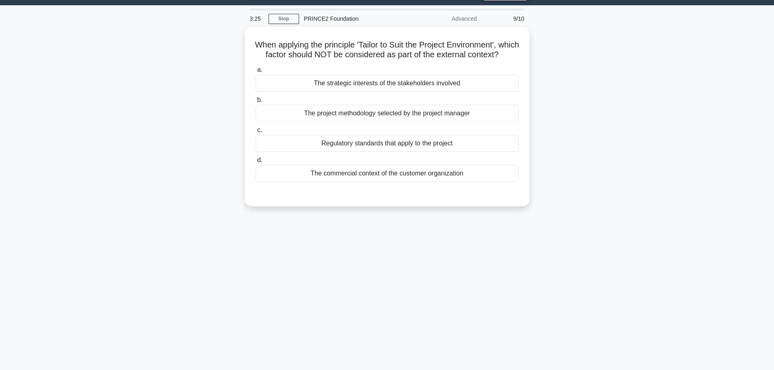
scroll to position [0, 0]
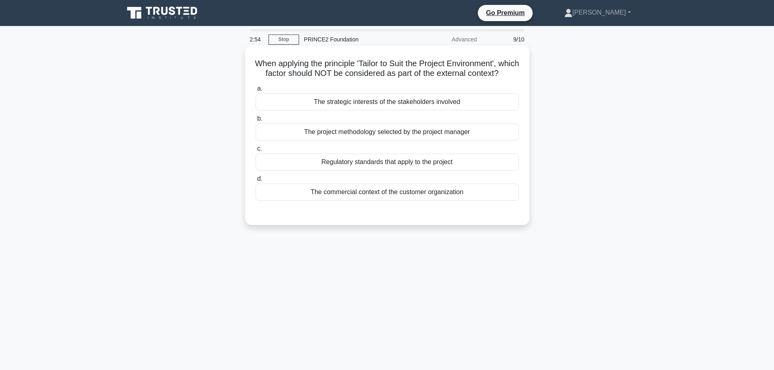
click at [346, 141] on div "The project methodology selected by the project manager" at bounding box center [386, 131] width 263 height 17
click at [255, 121] on input "b. The project methodology selected by the project manager" at bounding box center [255, 118] width 0 height 5
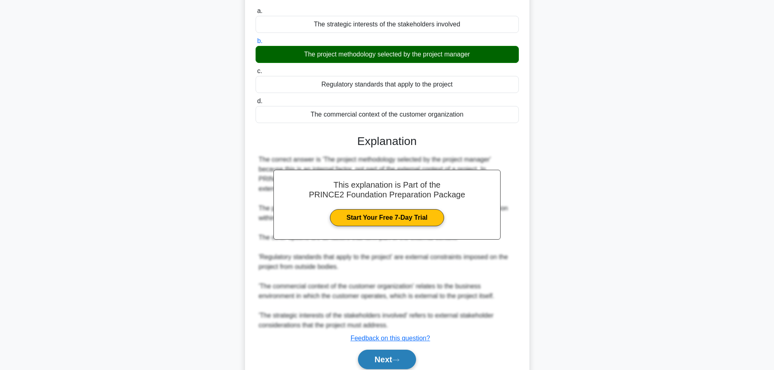
scroll to position [121, 0]
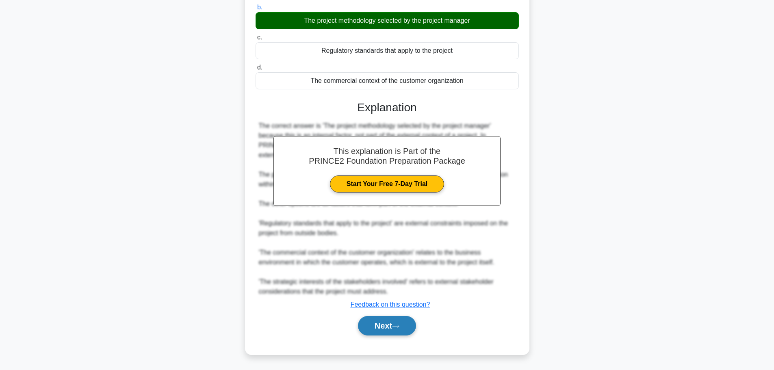
click at [377, 331] on button "Next" at bounding box center [387, 325] width 58 height 19
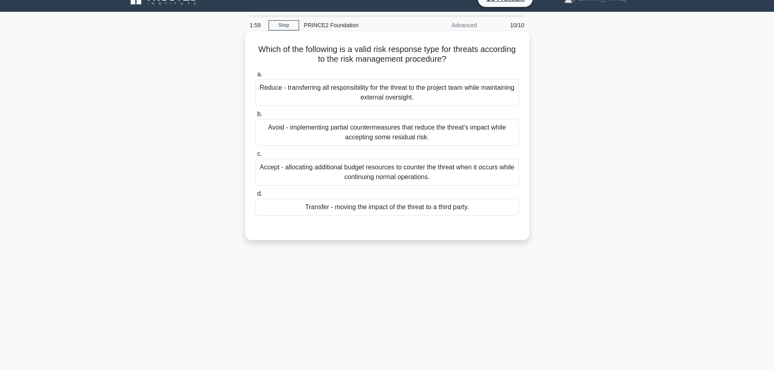
scroll to position [0, 0]
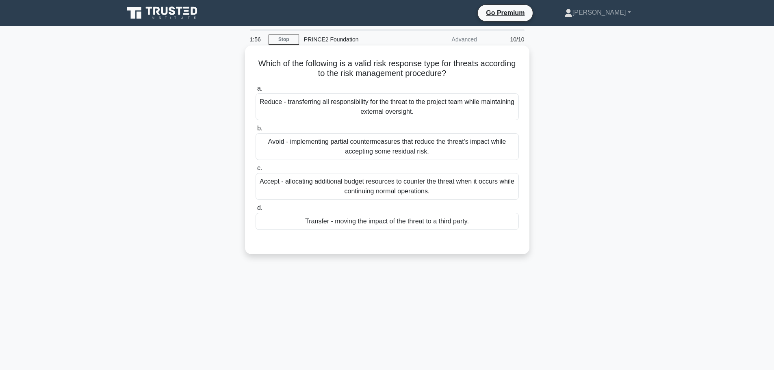
click at [415, 110] on div "Reduce - transferring all responsibility for the threat to the project team whi…" at bounding box center [386, 106] width 263 height 27
click at [255, 91] on input "a. Reduce - transferring all responsibility for the threat to the project team …" at bounding box center [255, 88] width 0 height 5
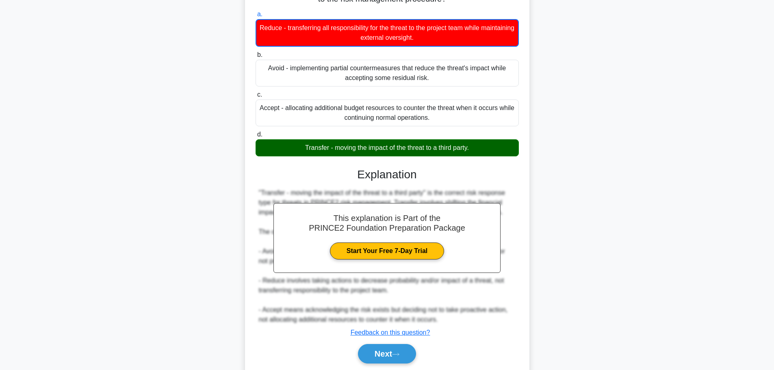
scroll to position [103, 0]
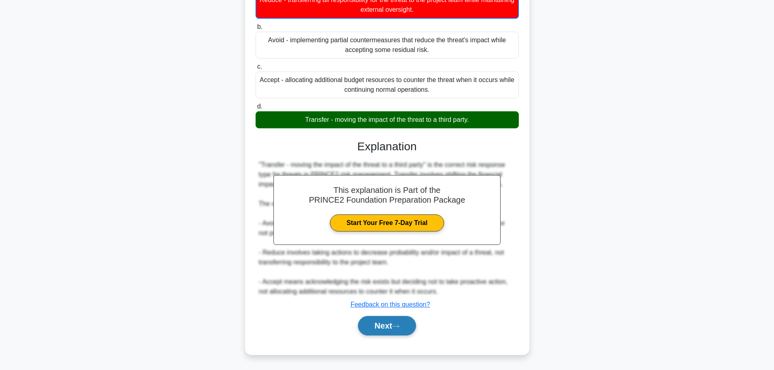
click at [404, 327] on button "Next" at bounding box center [387, 325] width 58 height 19
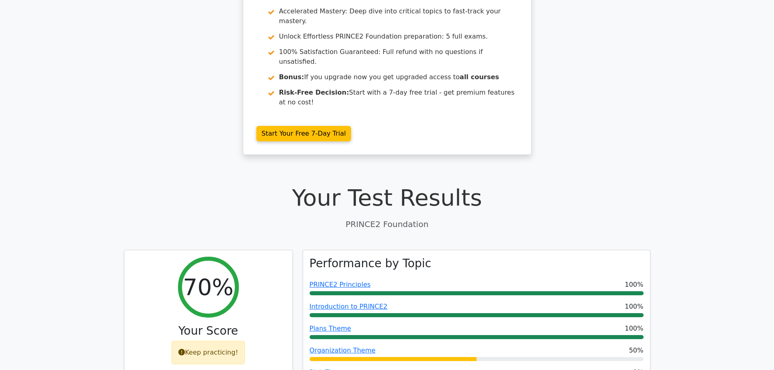
scroll to position [203, 0]
